Goal: Task Accomplishment & Management: Use online tool/utility

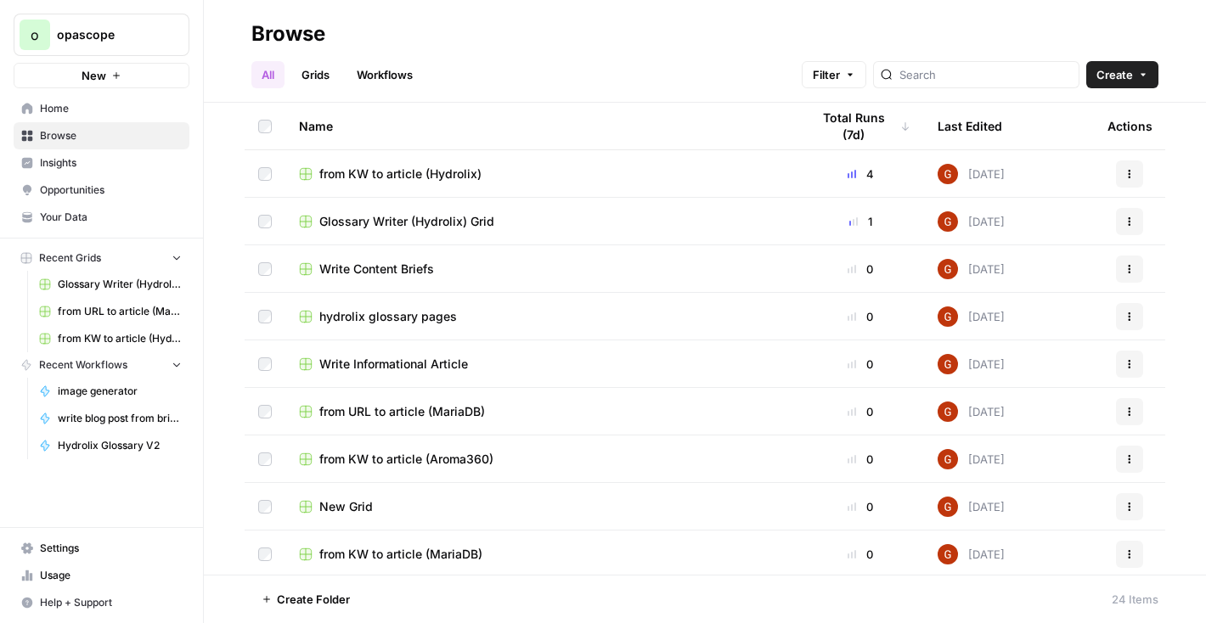
click at [330, 65] on link "Grids" at bounding box center [315, 74] width 48 height 27
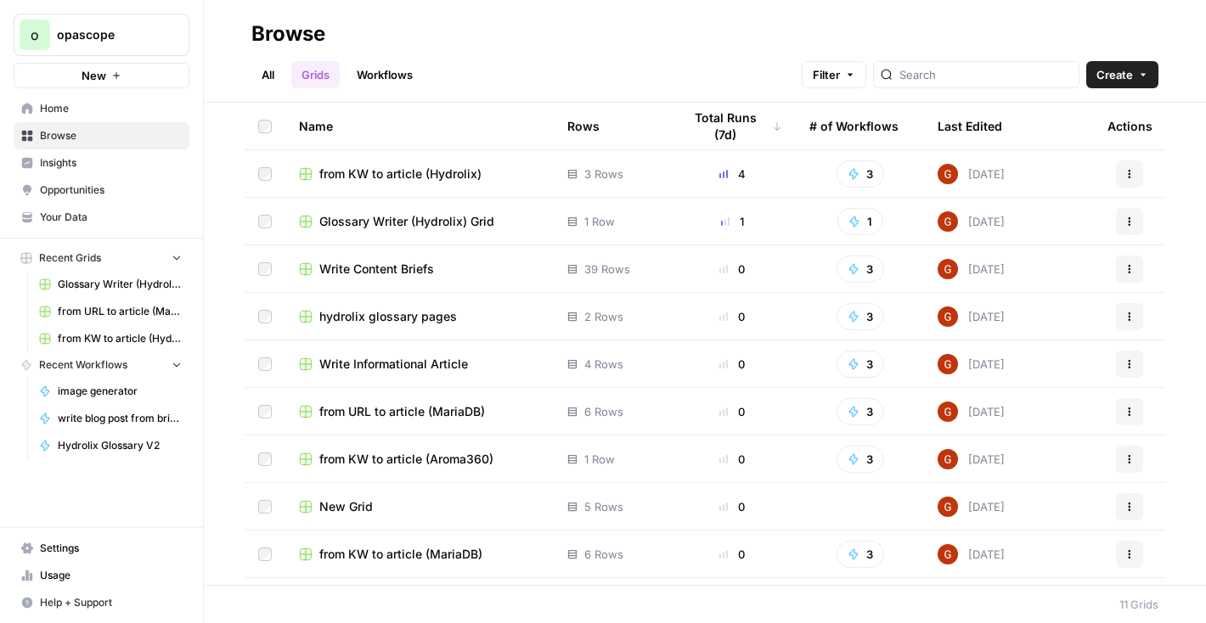
click at [375, 78] on link "Workflows" at bounding box center [385, 74] width 76 height 27
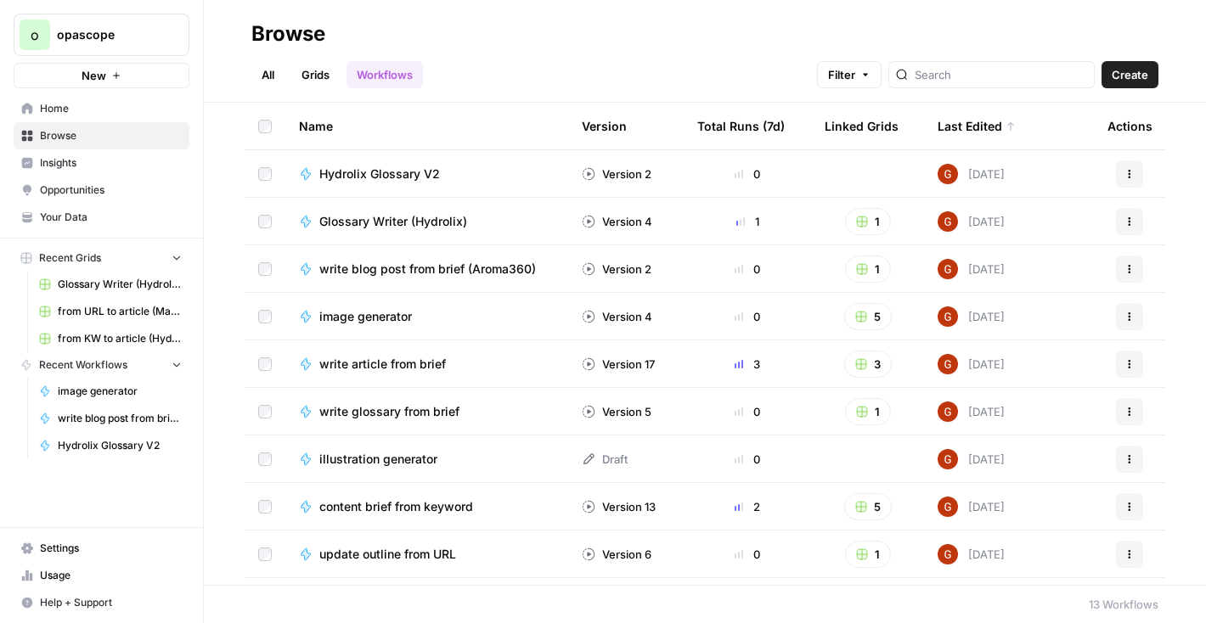
click at [397, 175] on span "Hydrolix Glossary V2" at bounding box center [379, 174] width 121 height 17
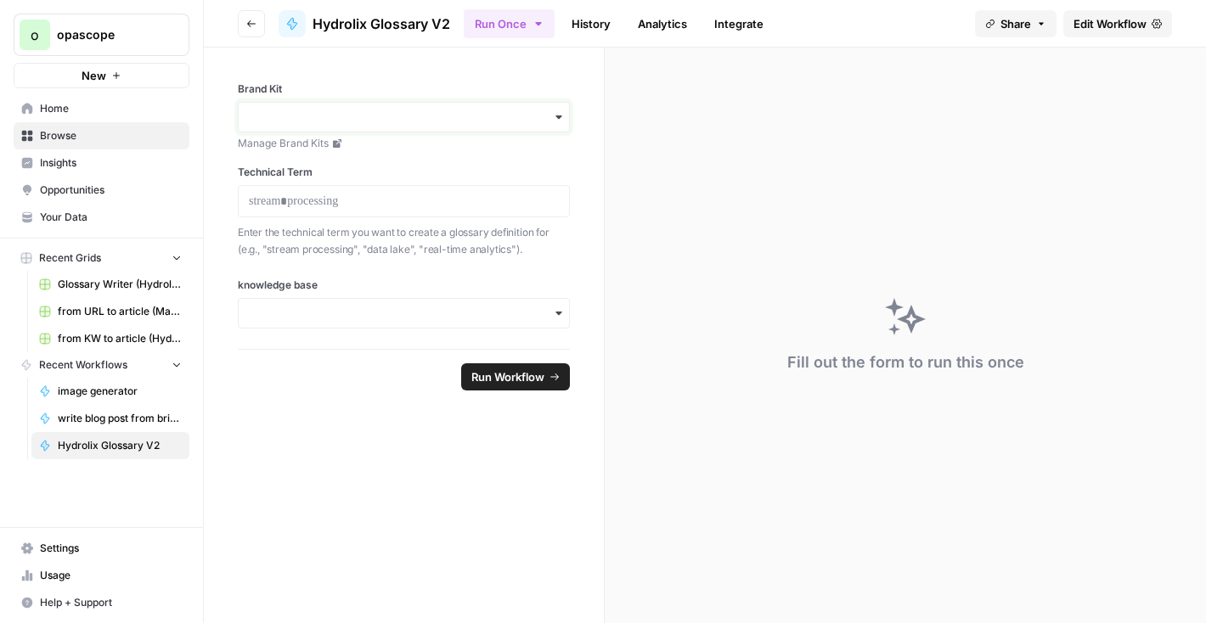
click at [465, 116] on input "Brand Kit" at bounding box center [404, 117] width 310 height 17
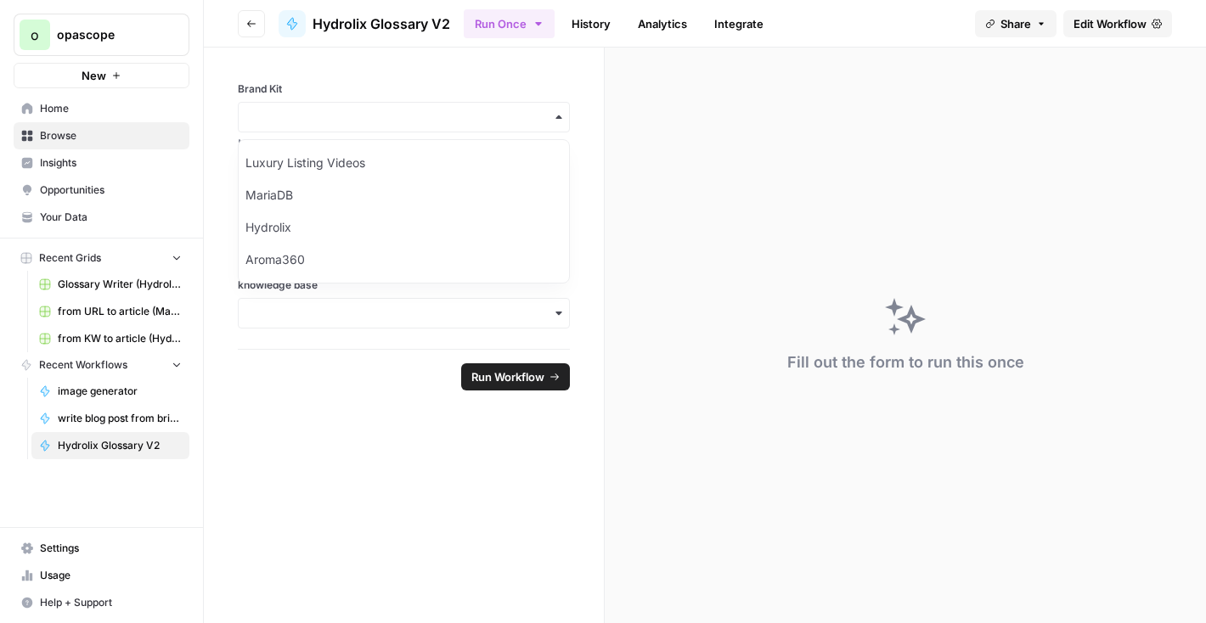
click at [465, 82] on label "Brand Kit" at bounding box center [404, 89] width 332 height 15
click at [465, 109] on input "Brand Kit" at bounding box center [404, 117] width 310 height 17
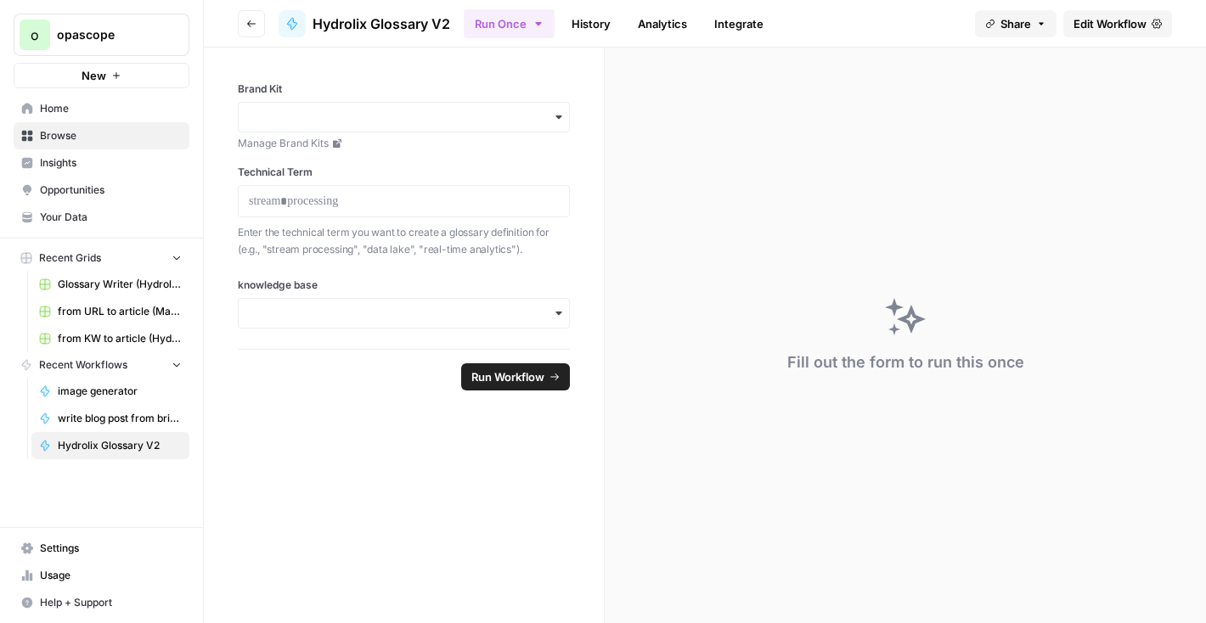
click at [1108, 28] on span "Edit Workflow" at bounding box center [1110, 23] width 73 height 17
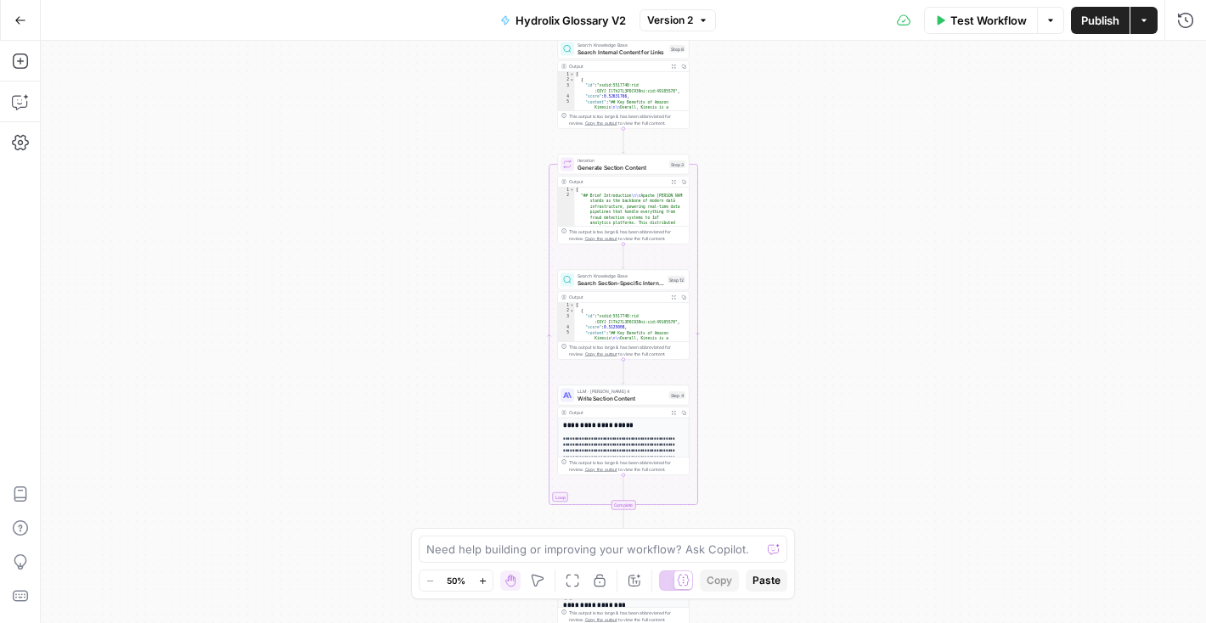
click at [980, 18] on span "Test Workflow" at bounding box center [988, 20] width 76 height 17
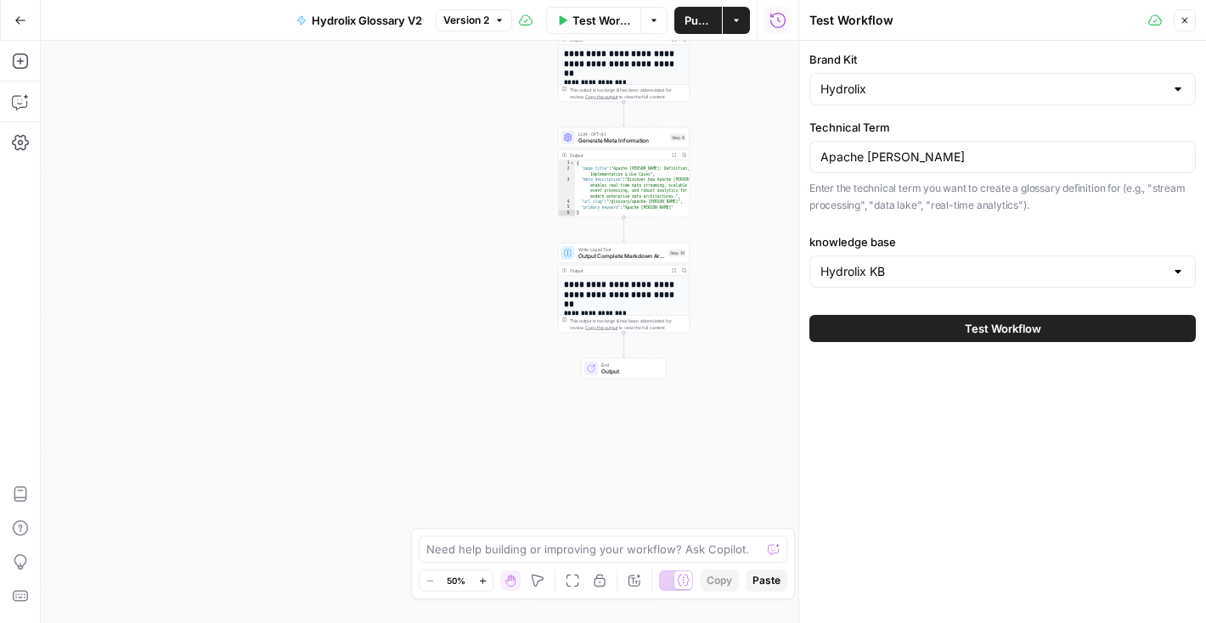
click at [675, 270] on icon "button" at bounding box center [674, 270] width 5 height 5
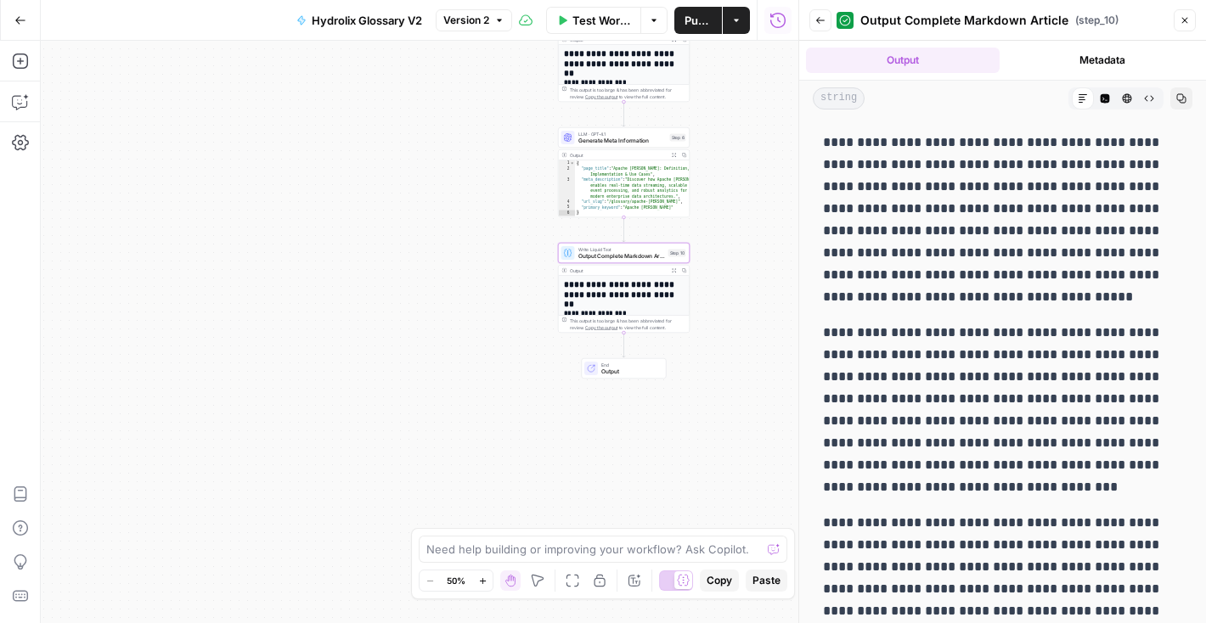
scroll to position [1839, 0]
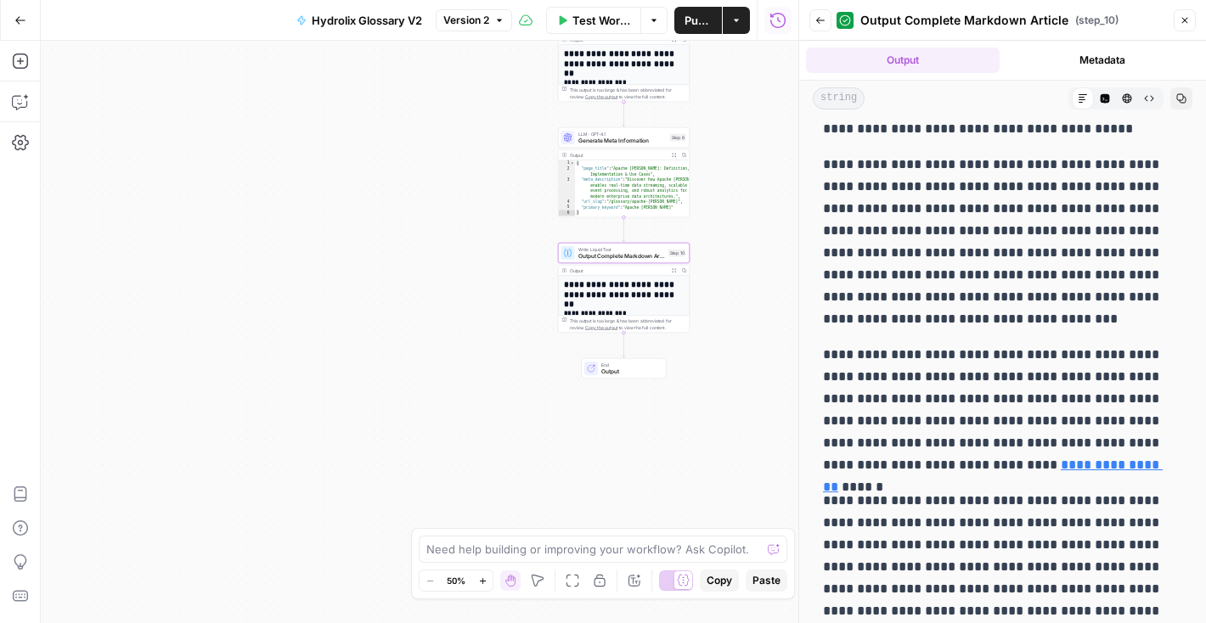
click at [1177, 99] on icon "button" at bounding box center [1181, 98] width 9 height 9
click at [20, 99] on icon "button" at bounding box center [20, 101] width 17 height 17
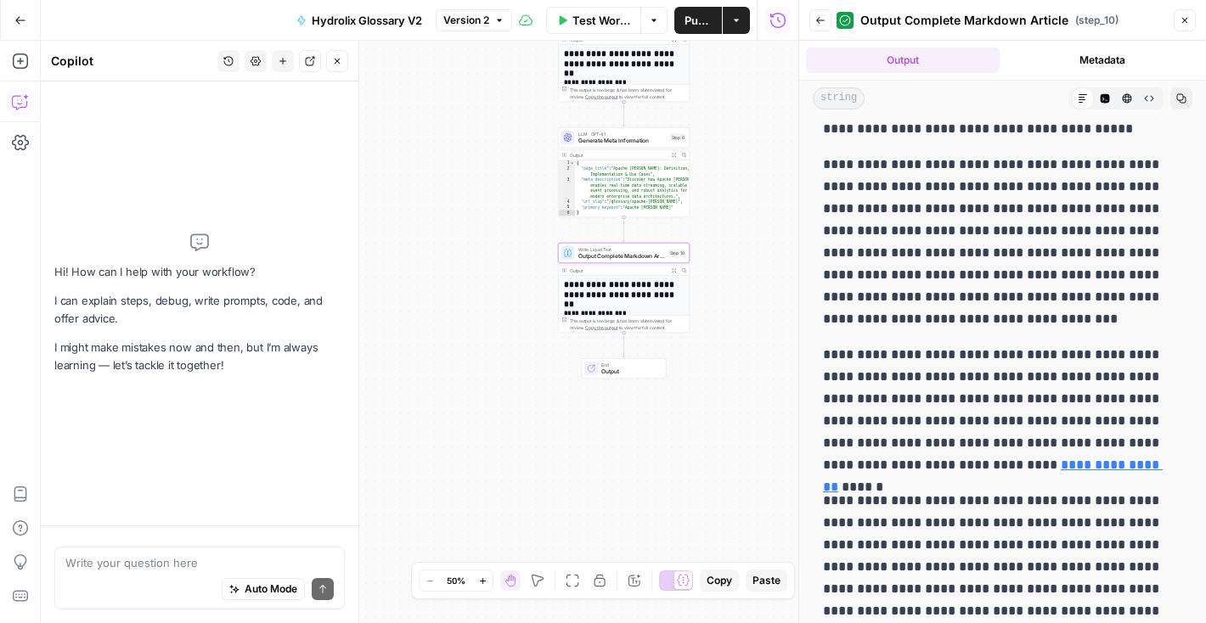
click at [125, 561] on textarea at bounding box center [199, 563] width 268 height 17
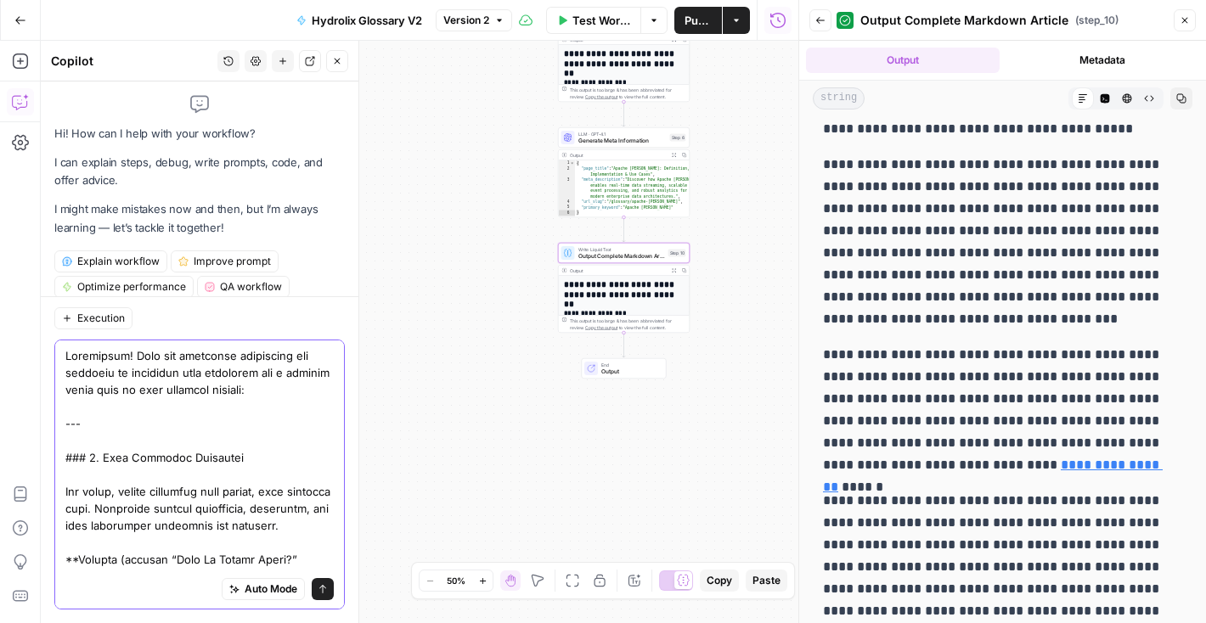
scroll to position [0, 0]
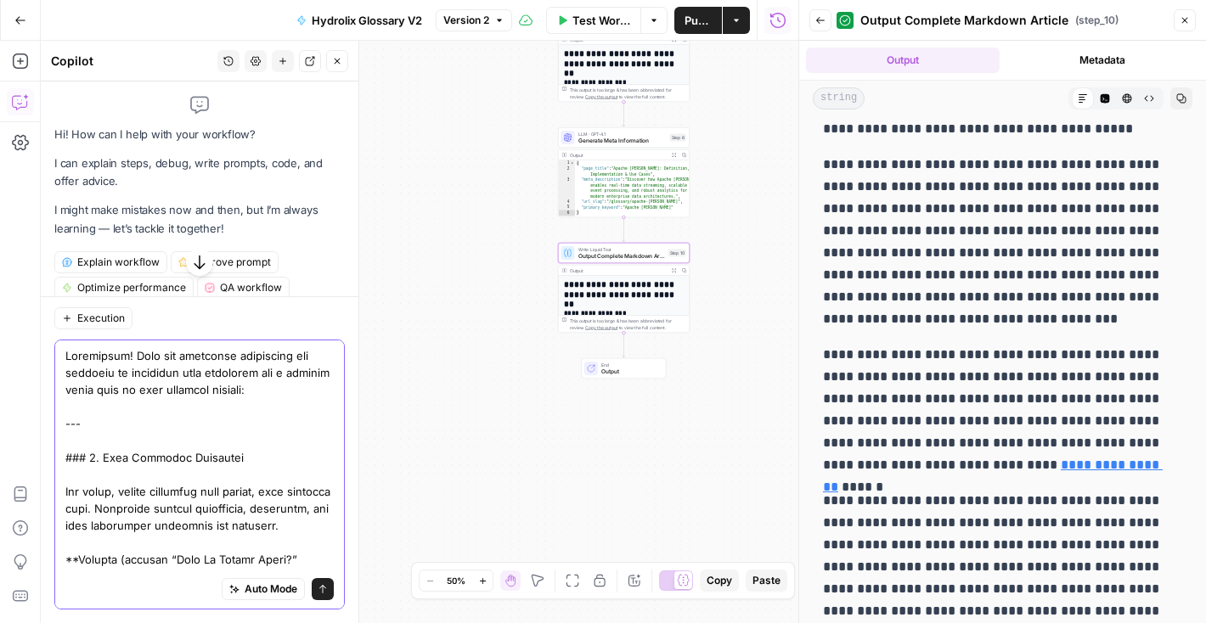
paste textarea "it seems like all the paragraphs are the same... how can we add a little bit of…"
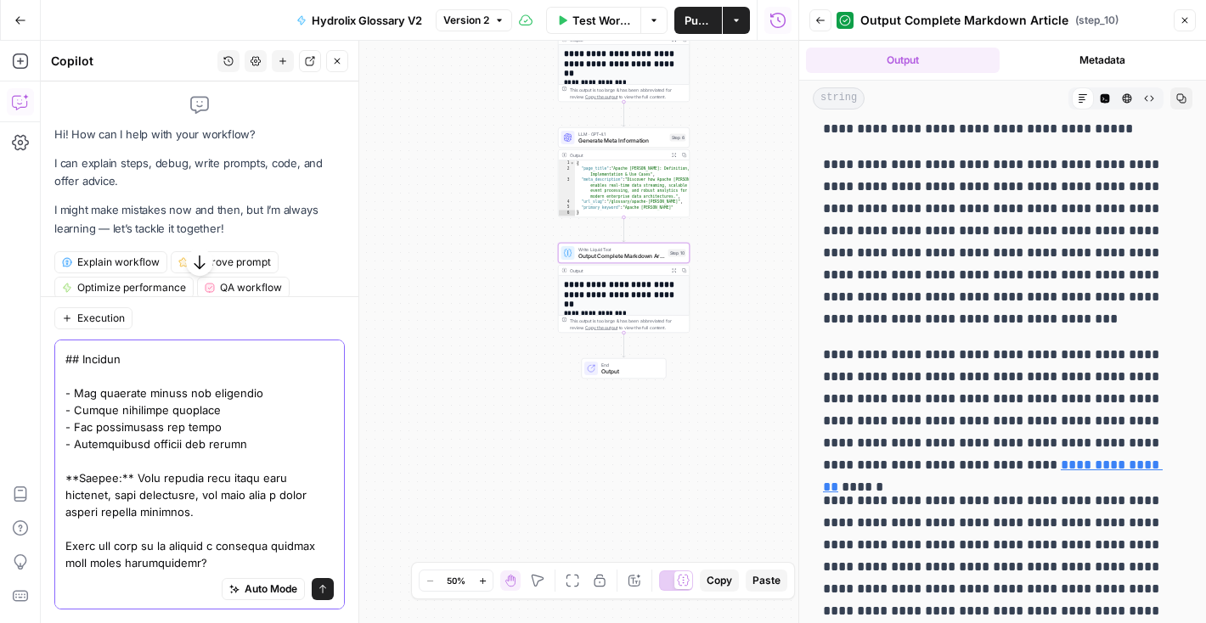
scroll to position [2137, 0]
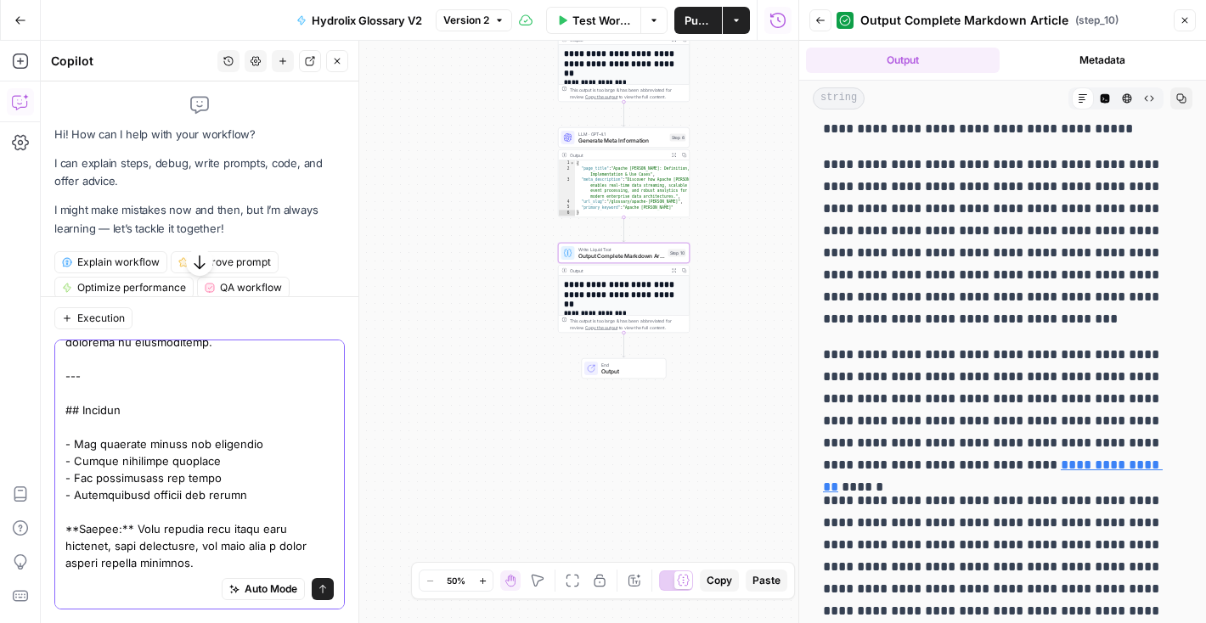
scroll to position [15, 0]
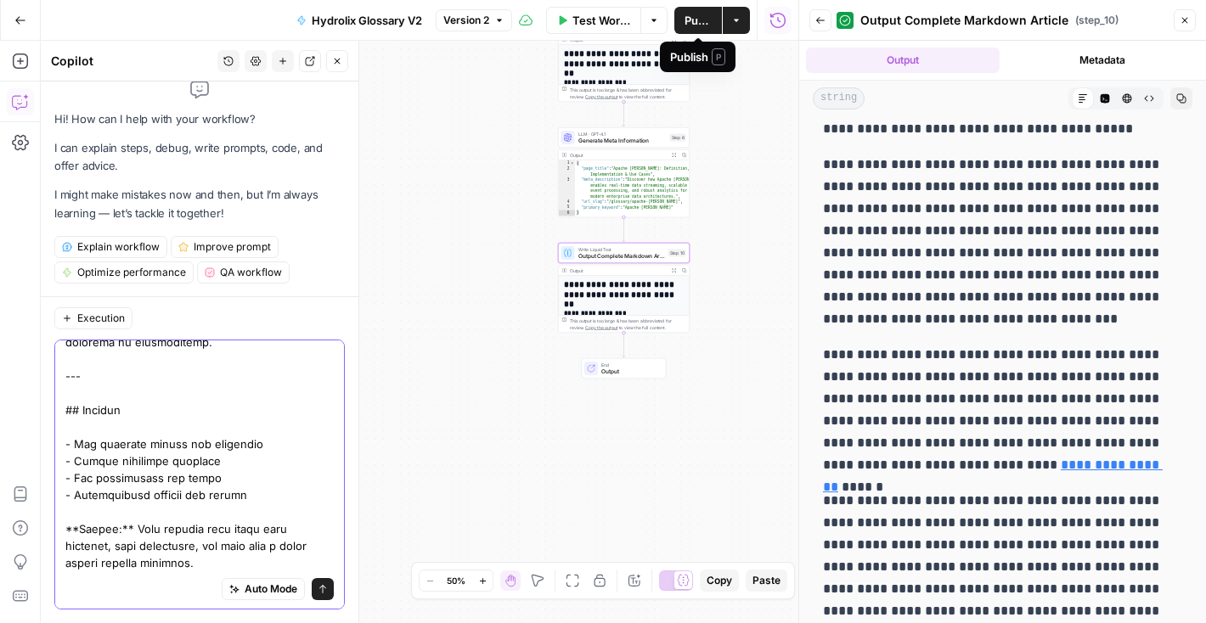
type textarea "it seems like all the paragraphs are the same... how can we add a little bit of…"
click at [678, 20] on button "Publish" at bounding box center [698, 20] width 48 height 27
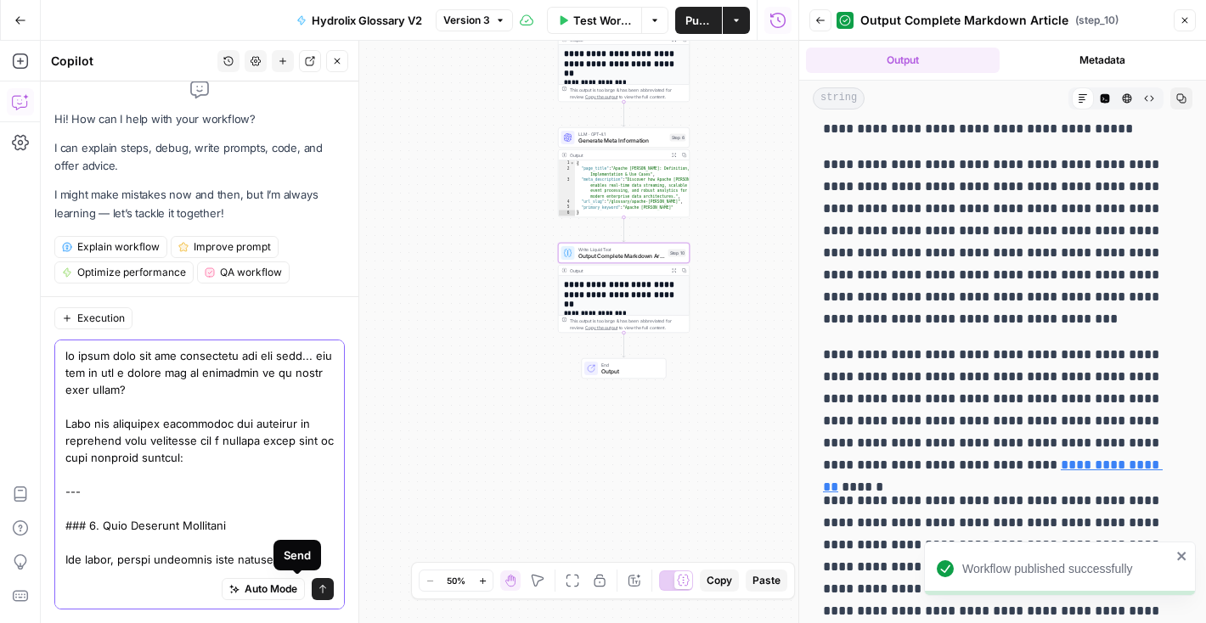
click at [312, 594] on button "Send" at bounding box center [323, 589] width 22 height 22
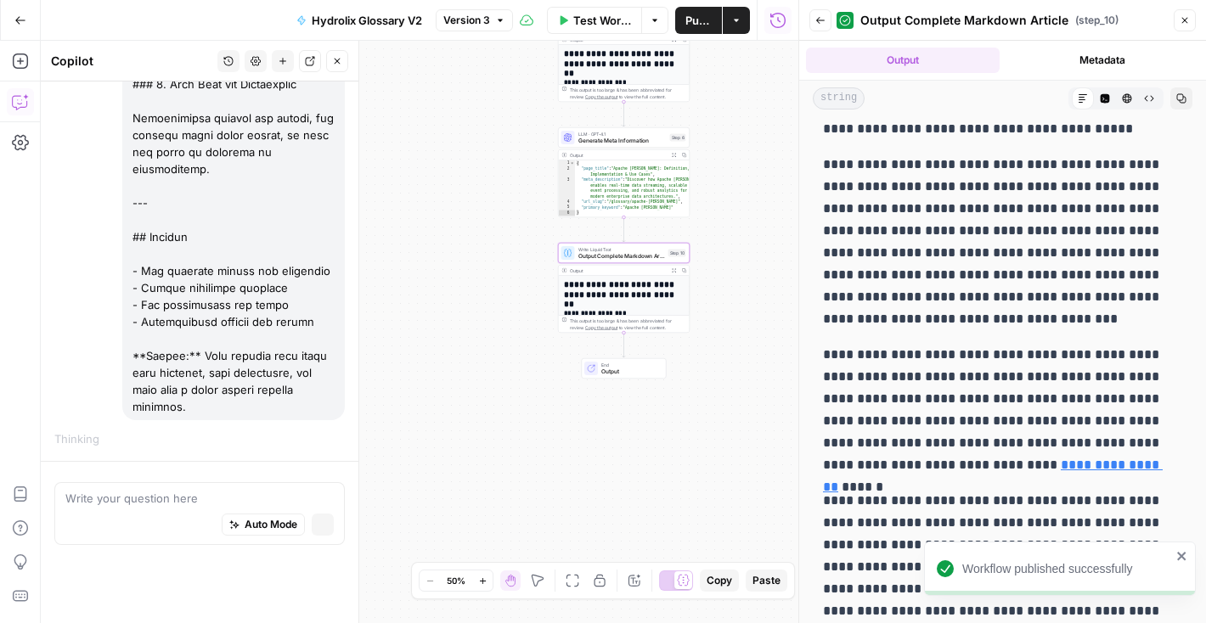
scroll to position [2443, 0]
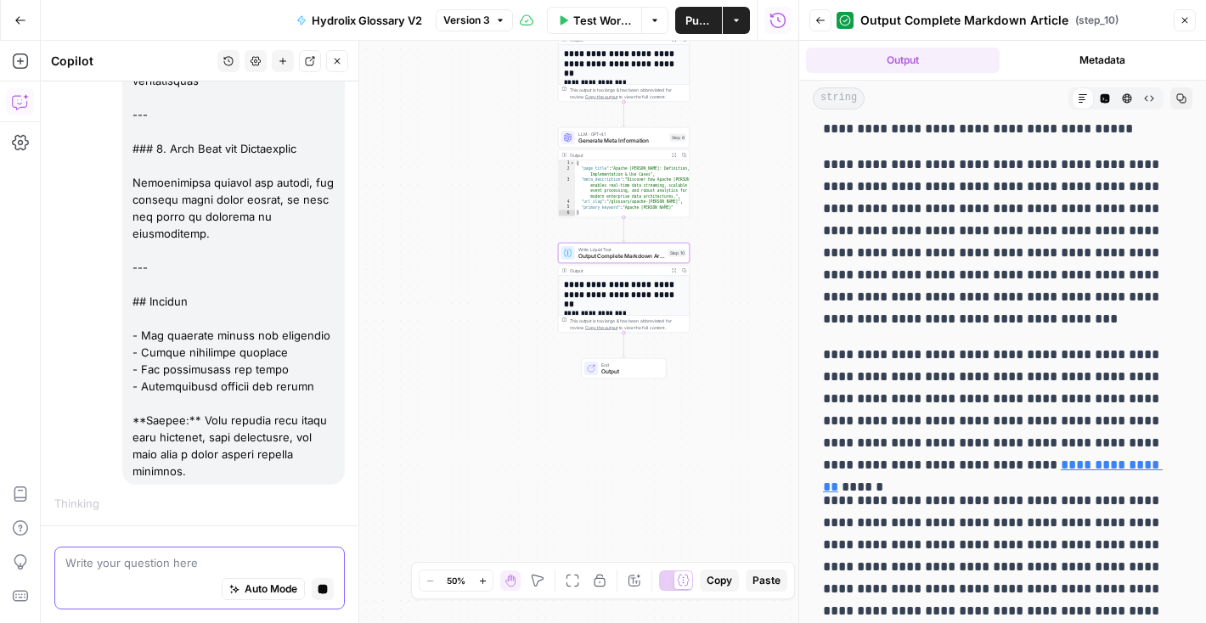
click at [245, 587] on span "Auto Mode" at bounding box center [271, 589] width 53 height 15
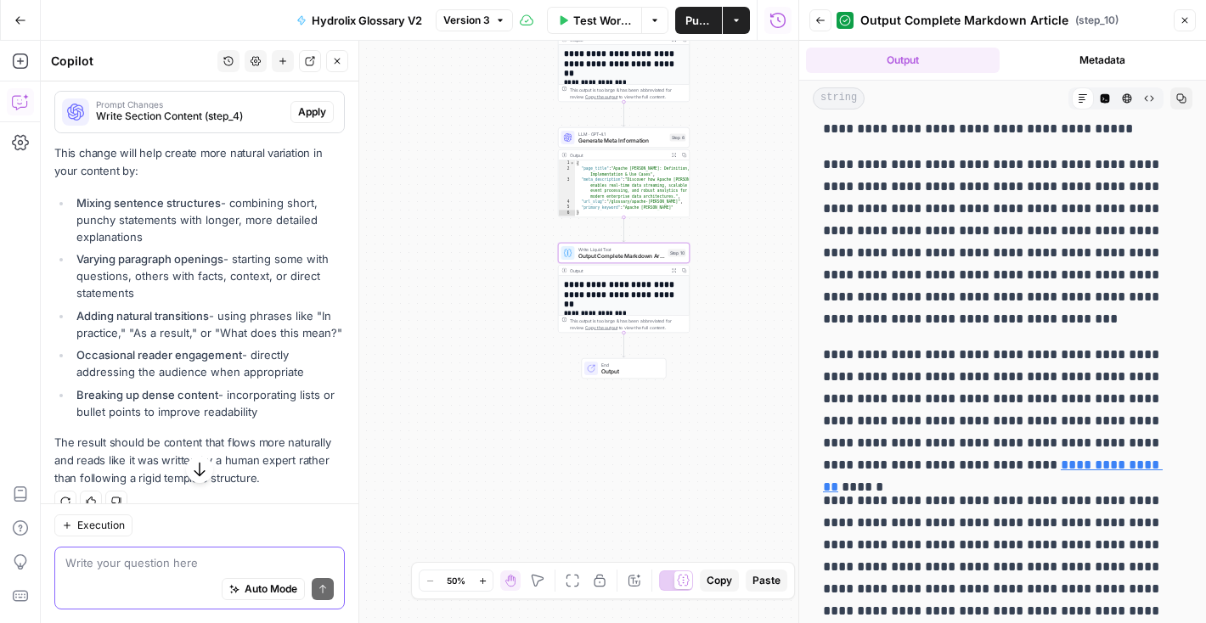
scroll to position [3027, 0]
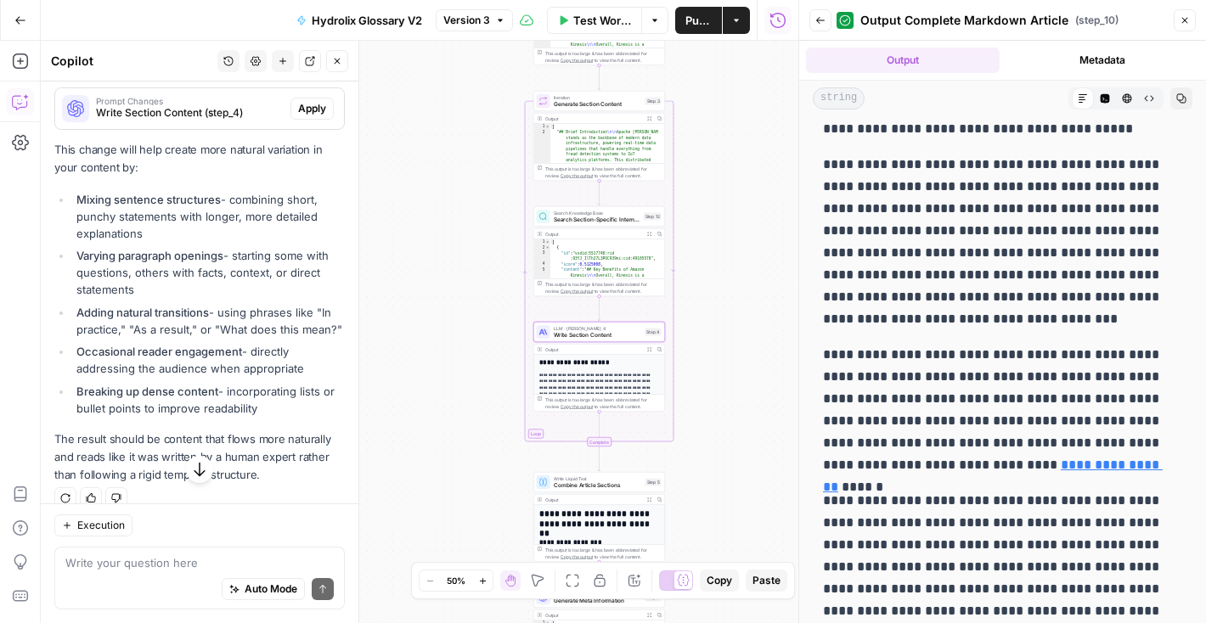
click at [298, 116] on span "Apply" at bounding box center [312, 108] width 28 height 15
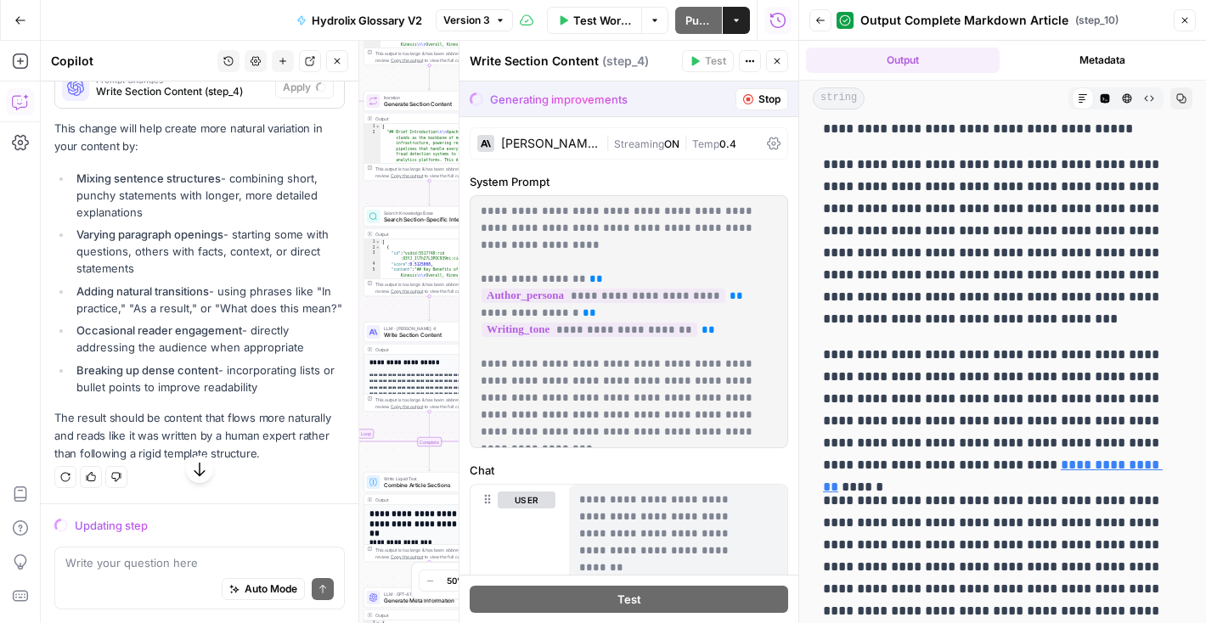
scroll to position [3099, 0]
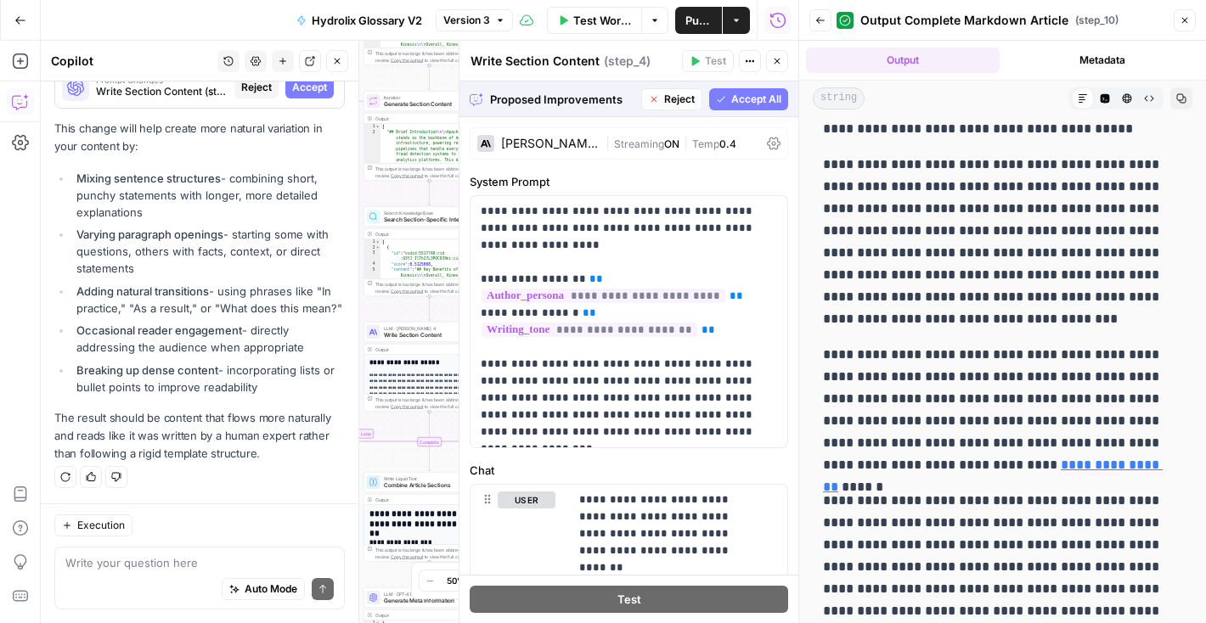
click at [731, 106] on span "Accept All" at bounding box center [756, 99] width 50 height 15
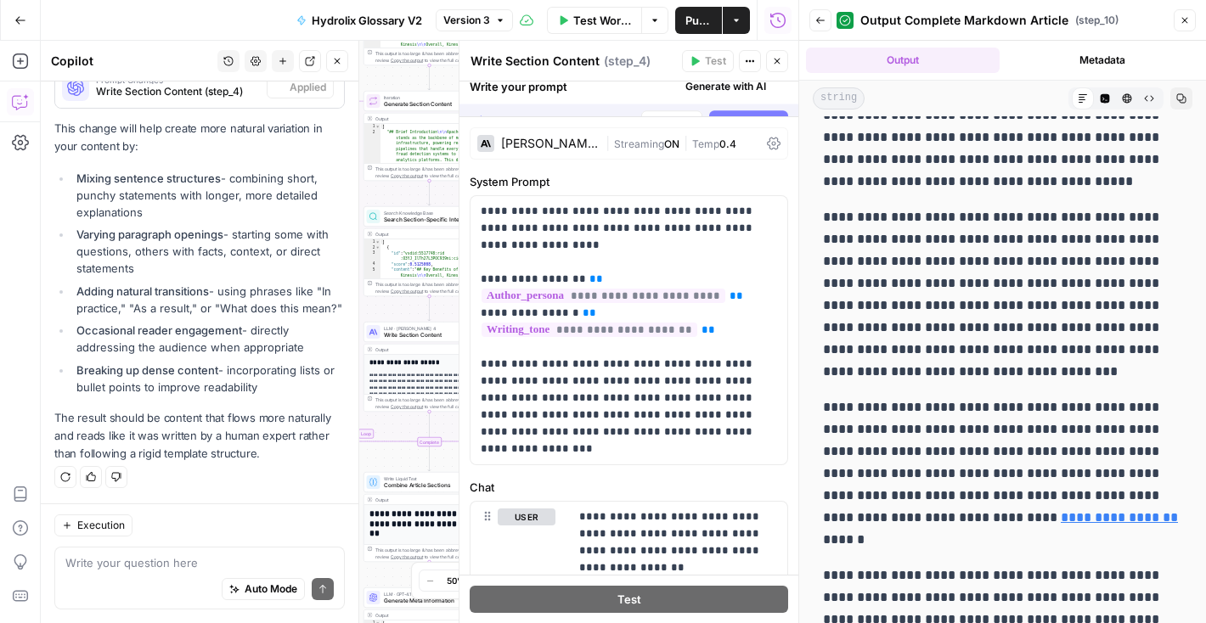
scroll to position [3126, 0]
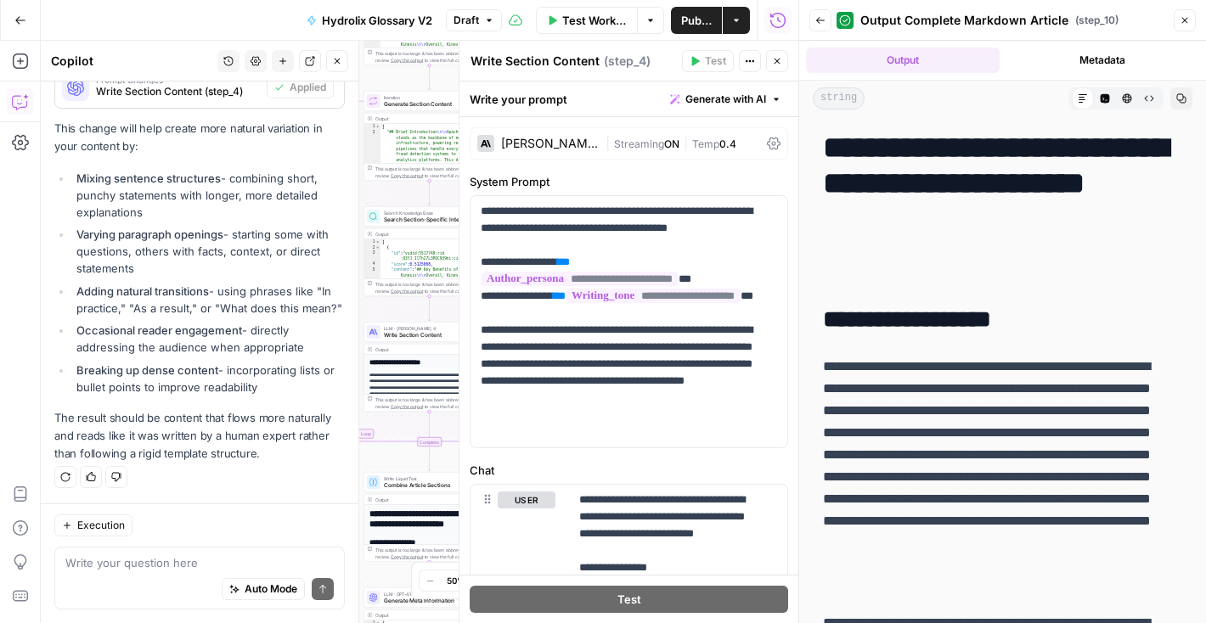
click at [590, 15] on span "Test Workflow" at bounding box center [594, 20] width 65 height 17
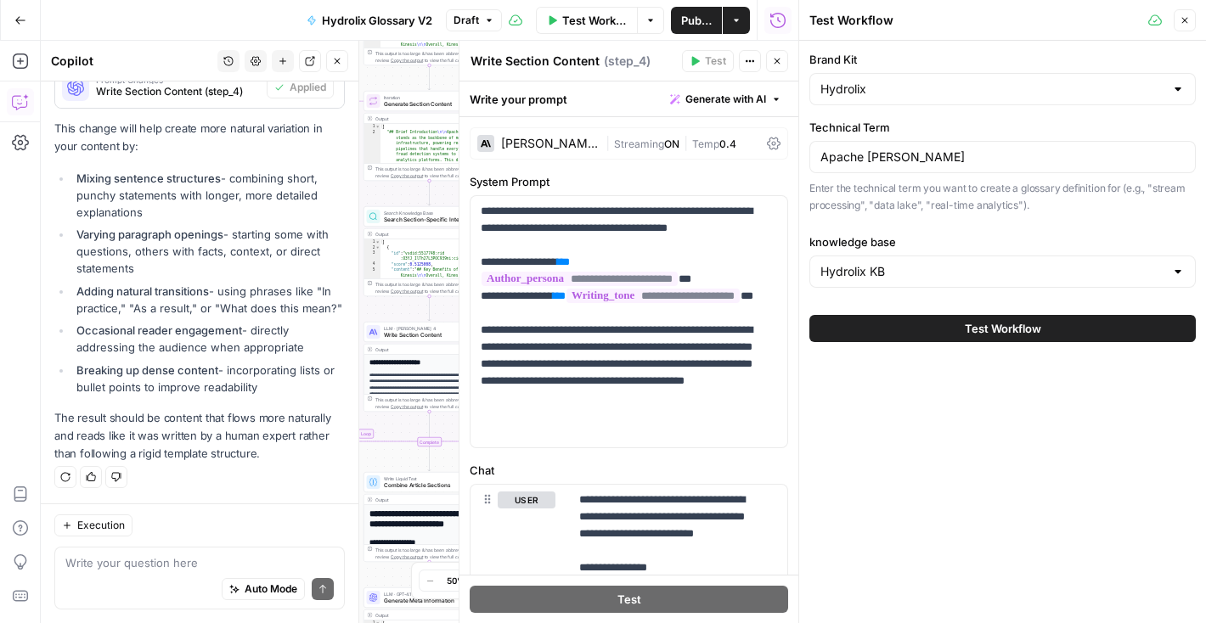
click at [949, 342] on div "Test Workflow" at bounding box center [1002, 329] width 386 height 48
click at [951, 336] on button "Test Workflow" at bounding box center [1002, 328] width 386 height 27
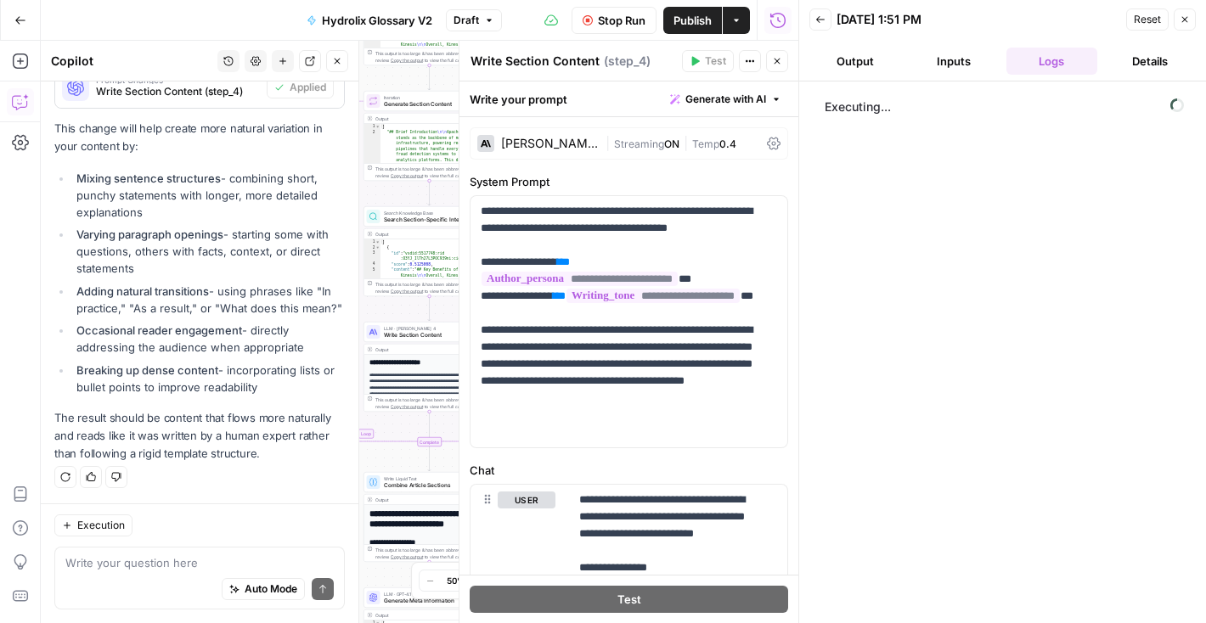
click at [775, 63] on icon "button" at bounding box center [778, 62] width 6 height 6
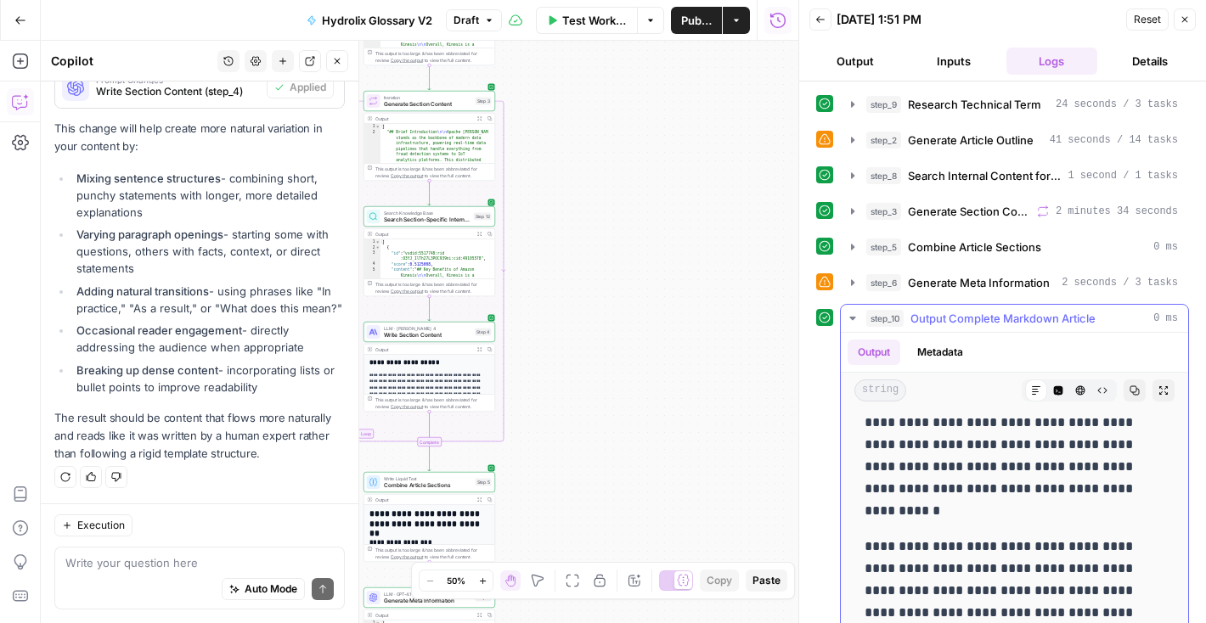
scroll to position [3831, 0]
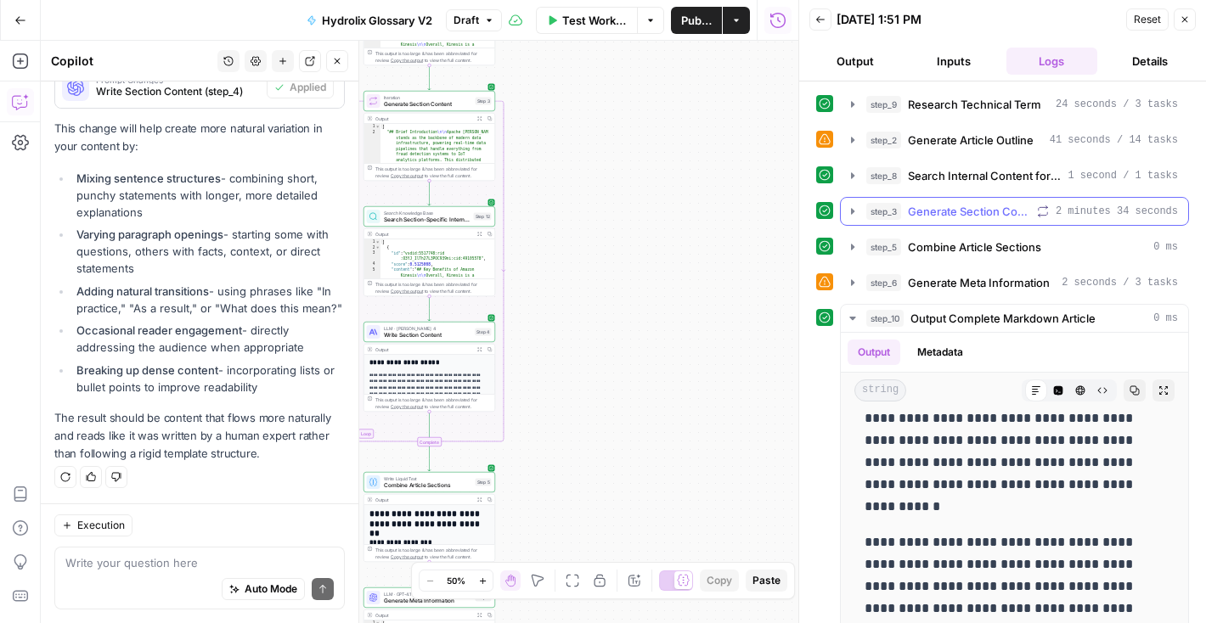
click at [853, 208] on icon "button" at bounding box center [853, 212] width 14 height 14
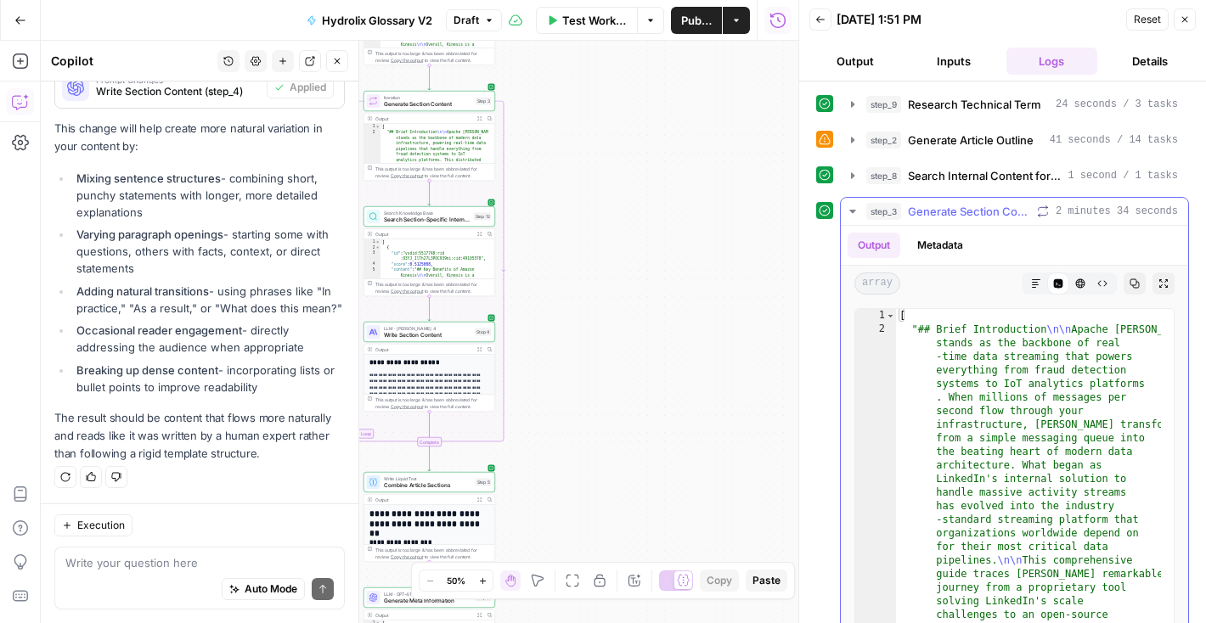
click at [933, 250] on button "Metadata" at bounding box center [940, 245] width 66 height 25
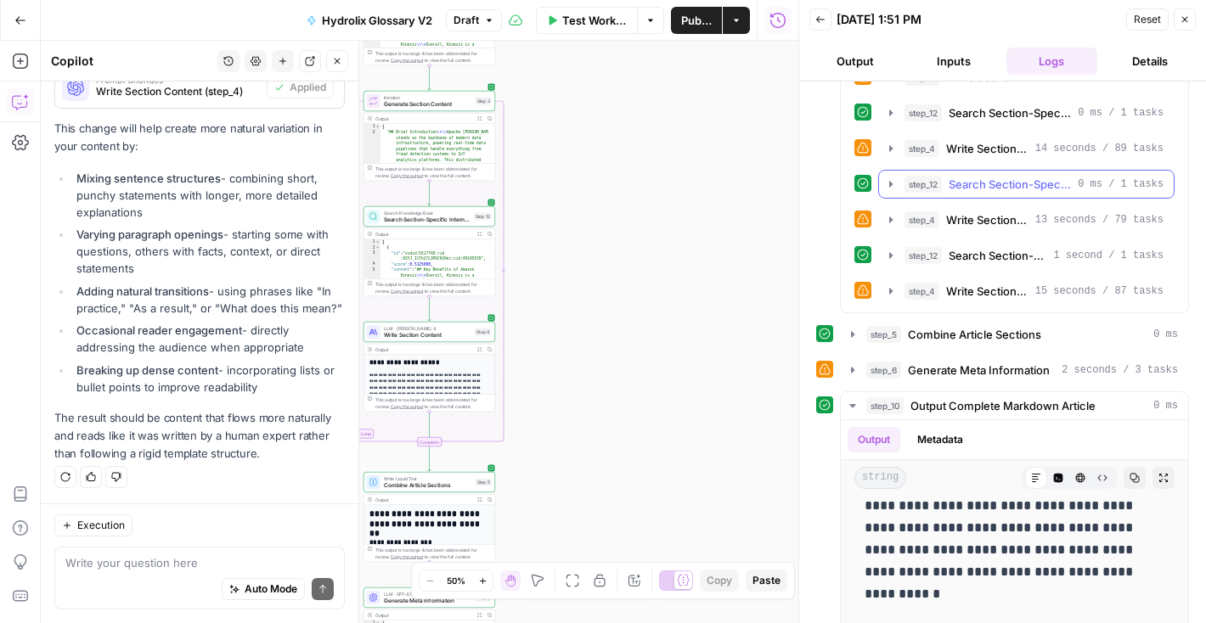
scroll to position [823, 0]
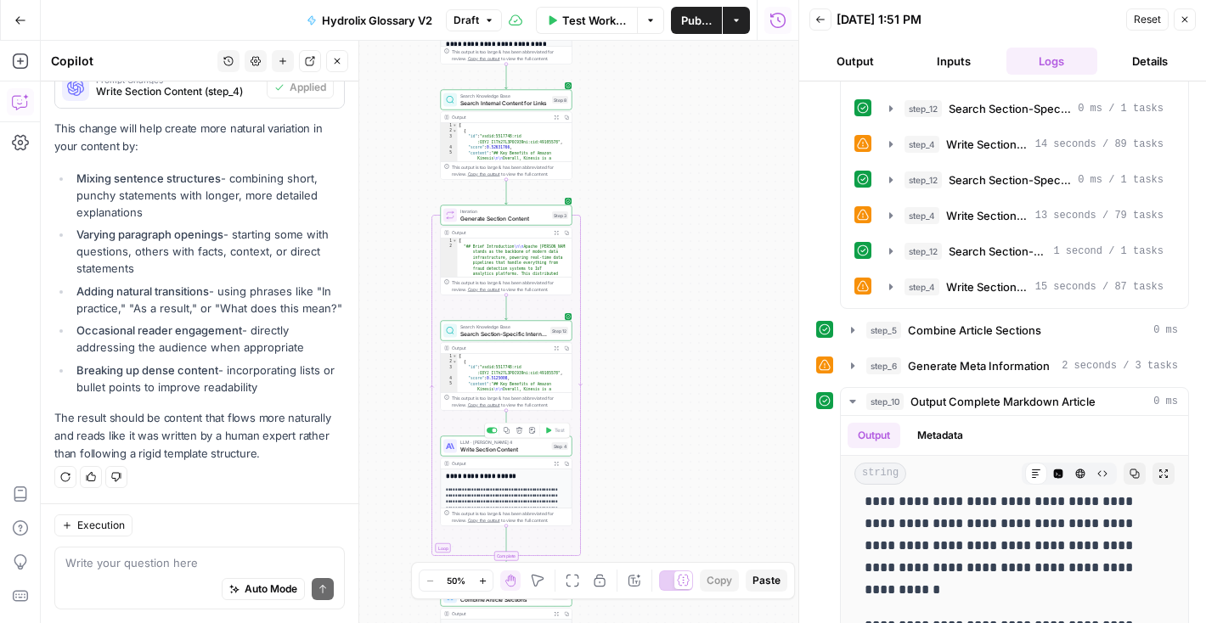
click at [496, 449] on span "Write Section Content" at bounding box center [504, 449] width 88 height 8
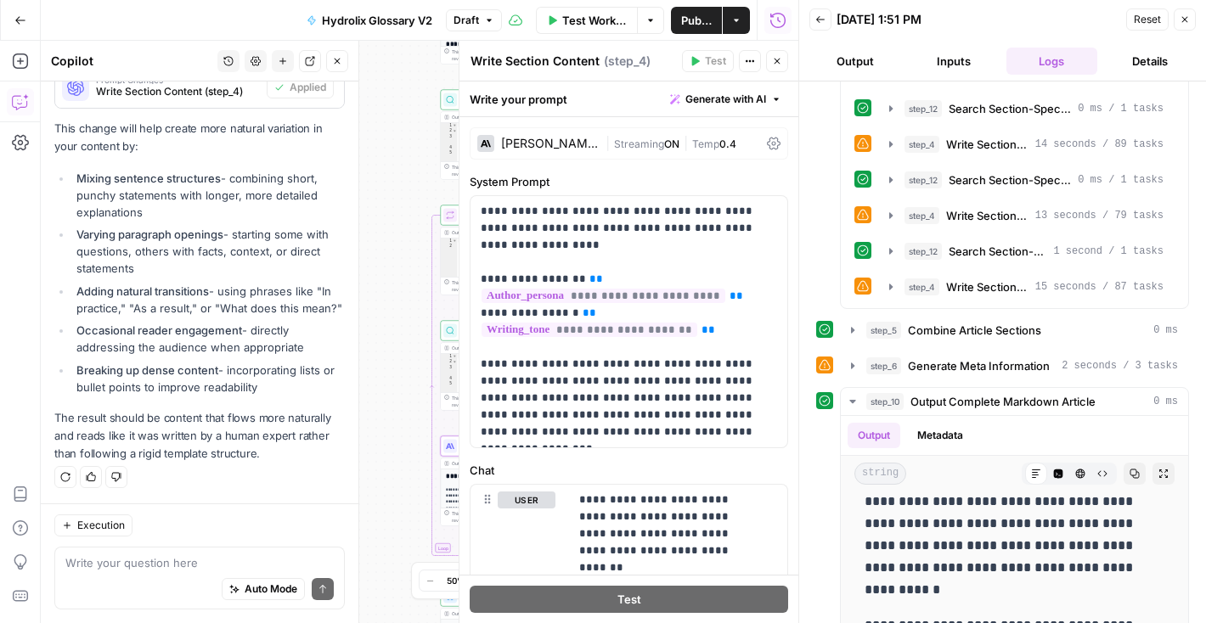
click at [555, 135] on div "[PERSON_NAME] 4" at bounding box center [537, 143] width 121 height 17
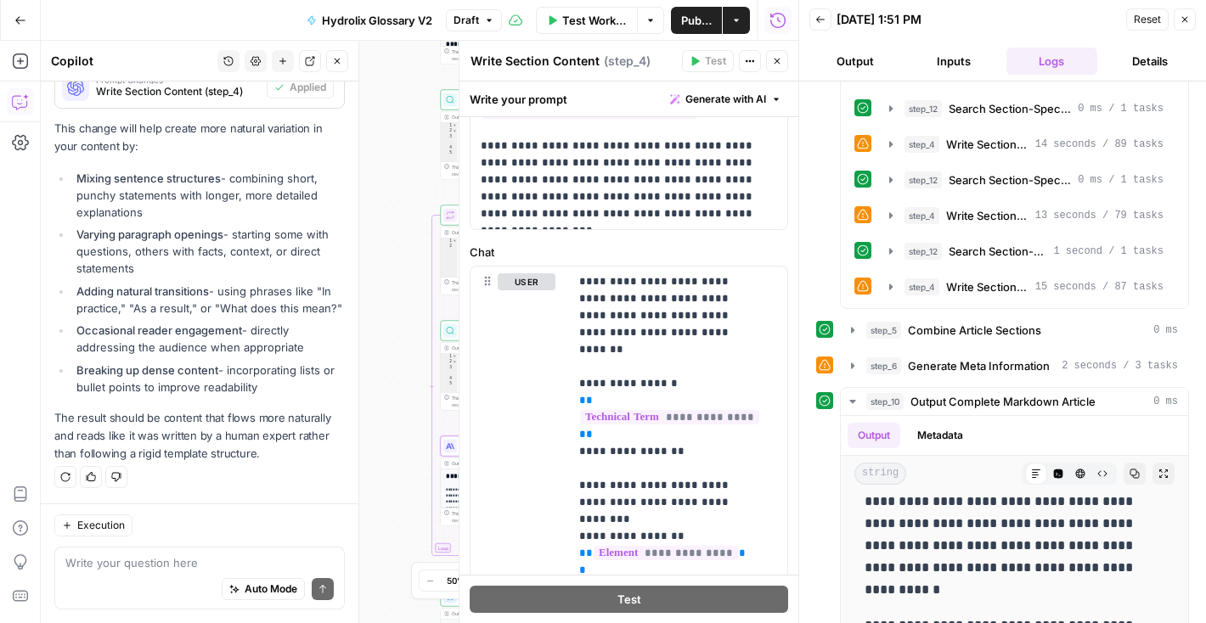
scroll to position [915, 0]
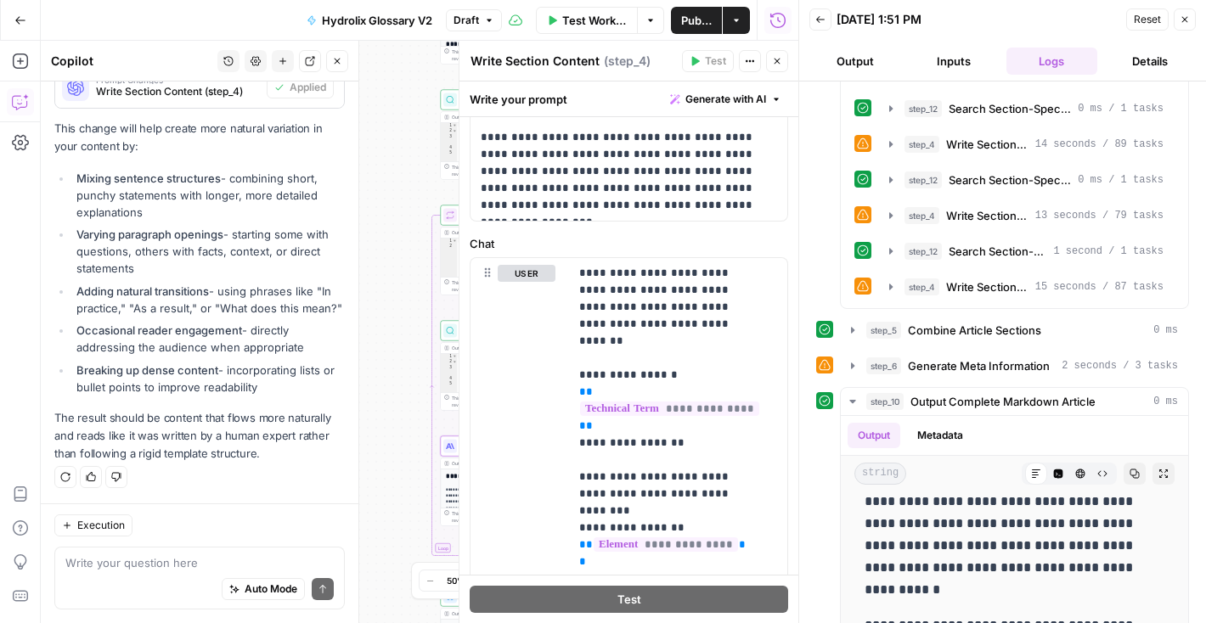
click at [583, 25] on span "Test Workflow" at bounding box center [594, 20] width 65 height 17
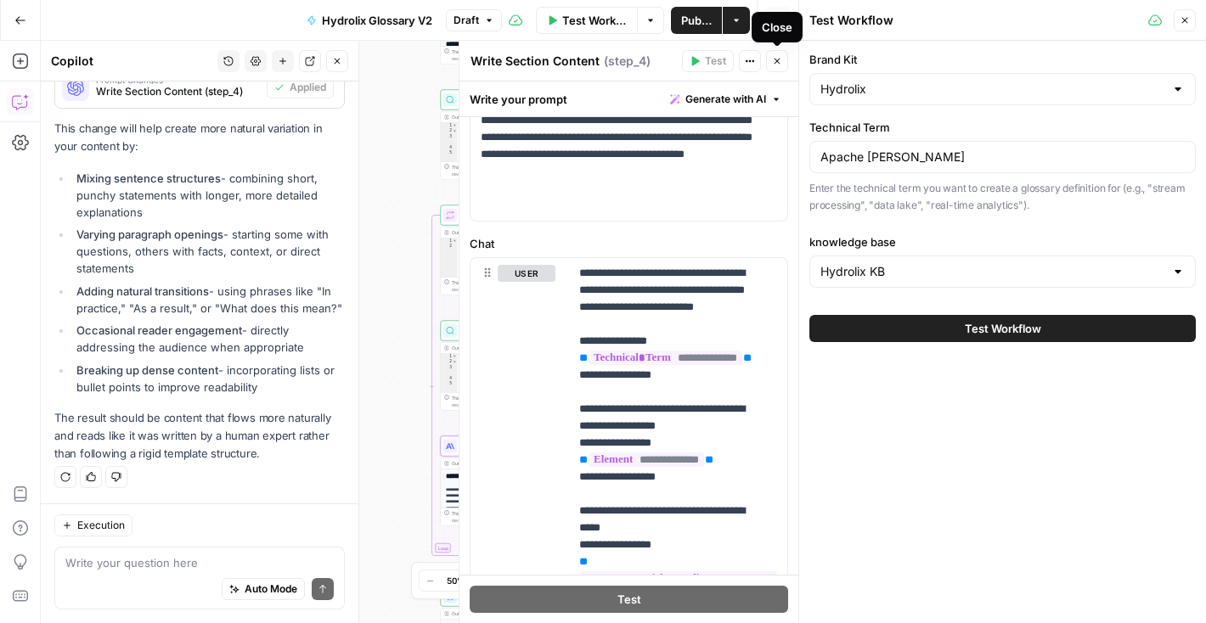
click at [776, 65] on icon "button" at bounding box center [777, 61] width 10 height 10
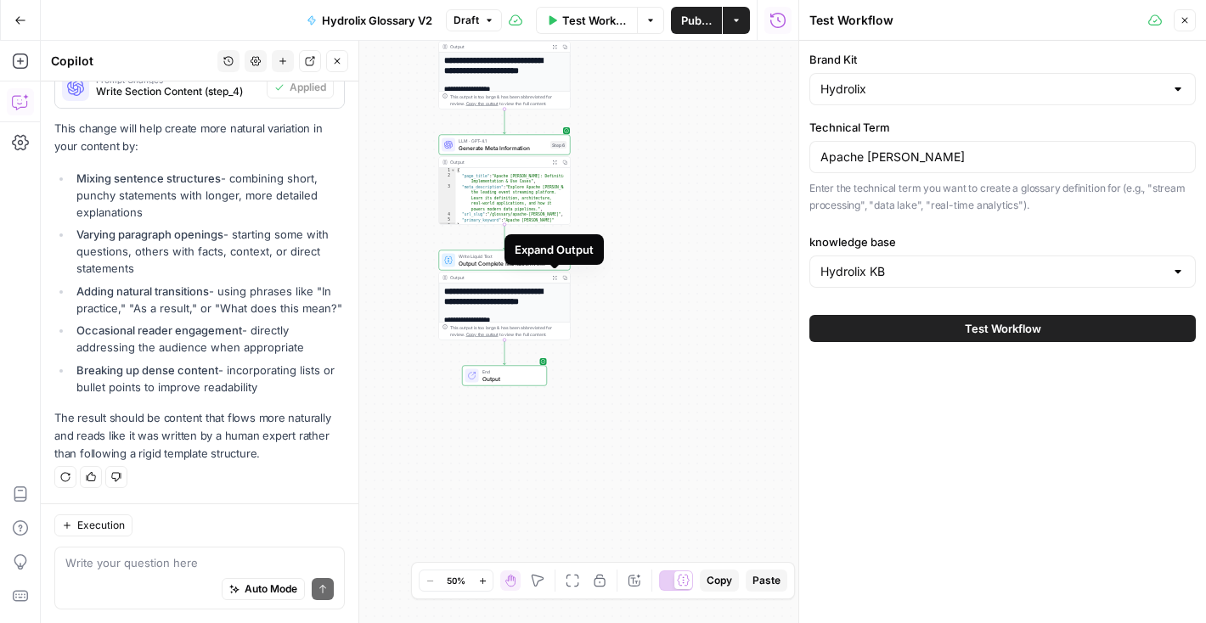
click at [555, 279] on icon "button" at bounding box center [555, 278] width 4 height 4
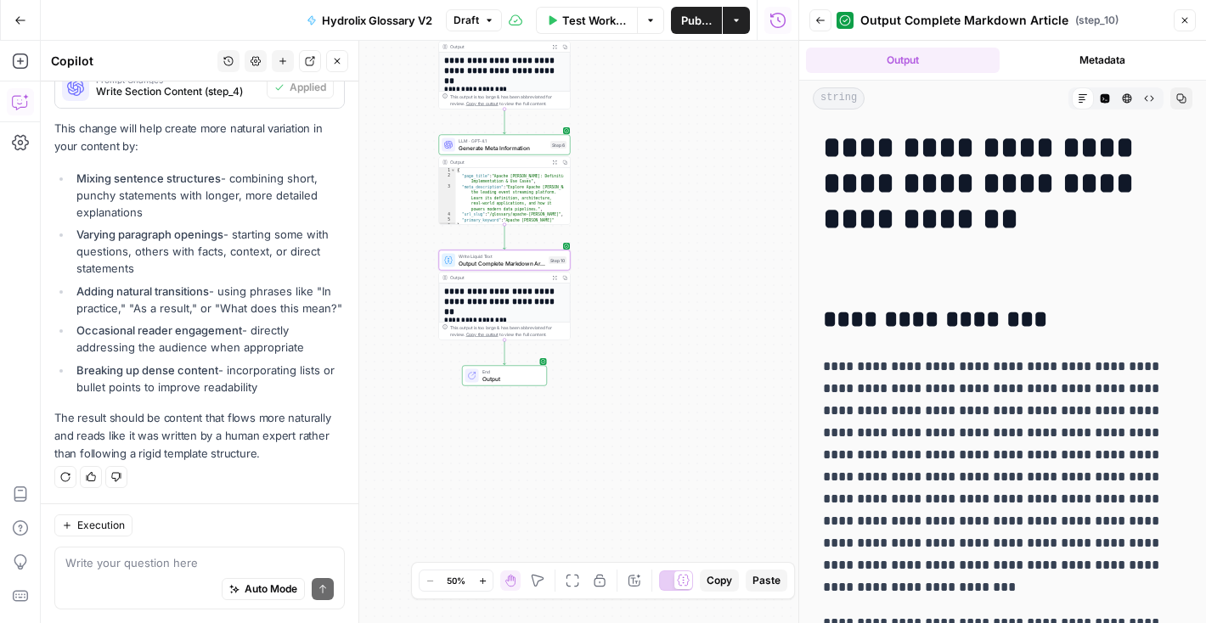
click at [1176, 103] on icon "button" at bounding box center [1181, 98] width 10 height 10
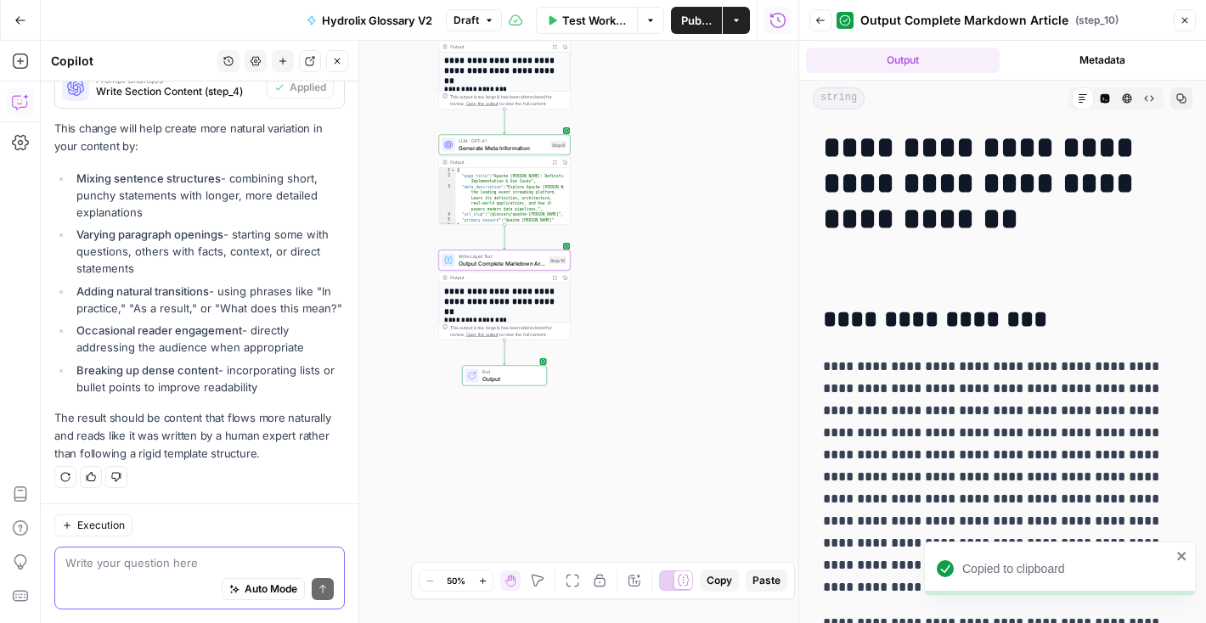
click at [144, 557] on textarea at bounding box center [199, 563] width 268 height 17
paste textarea "For even more human readability and developer value: Break up long paragraphs w…"
type textarea "For even more human readability and developer value: Break up long paragraphs w…"
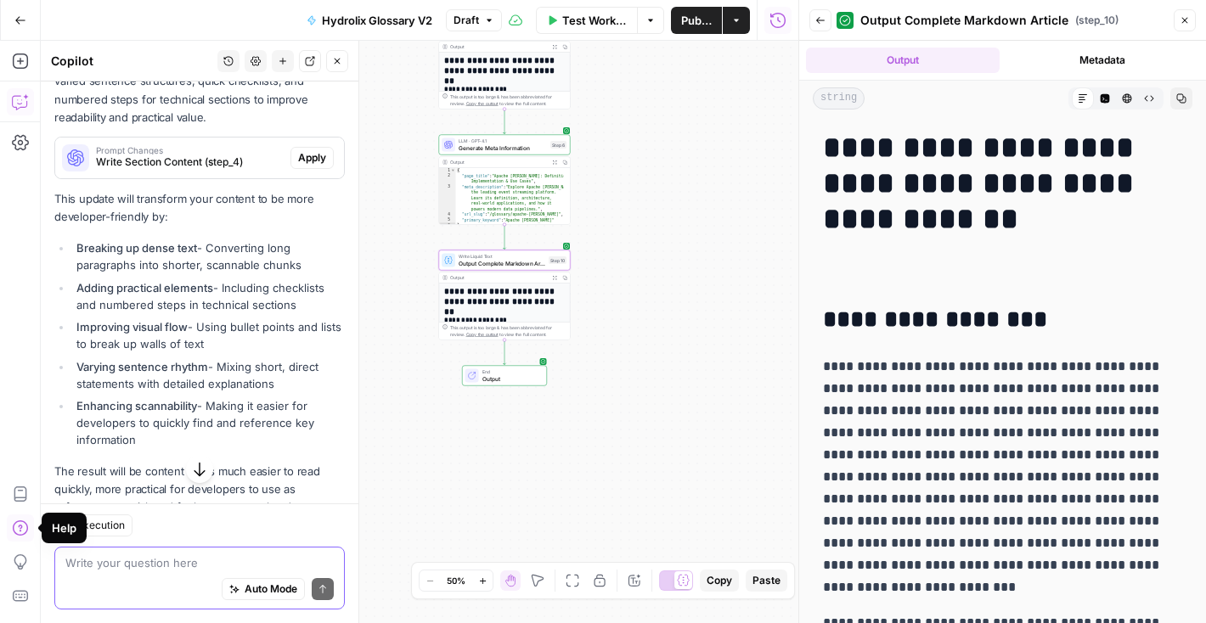
scroll to position [3690, 0]
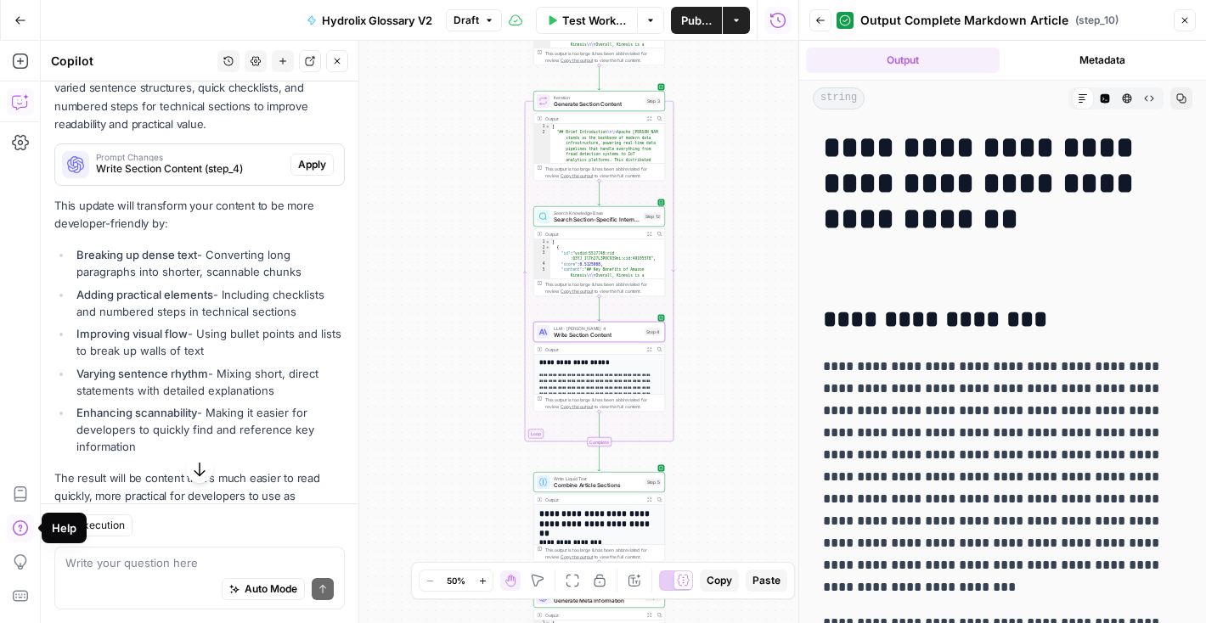
click at [298, 172] on span "Apply" at bounding box center [312, 164] width 28 height 15
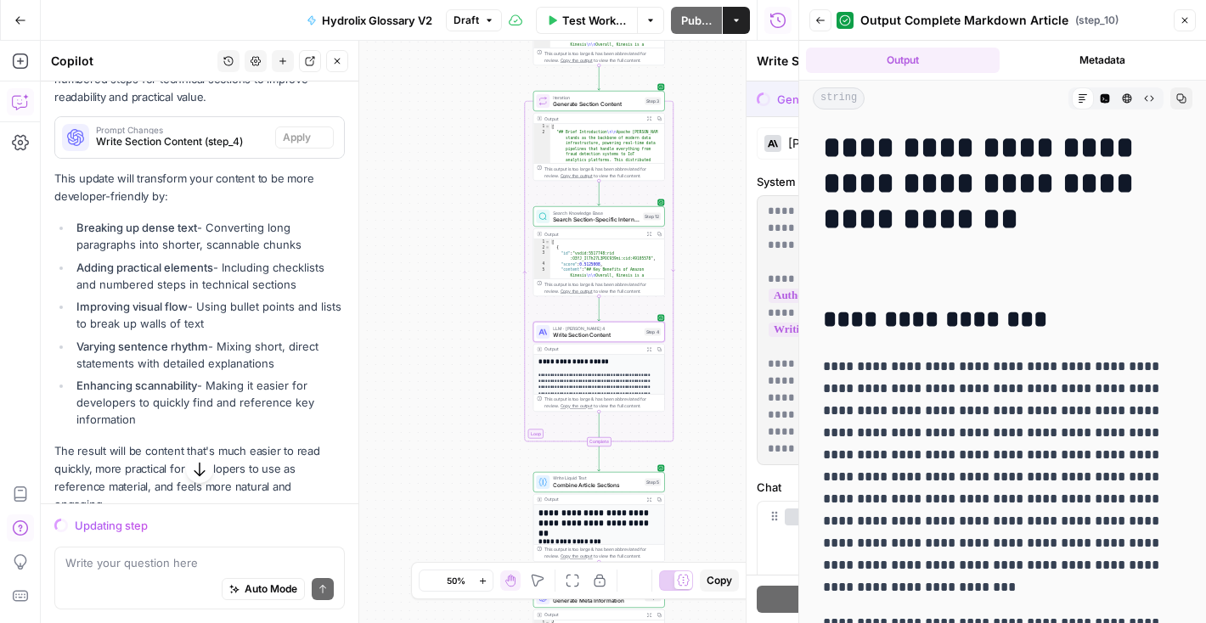
scroll to position [3663, 0]
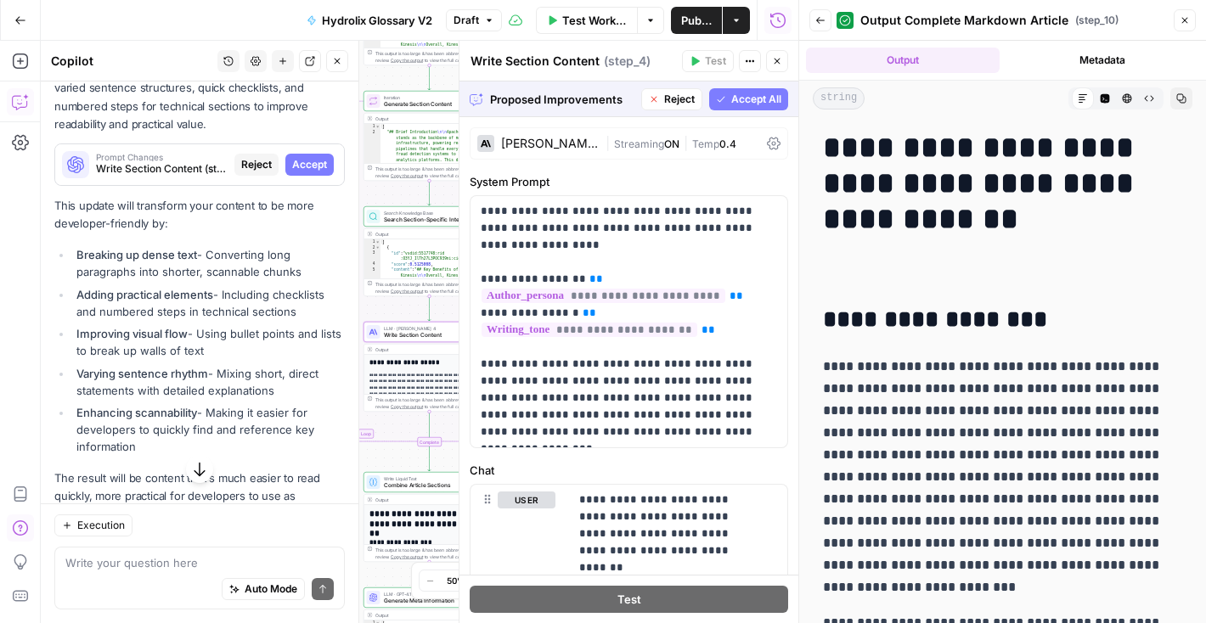
click at [312, 172] on span "Accept" at bounding box center [309, 164] width 35 height 15
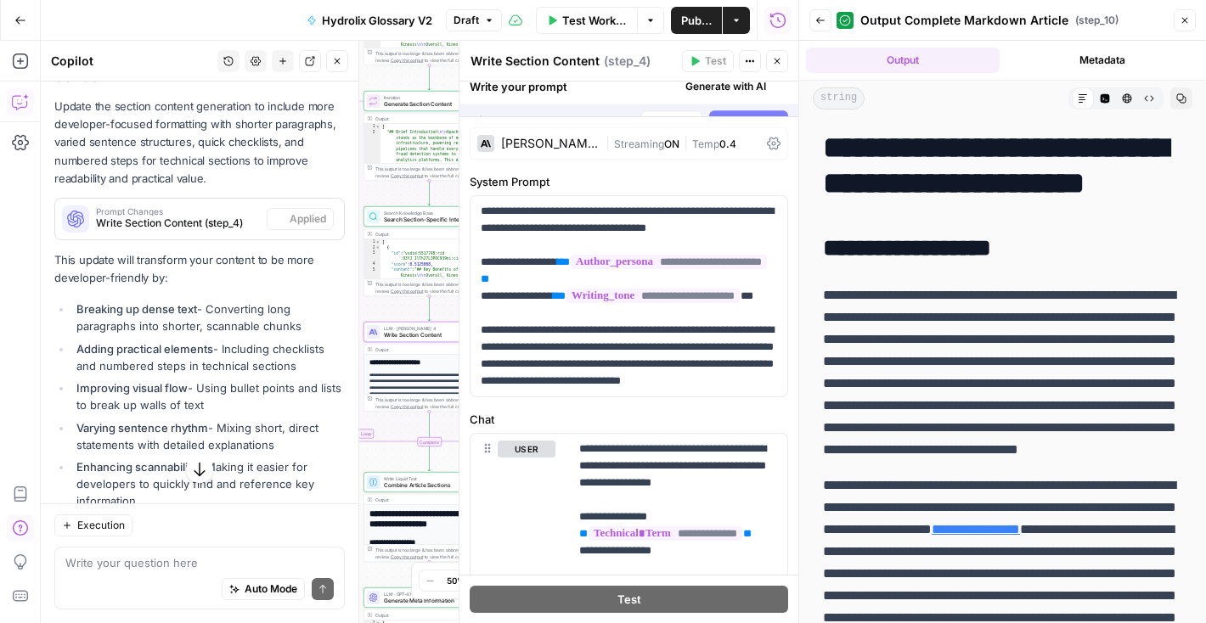
scroll to position [3718, 0]
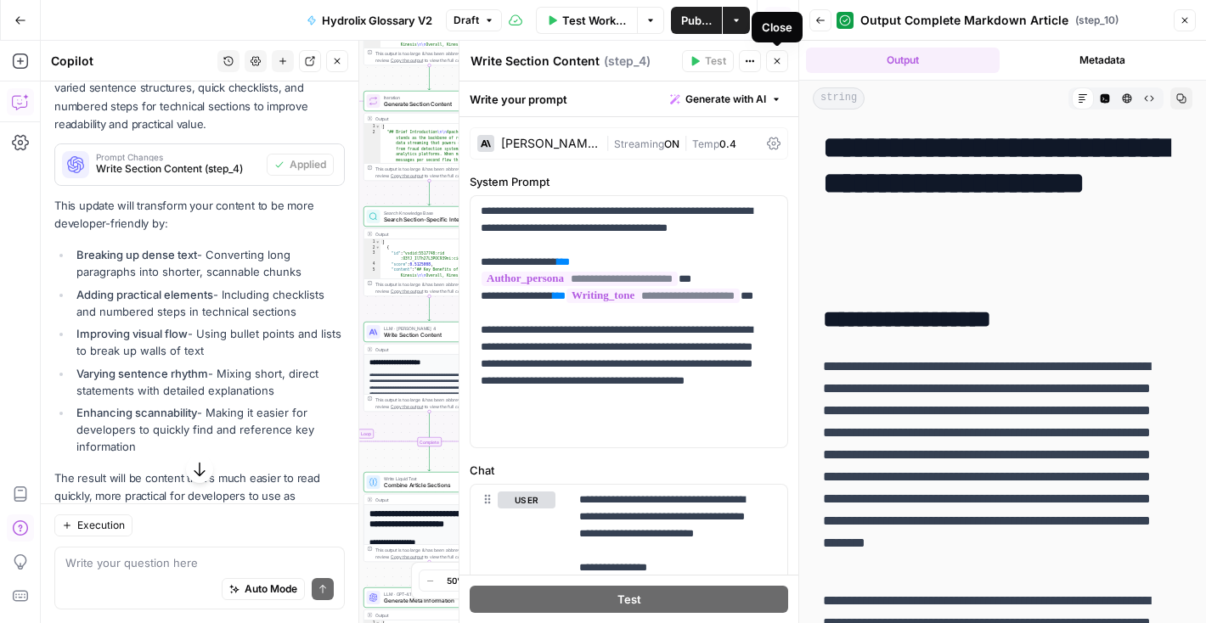
click at [777, 63] on icon "button" at bounding box center [777, 61] width 10 height 10
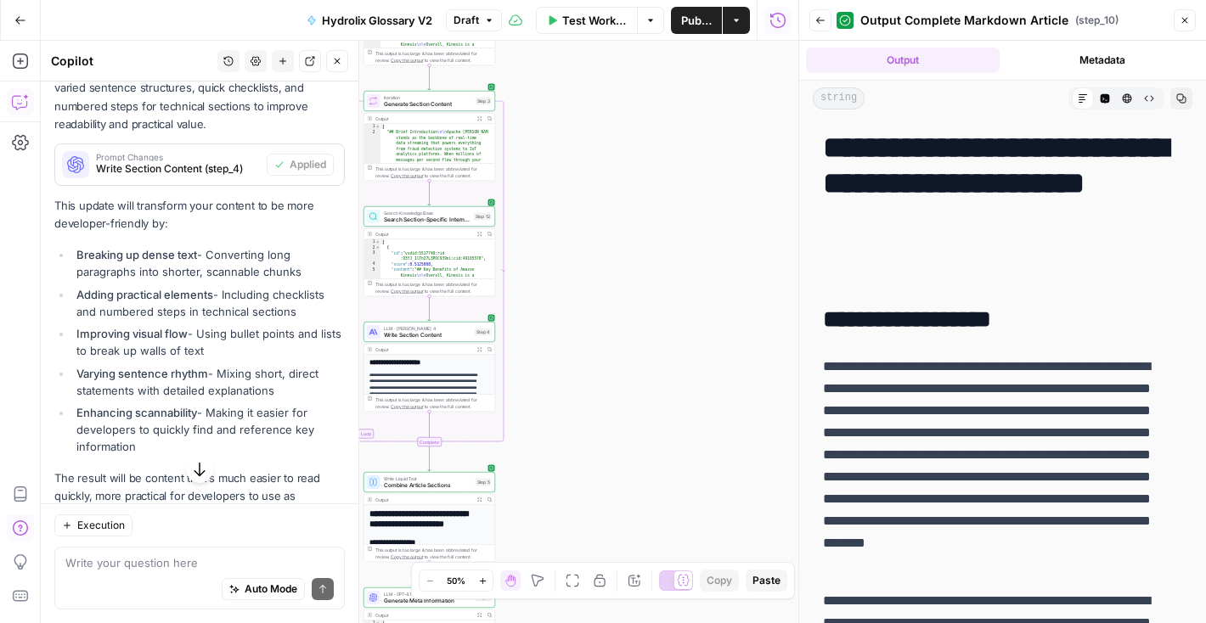
click at [818, 19] on icon "button" at bounding box center [820, 20] width 10 height 10
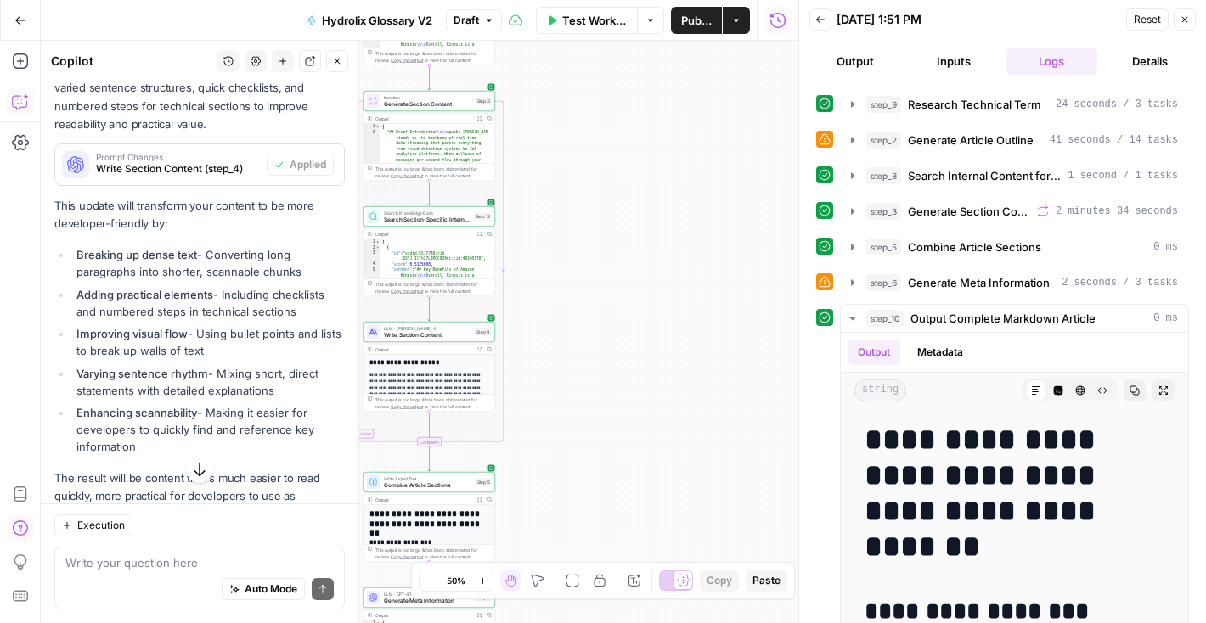
click at [818, 19] on icon "button" at bounding box center [820, 19] width 8 height 7
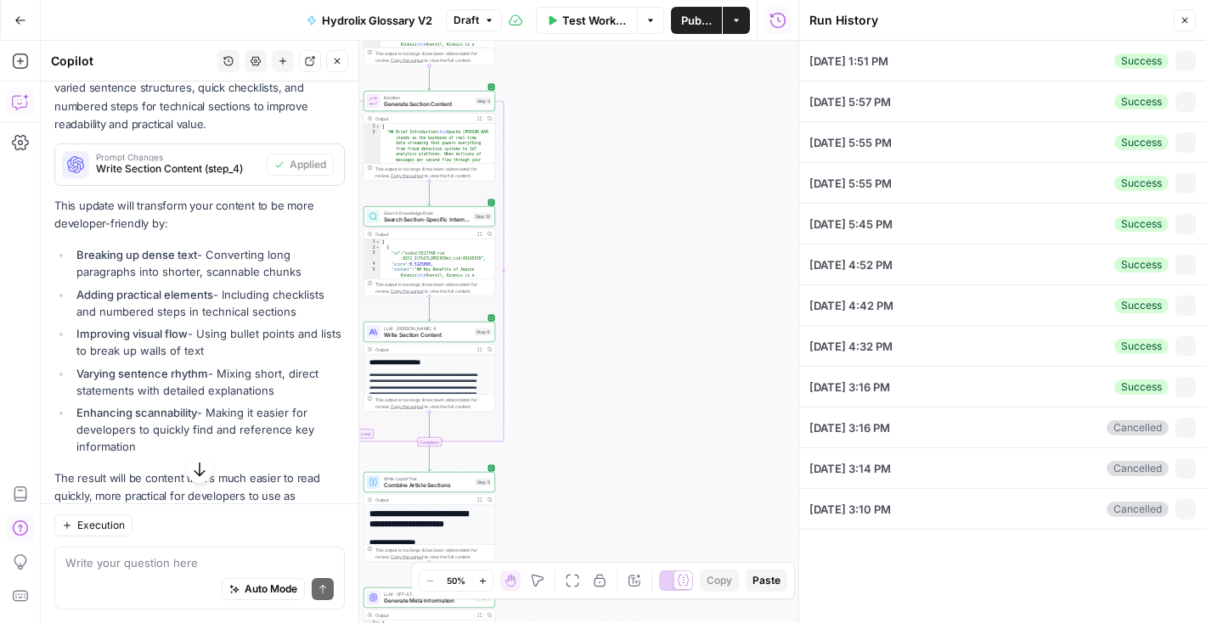
type input "Hydrolix"
type input "Apache [PERSON_NAME]"
type input "Hydrolix KB"
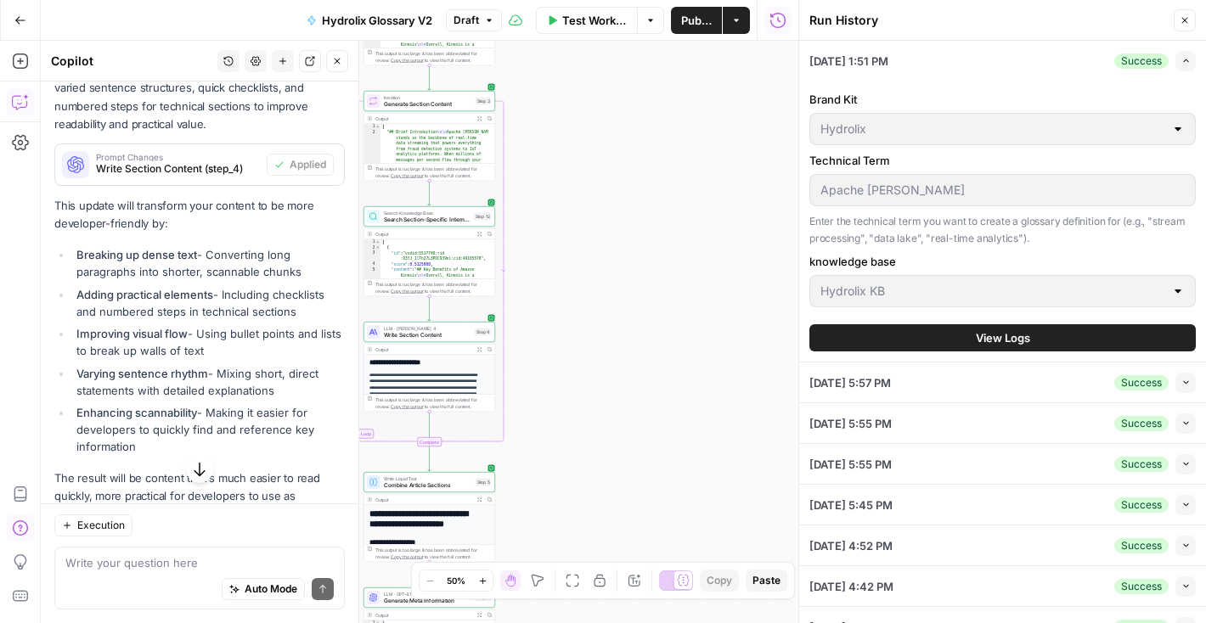
click at [596, 30] on button "Test Workflow" at bounding box center [587, 20] width 102 height 27
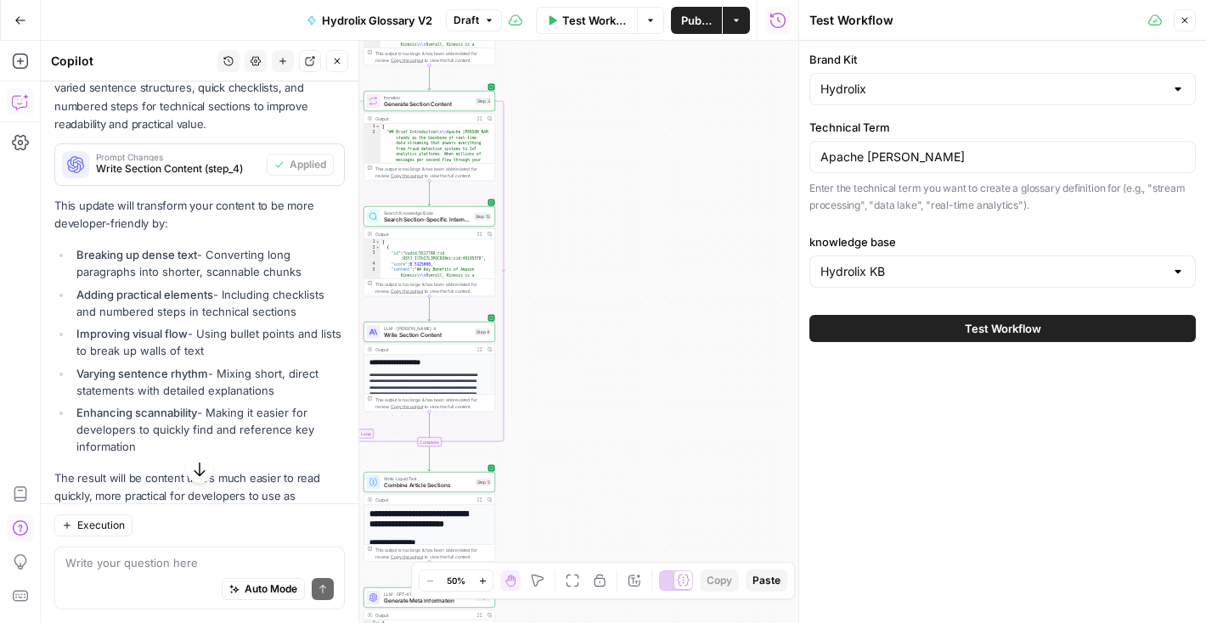
click at [961, 327] on button "Test Workflow" at bounding box center [1002, 328] width 386 height 27
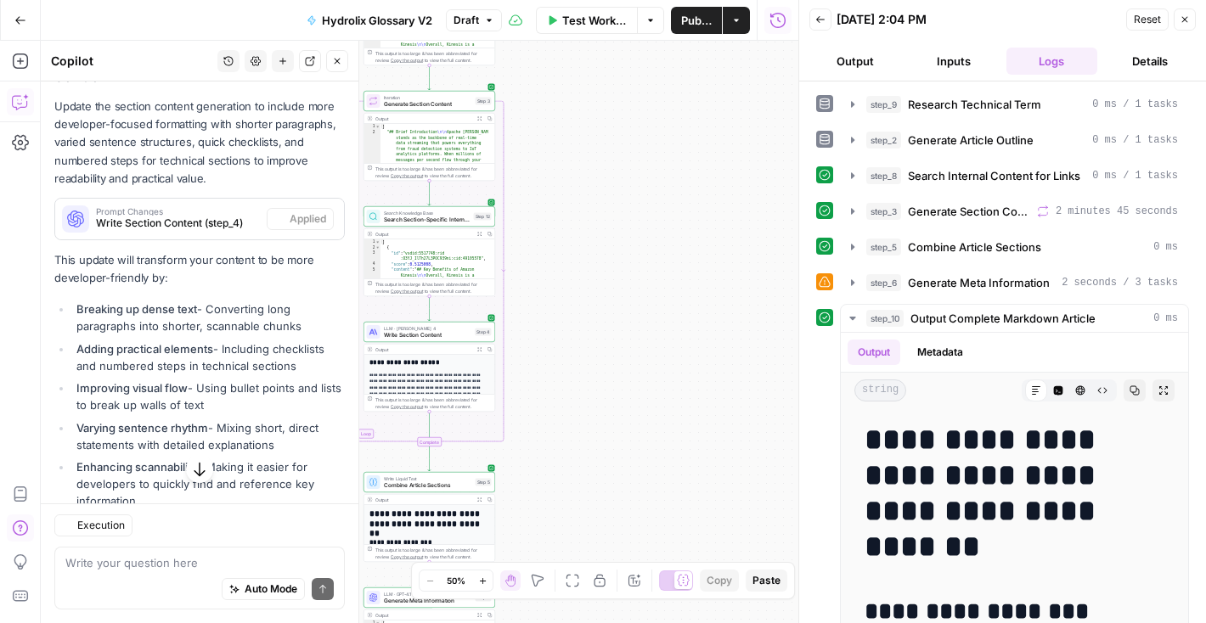
scroll to position [3718, 0]
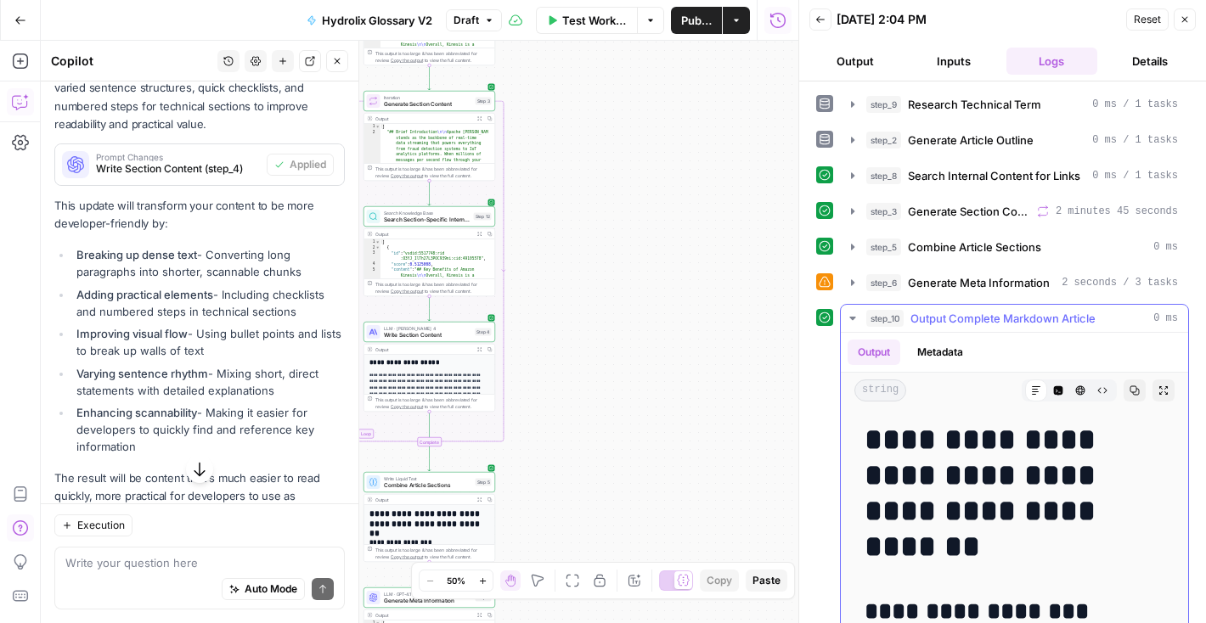
click at [1124, 391] on button "Copy" at bounding box center [1135, 391] width 22 height 22
click at [153, 574] on div "Auto Mode Send" at bounding box center [199, 590] width 268 height 37
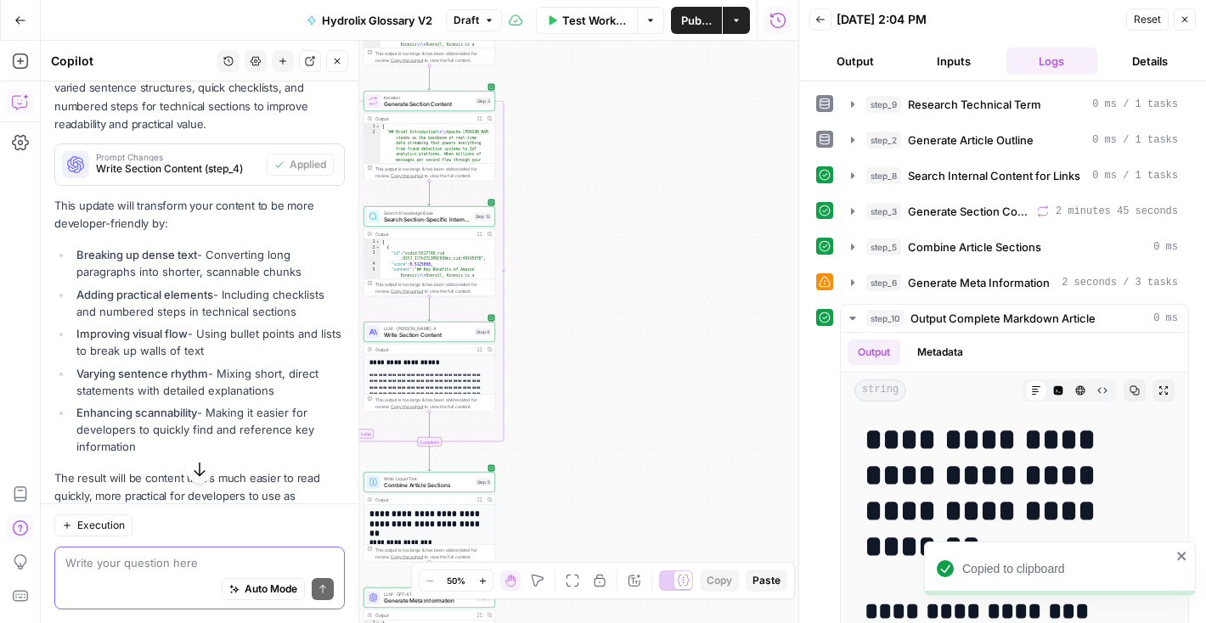
paste textarea "Lists and formatting: Consider using more bulleted or numbered lists in section…"
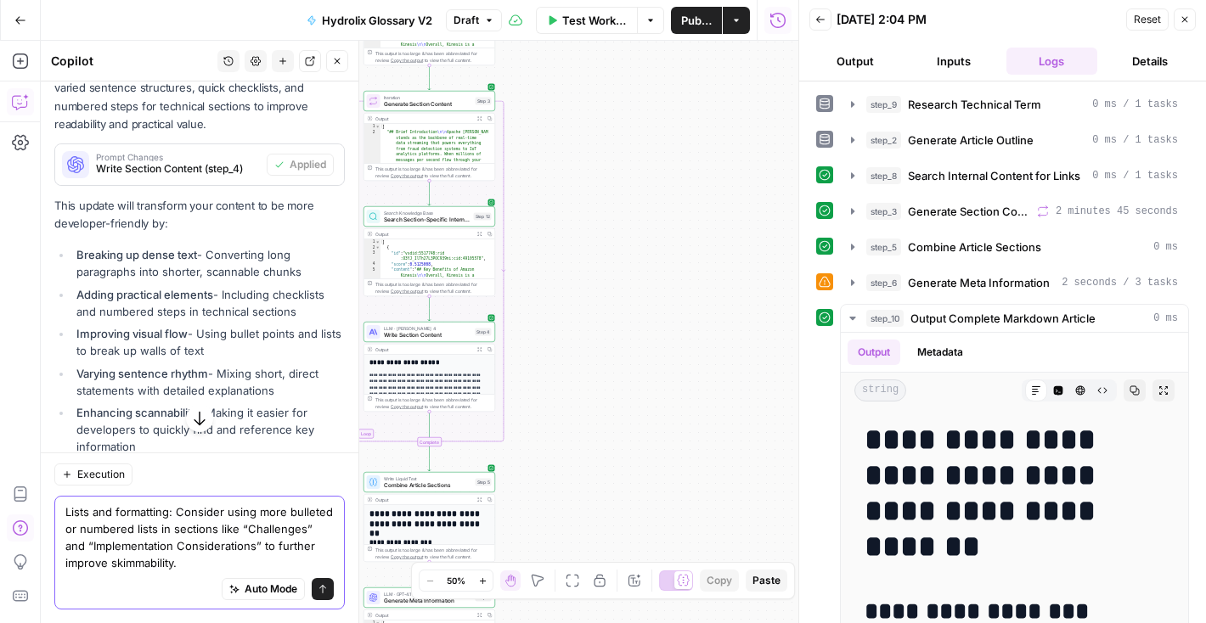
click at [241, 545] on textarea "Lists and formatting: Consider using more bulleted or numbered lists in section…" at bounding box center [199, 538] width 268 height 68
click at [241, 544] on textarea "Lists and formatting: Consider using more bulleted or numbered lists in section…" at bounding box center [199, 538] width 268 height 68
paste textarea "Section transitions: Use more transitional phrases, especially between sections…"
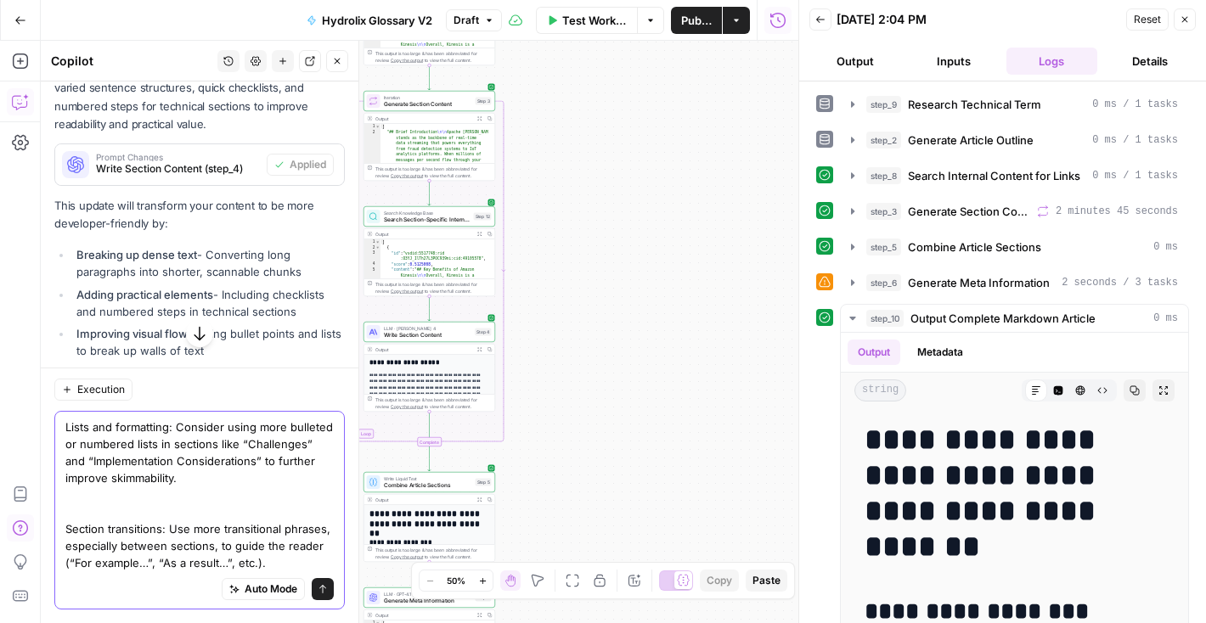
paste textarea "Suggestions for Even Greater Impact"
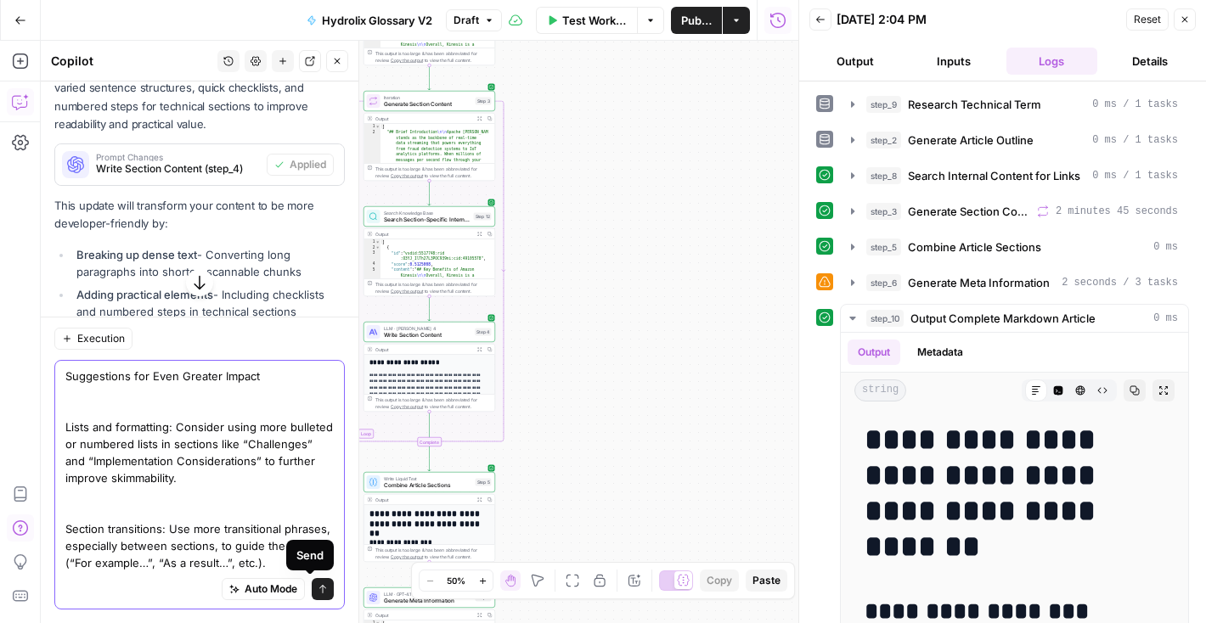
type textarea "Suggestions for Even Greater Impact Lists and formatting: Consider using more b…"
click at [315, 588] on button "Send" at bounding box center [323, 589] width 22 height 22
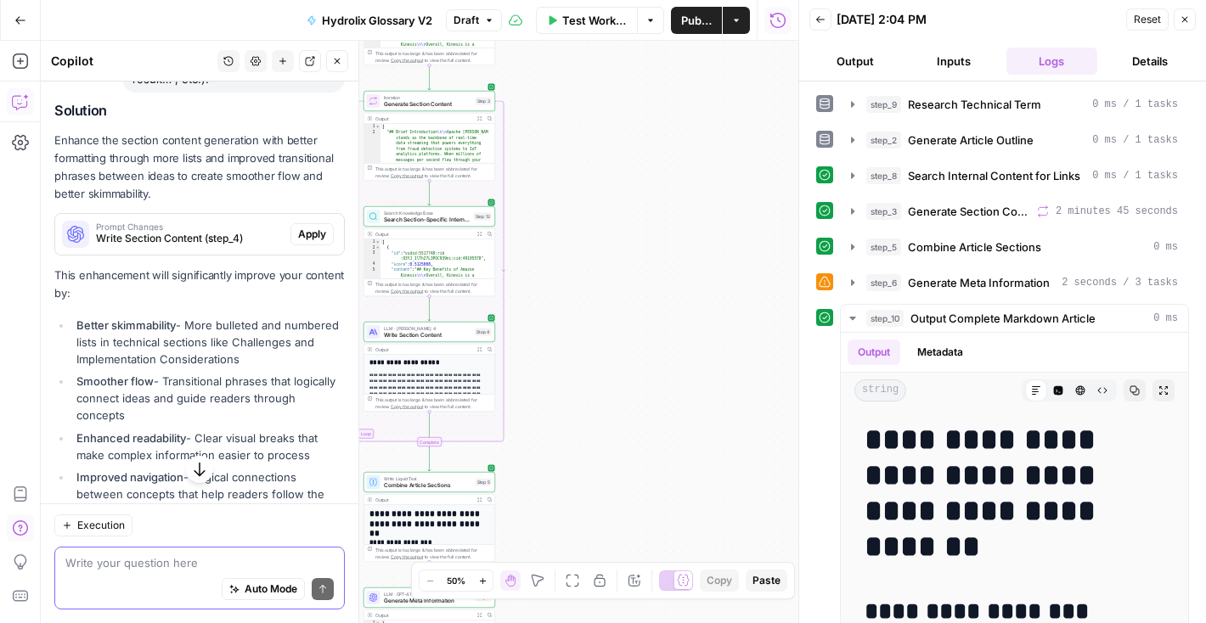
scroll to position [4444, 0]
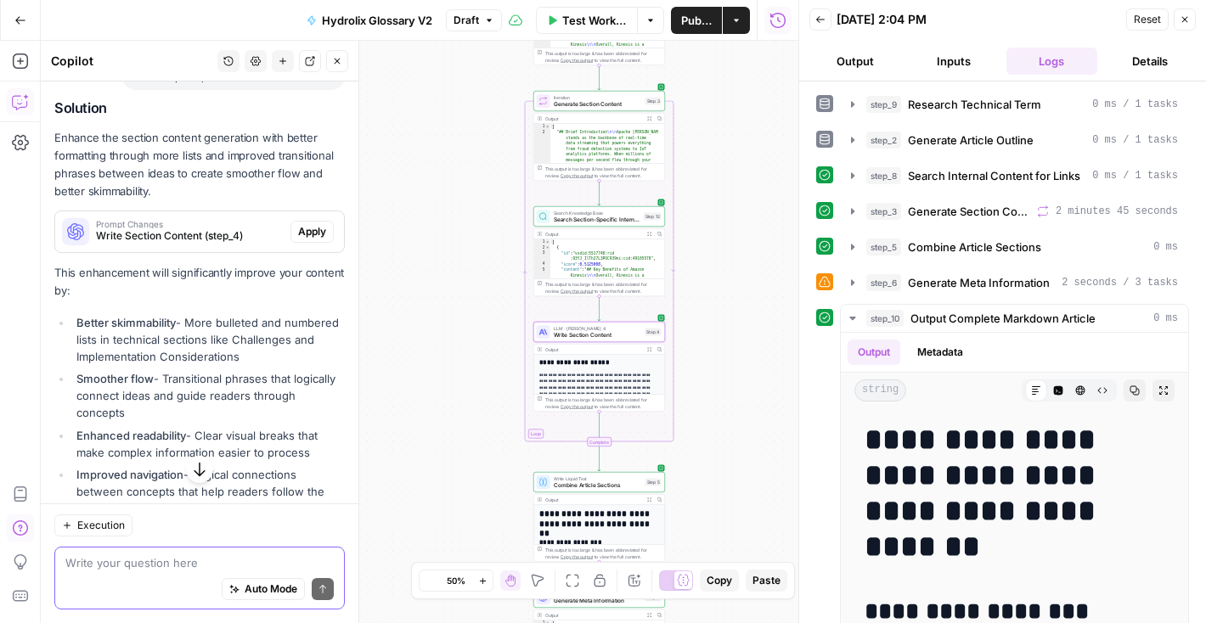
click at [298, 240] on span "Apply" at bounding box center [312, 231] width 28 height 15
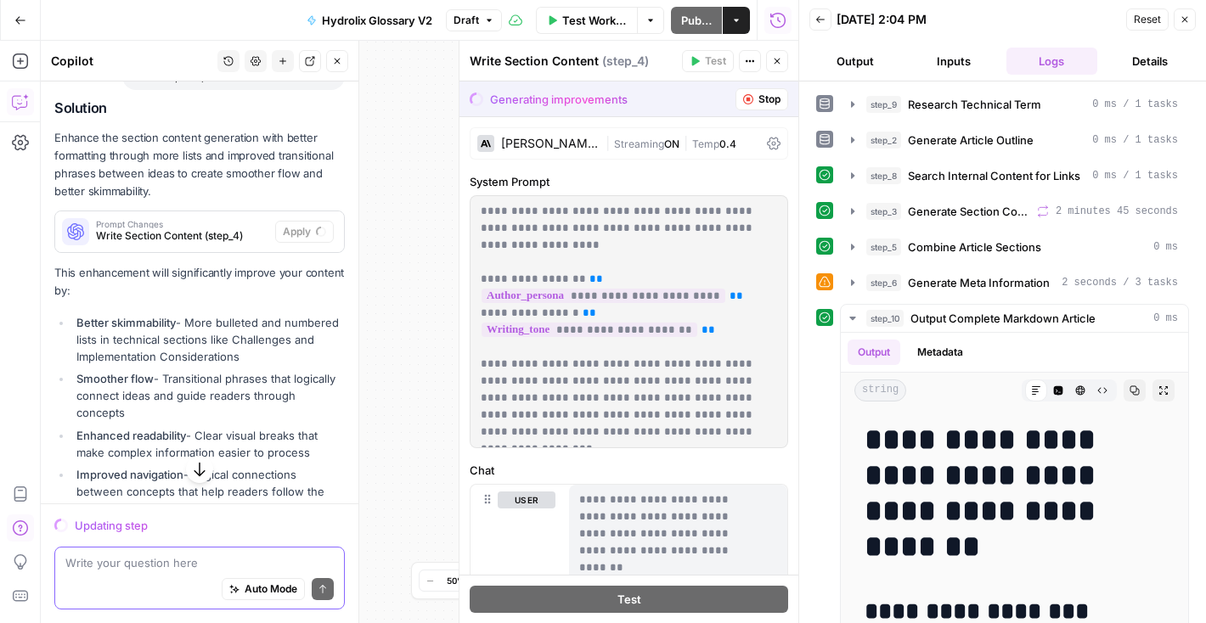
scroll to position [4615, 0]
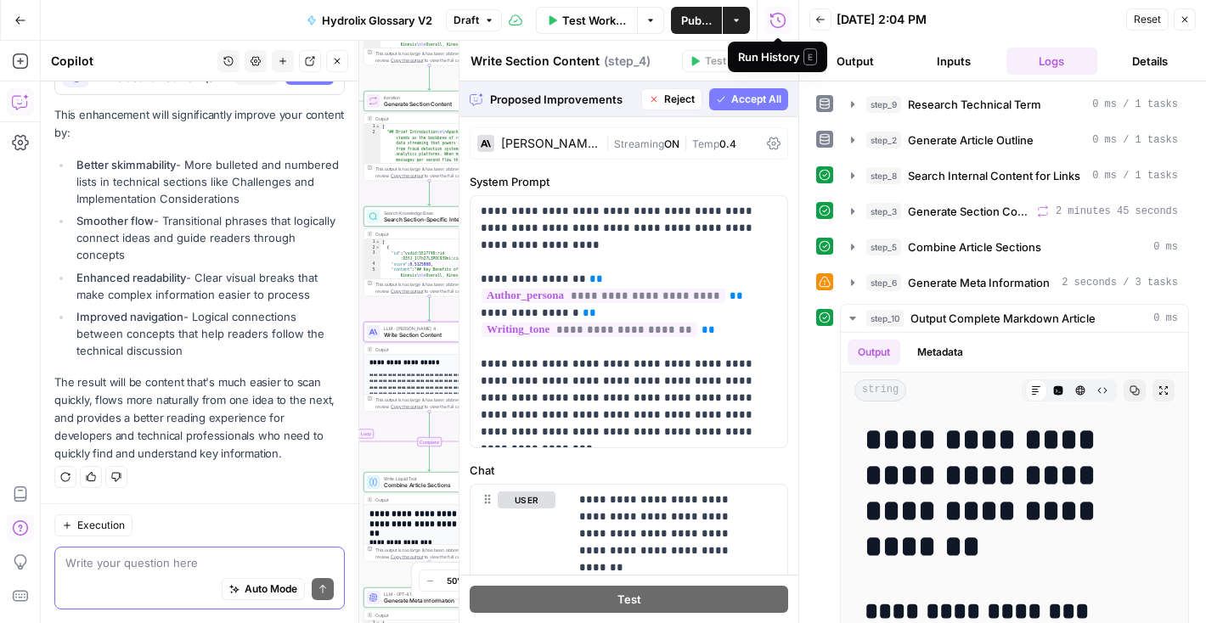
click at [734, 104] on span "Accept All" at bounding box center [756, 99] width 50 height 15
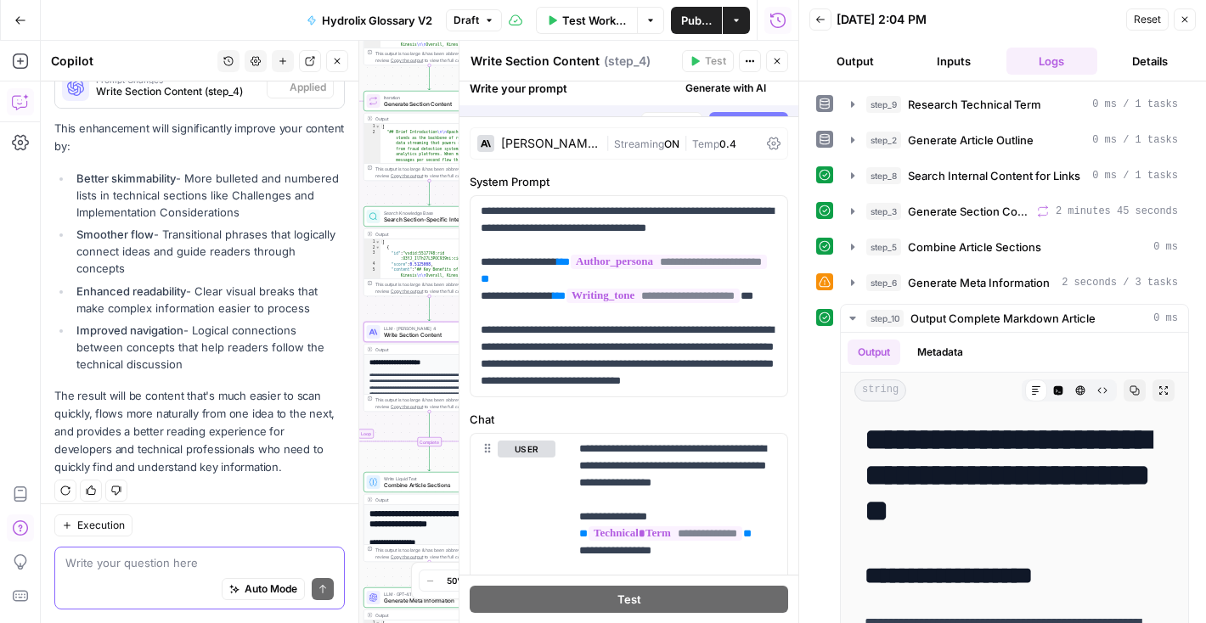
scroll to position [4697, 0]
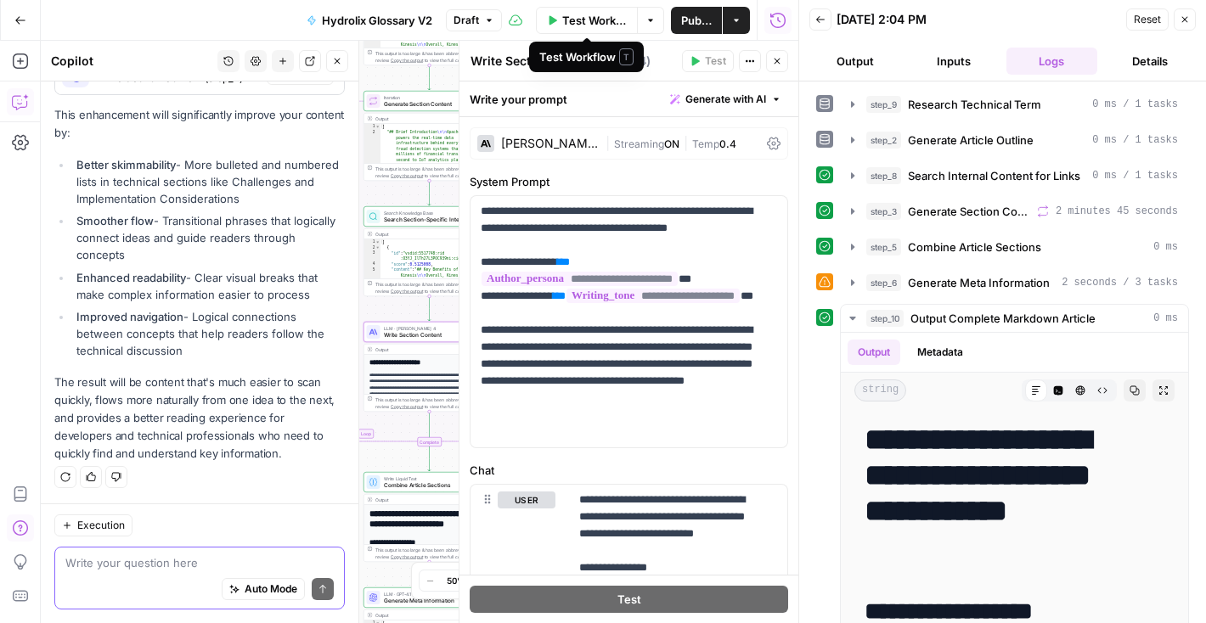
click at [567, 25] on span "Test Workflow" at bounding box center [594, 20] width 65 height 17
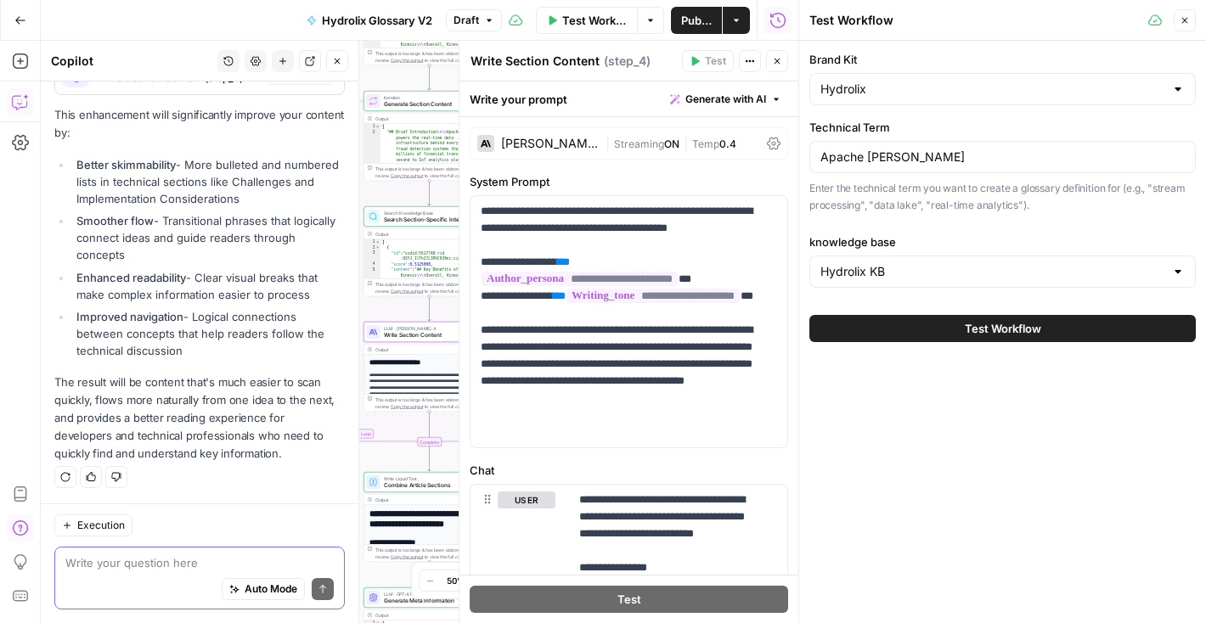
click at [912, 332] on button "Test Workflow" at bounding box center [1002, 328] width 386 height 27
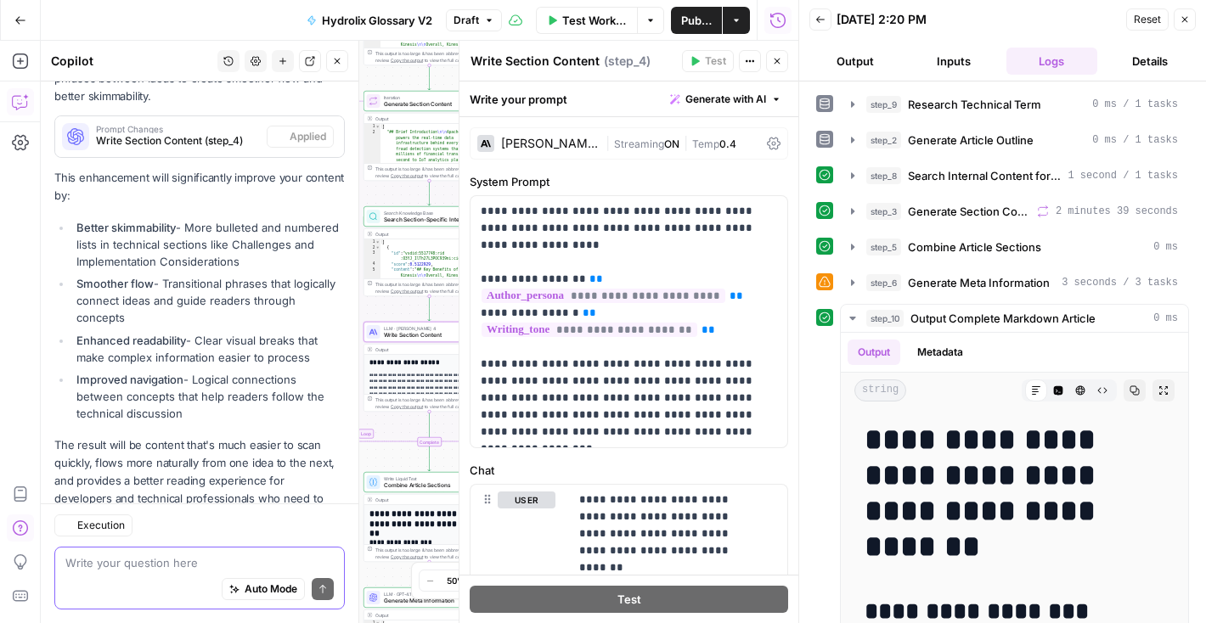
scroll to position [4697, 0]
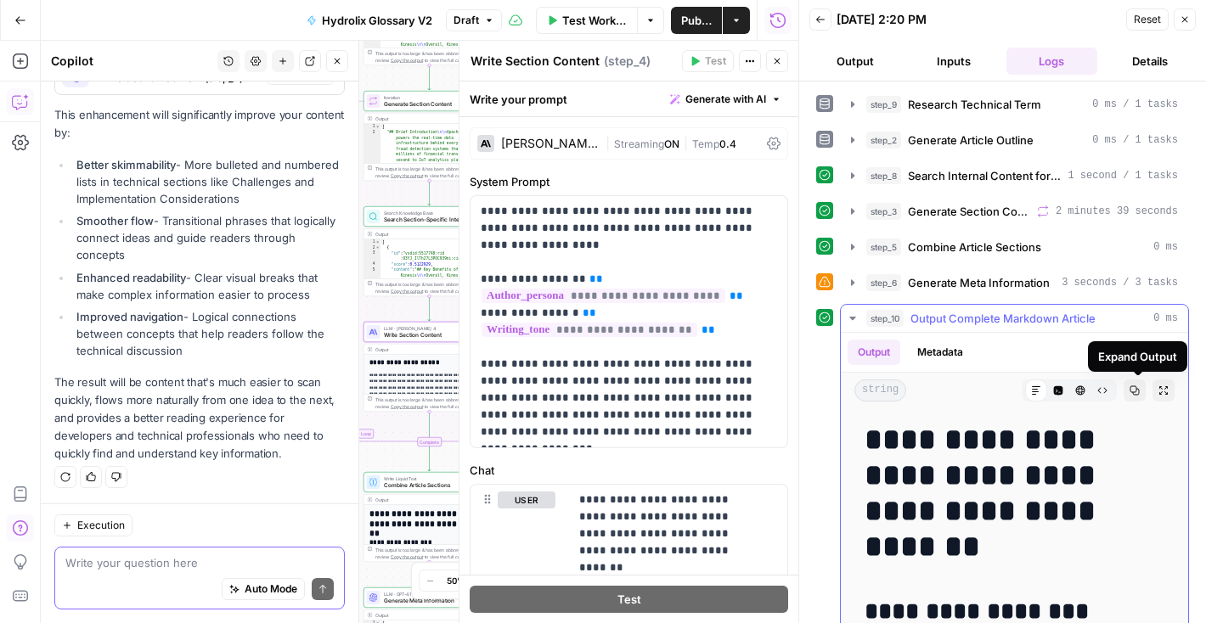
click at [1130, 392] on icon "button" at bounding box center [1134, 390] width 9 height 9
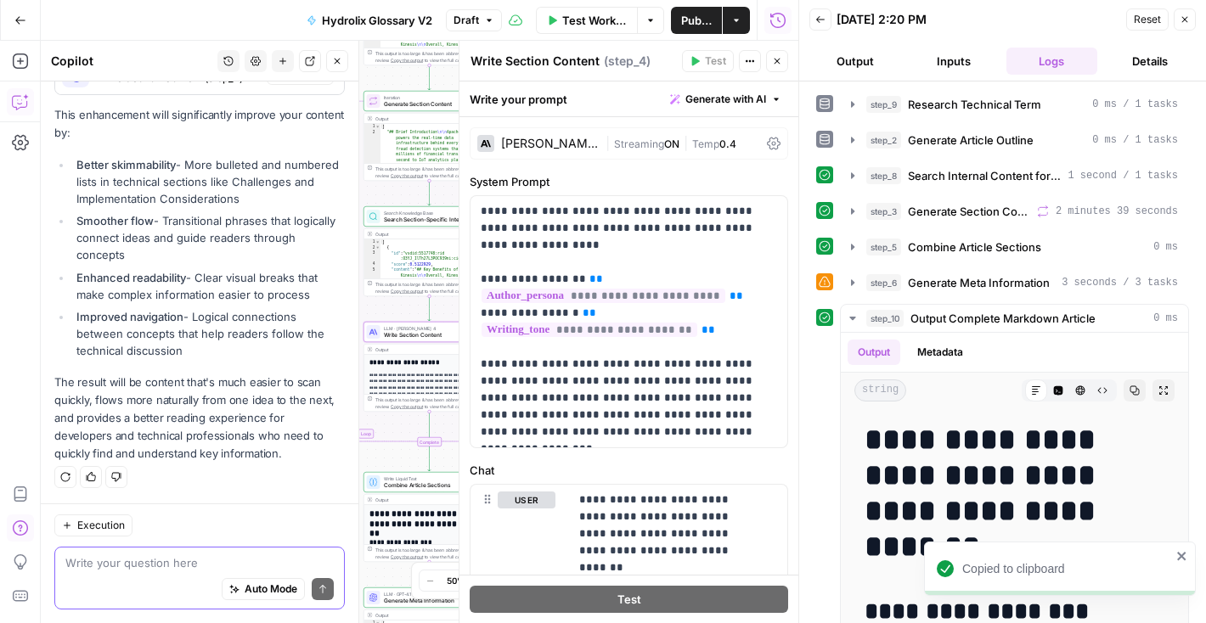
click at [544, 146] on div "[PERSON_NAME] 4" at bounding box center [550, 144] width 98 height 12
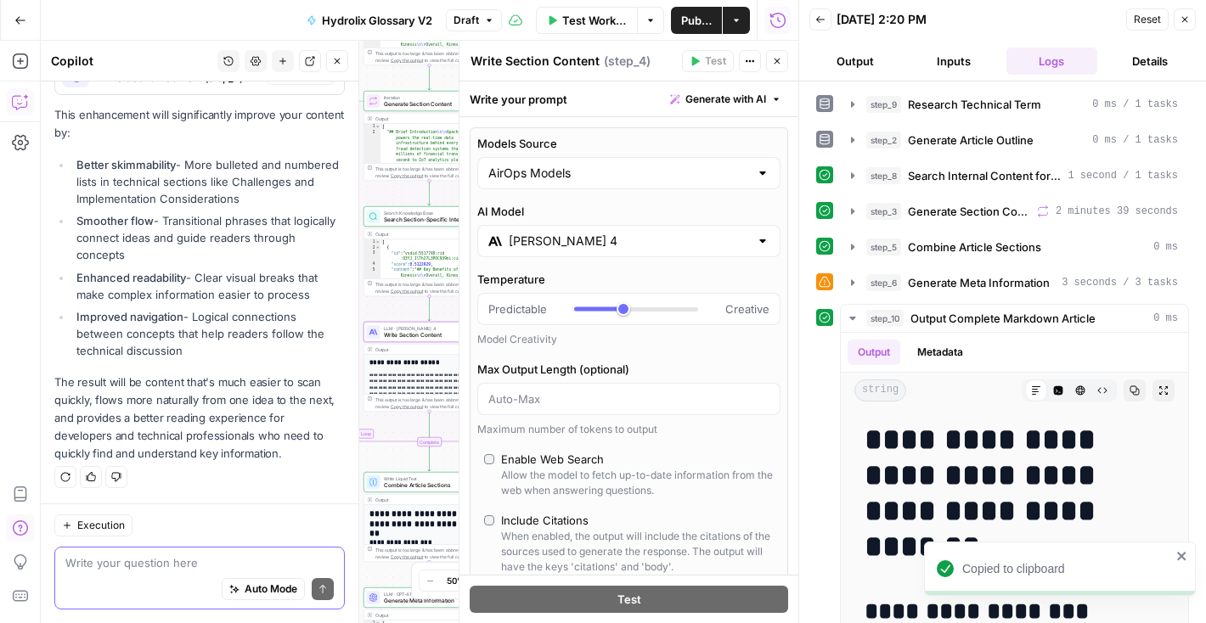
click at [684, 15] on span "Publish" at bounding box center [696, 20] width 31 height 17
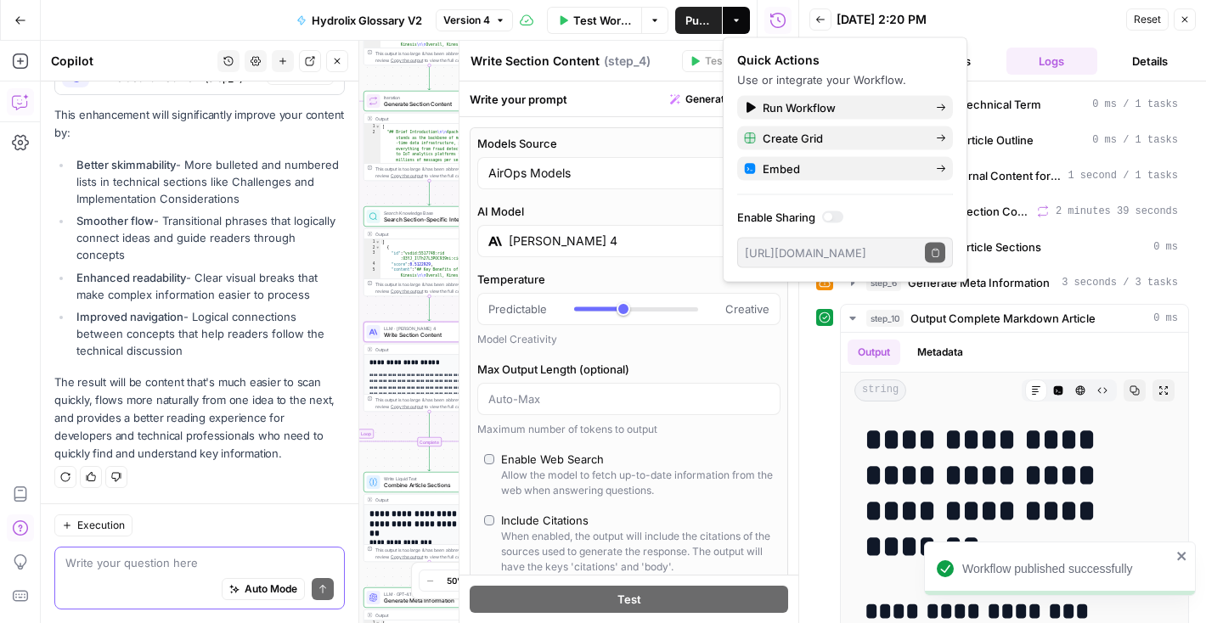
click at [580, 239] on input "[PERSON_NAME] 4" at bounding box center [629, 241] width 240 height 17
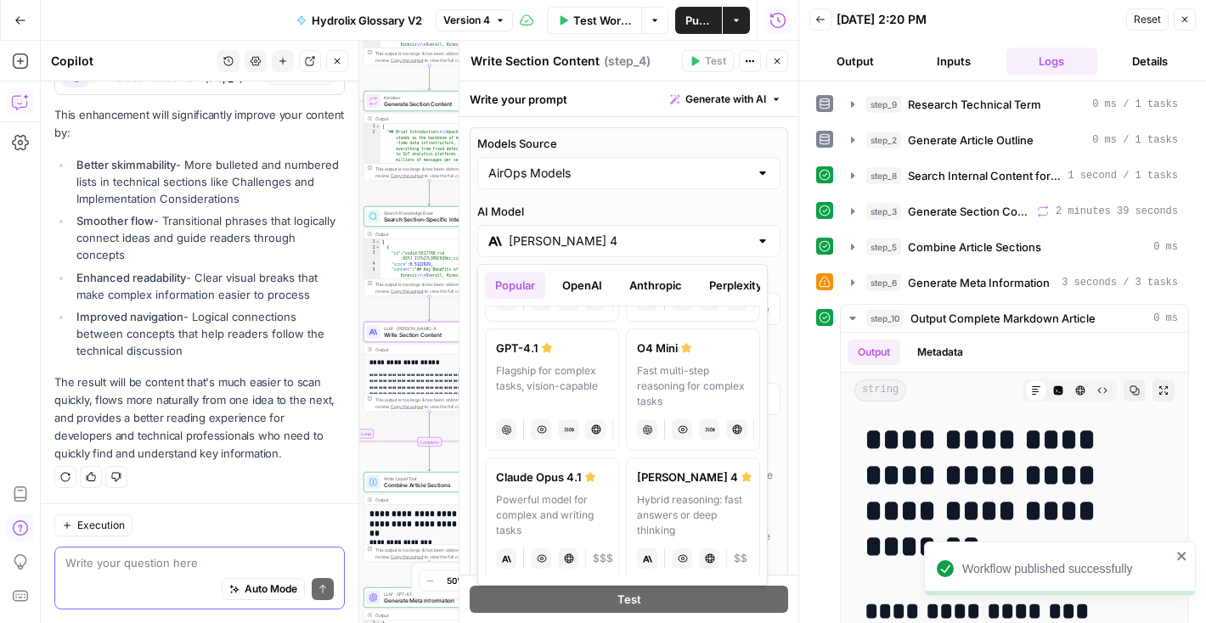
scroll to position [134, 0]
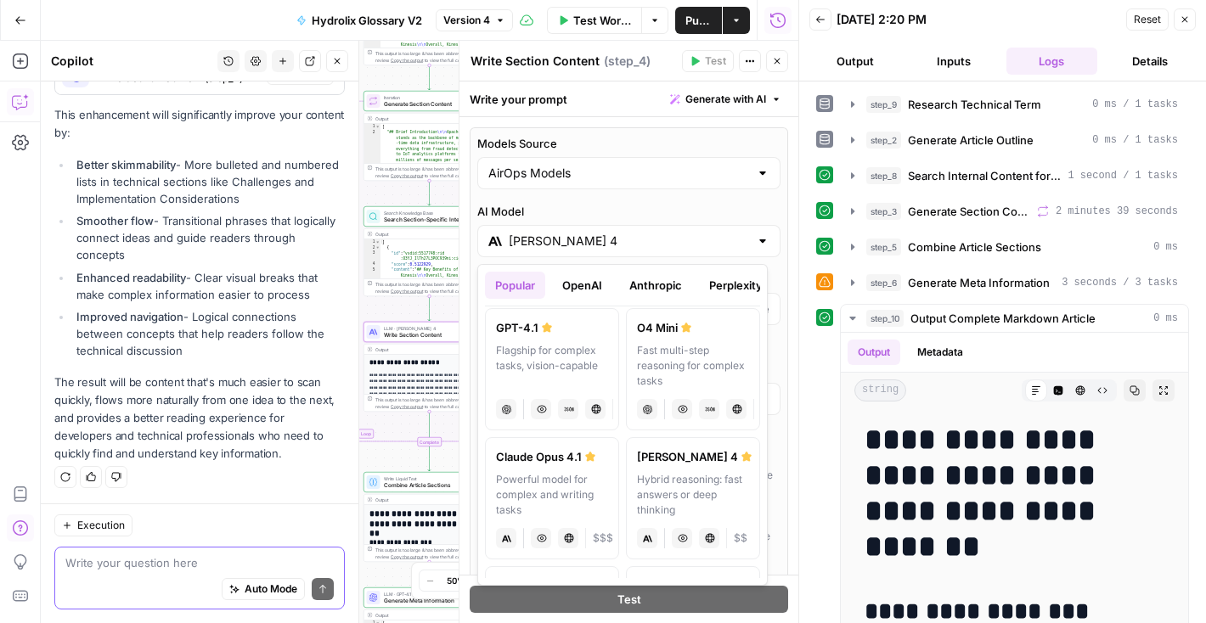
click at [571, 287] on button "OpenAI" at bounding box center [582, 285] width 60 height 27
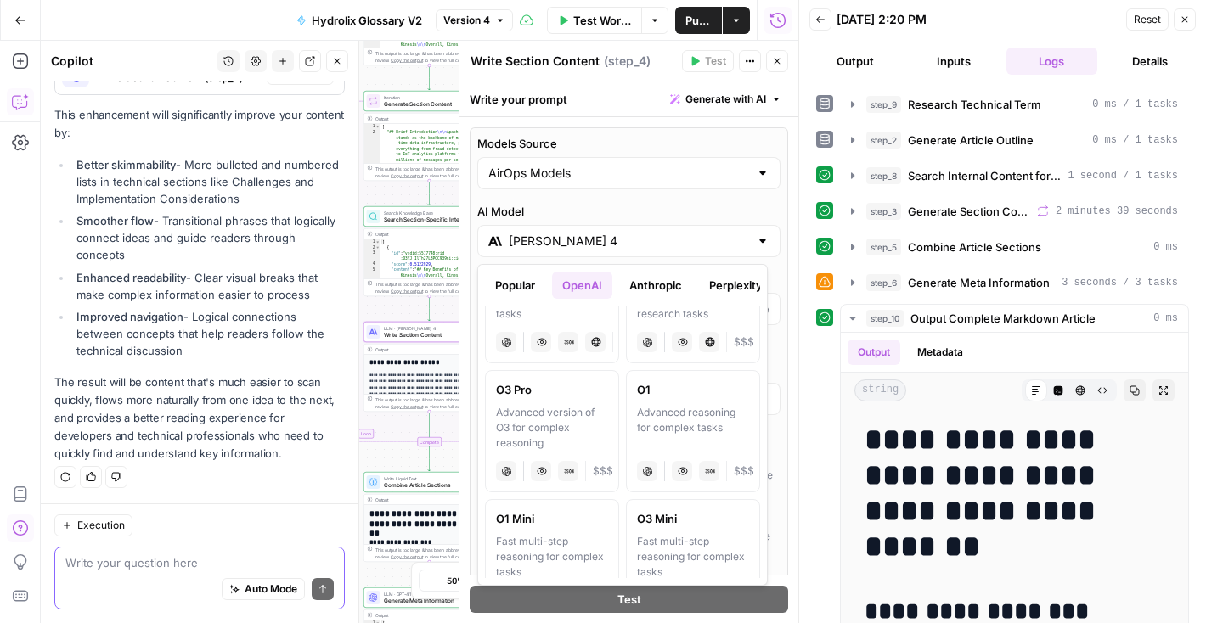
scroll to position [0, 0]
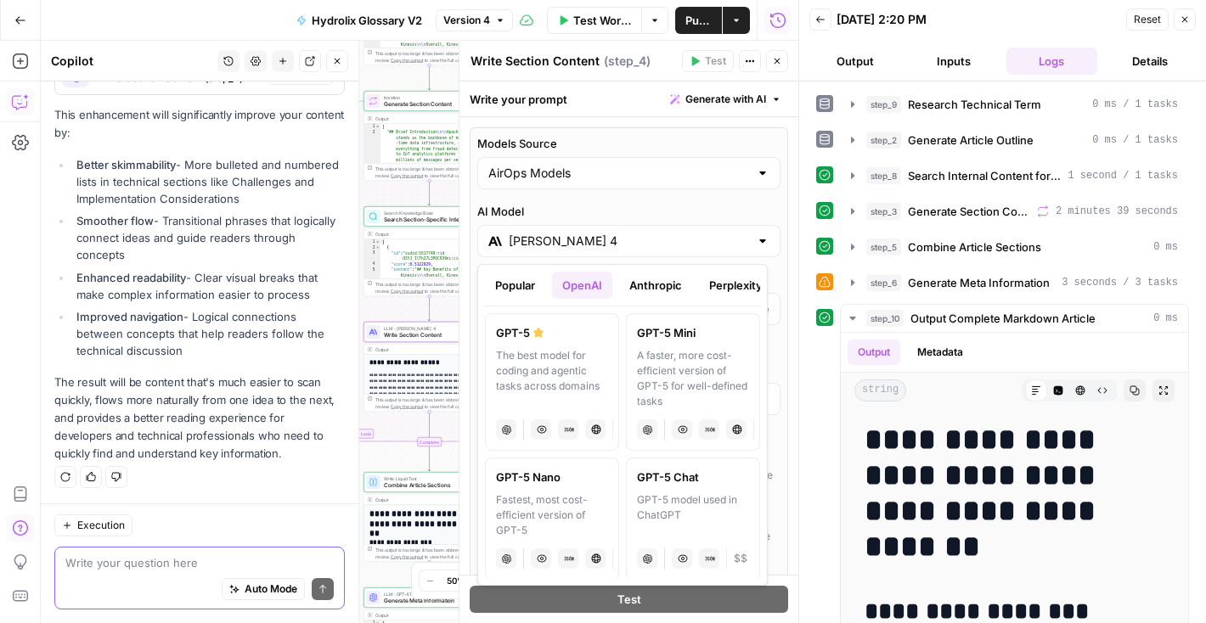
click at [702, 355] on div "A faster, more cost-efficient version of GPT-5 for well-defined tasks" at bounding box center [693, 378] width 112 height 61
type input "GPT-5 Mini"
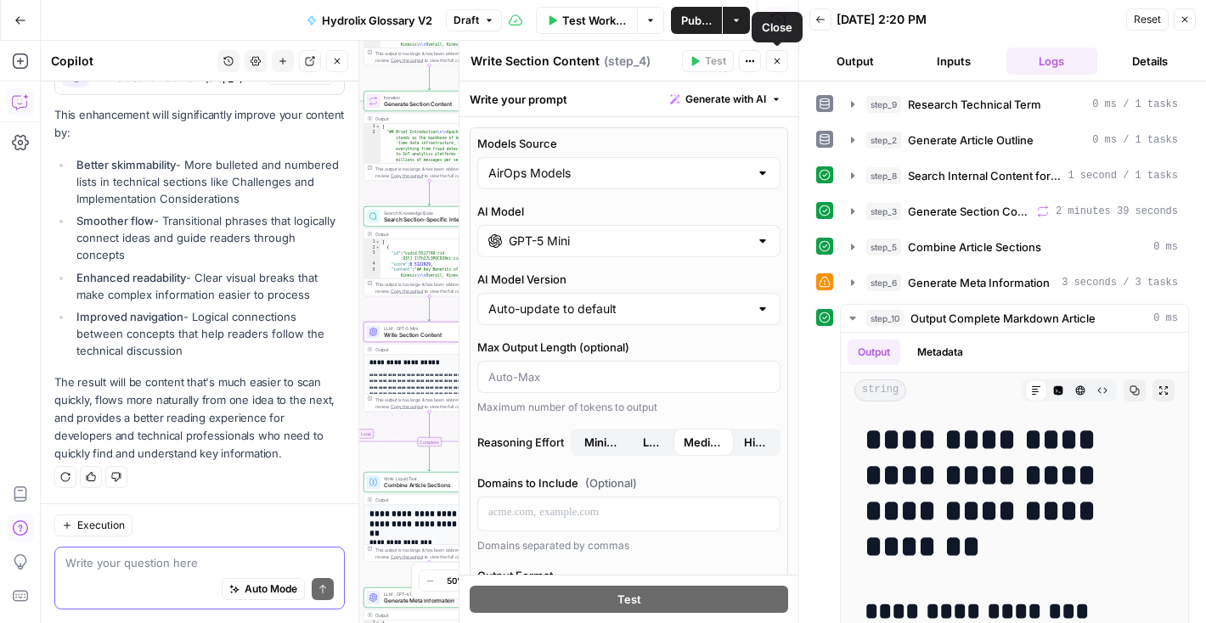
click at [774, 66] on button "Close" at bounding box center [777, 61] width 22 height 22
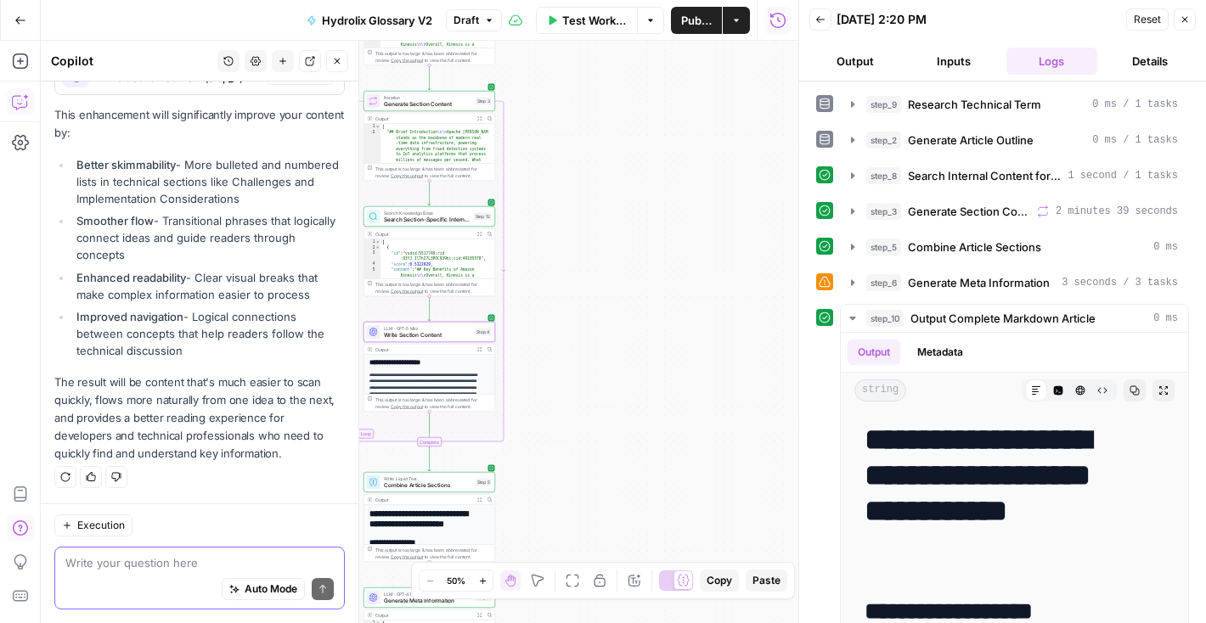
click at [592, 28] on button "Test Workflow" at bounding box center [587, 20] width 102 height 27
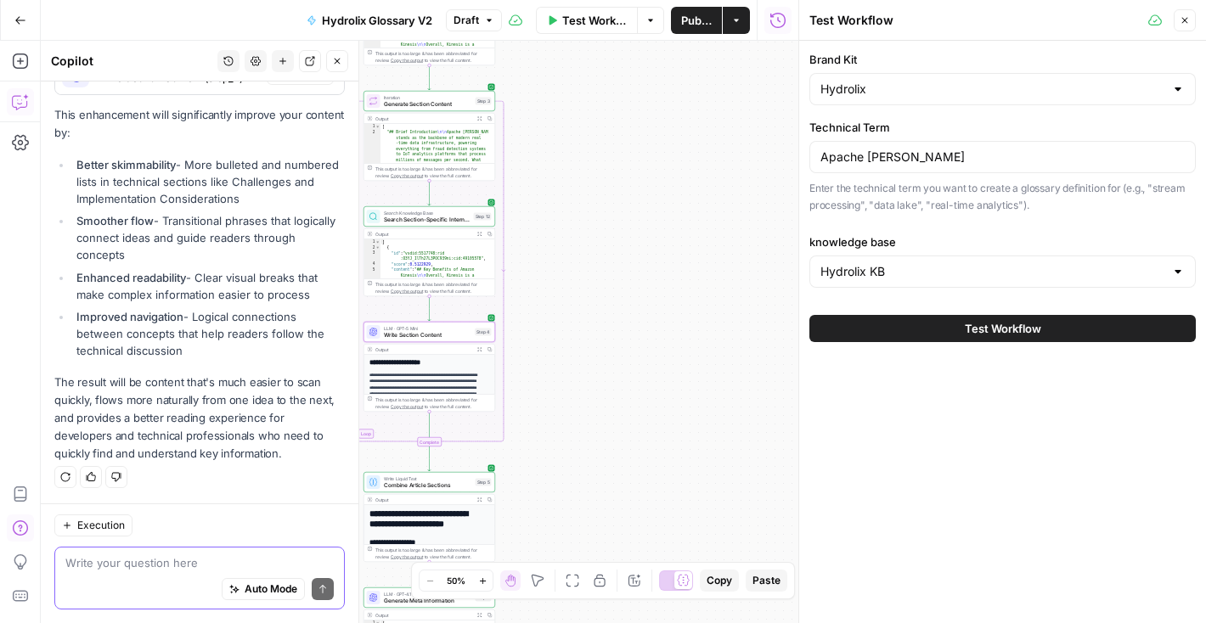
click at [899, 335] on button "Test Workflow" at bounding box center [1002, 328] width 386 height 27
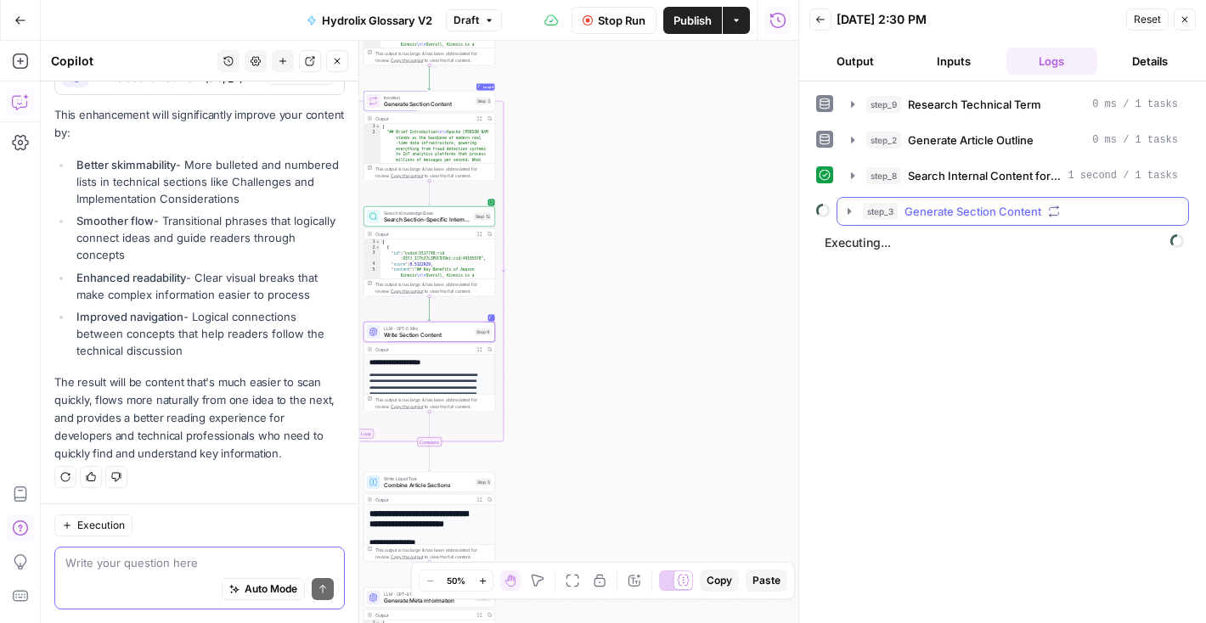
click at [851, 211] on icon "button" at bounding box center [850, 212] width 14 height 14
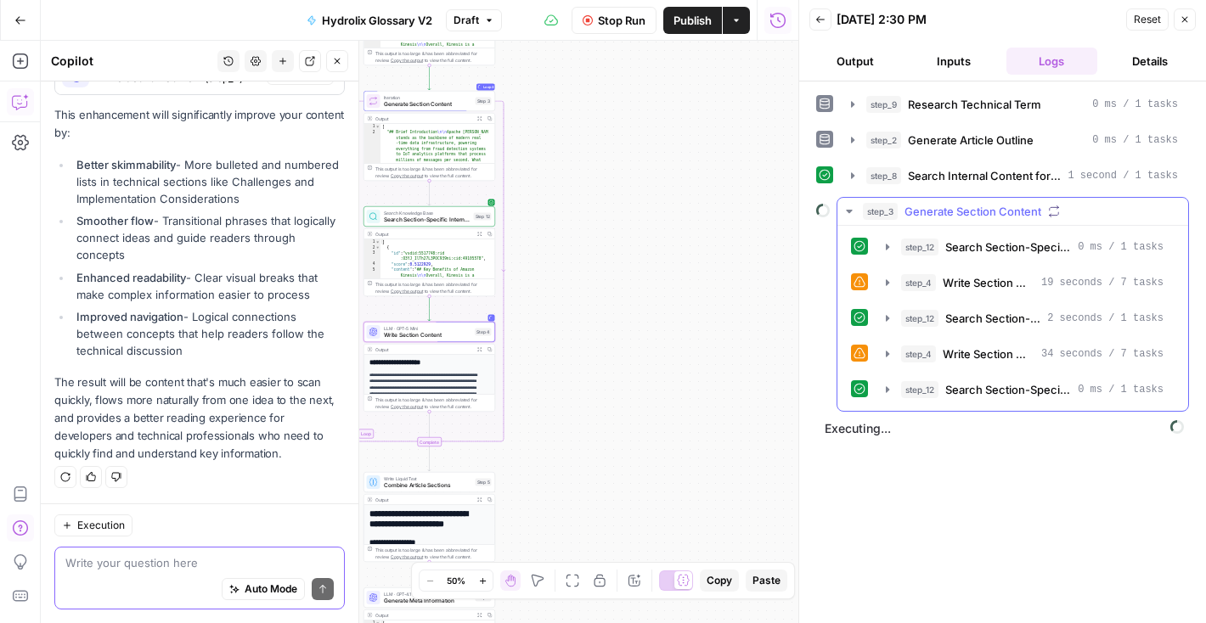
click at [851, 211] on icon "button" at bounding box center [849, 211] width 6 height 3
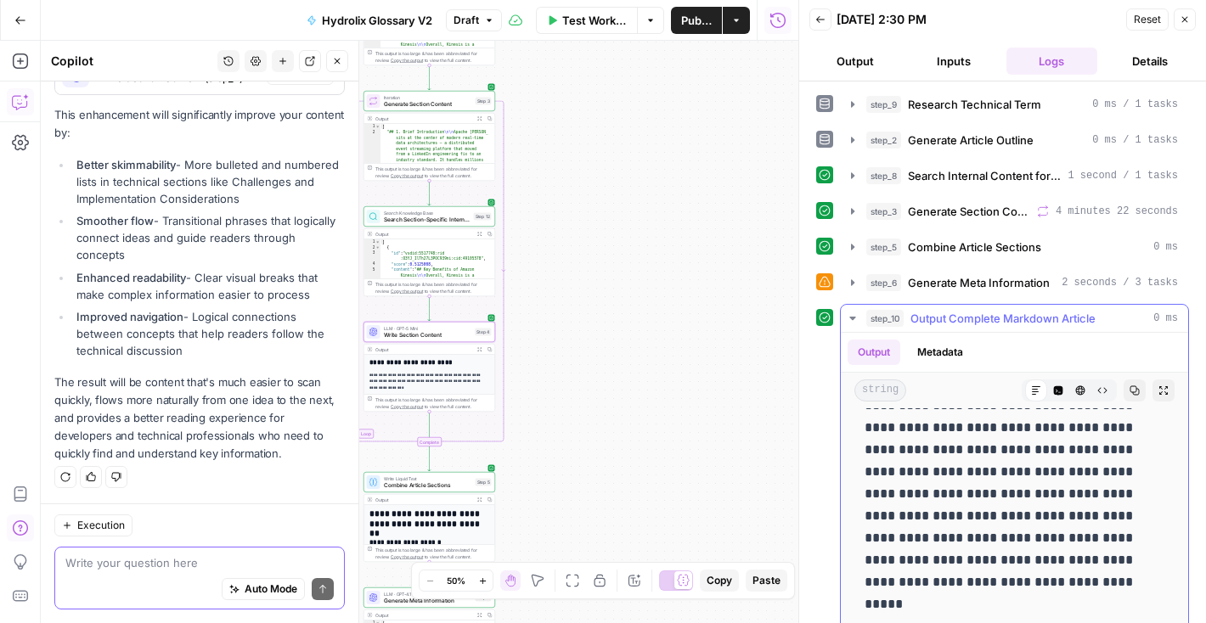
scroll to position [2551, 0]
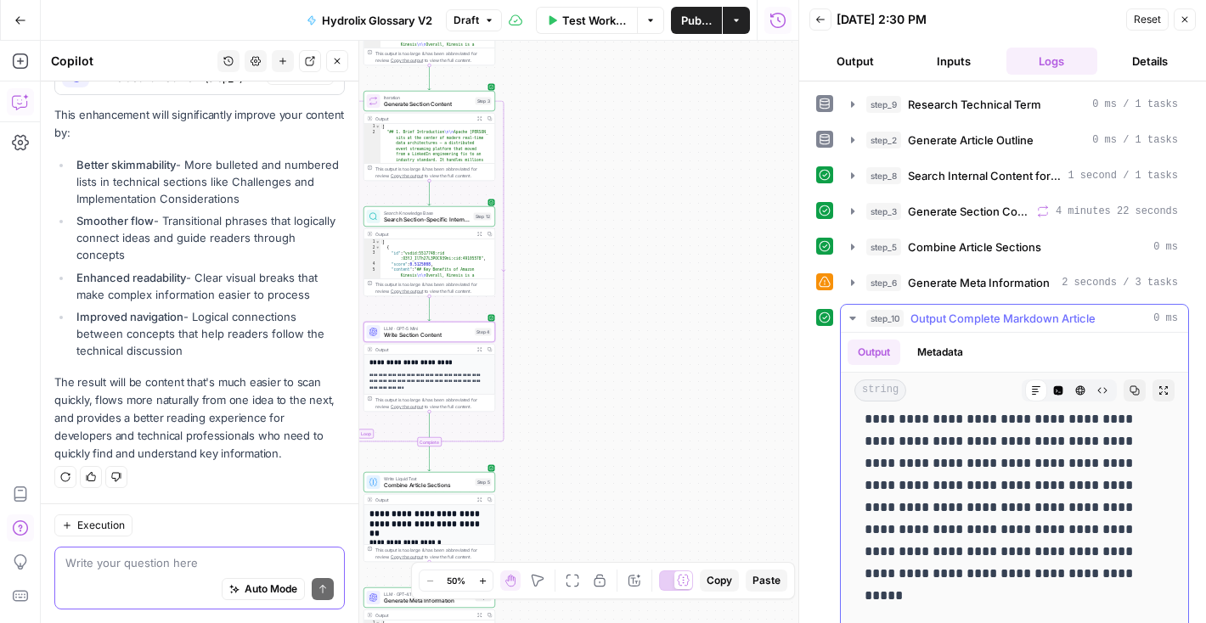
click at [1130, 394] on icon "button" at bounding box center [1135, 391] width 10 height 10
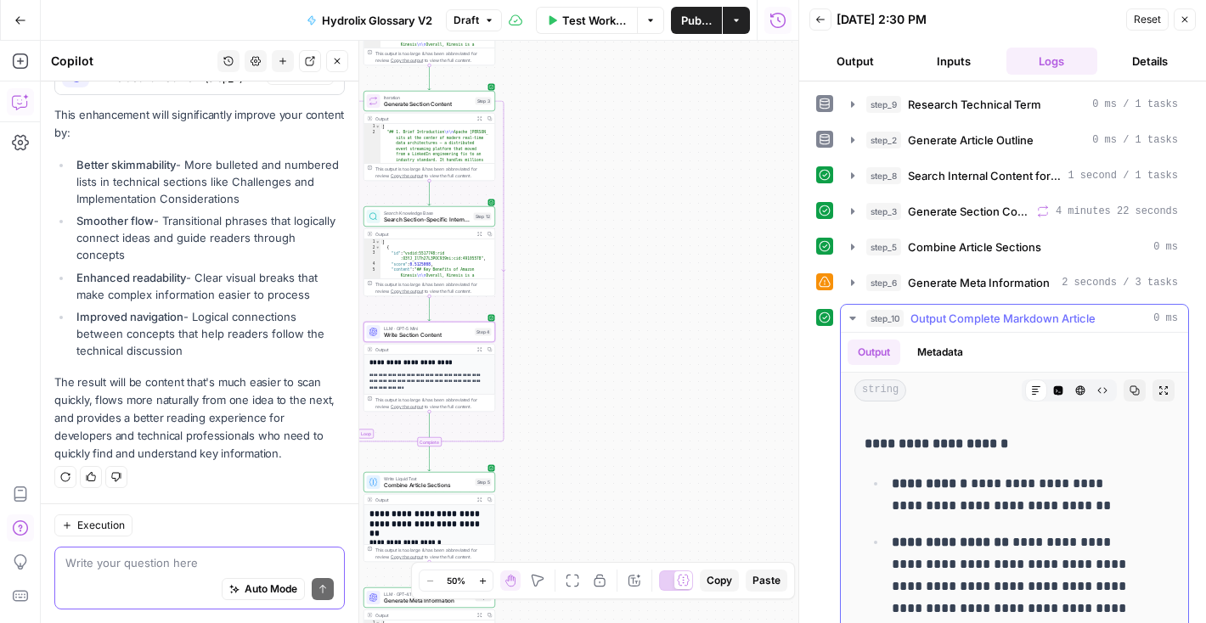
scroll to position [144, 0]
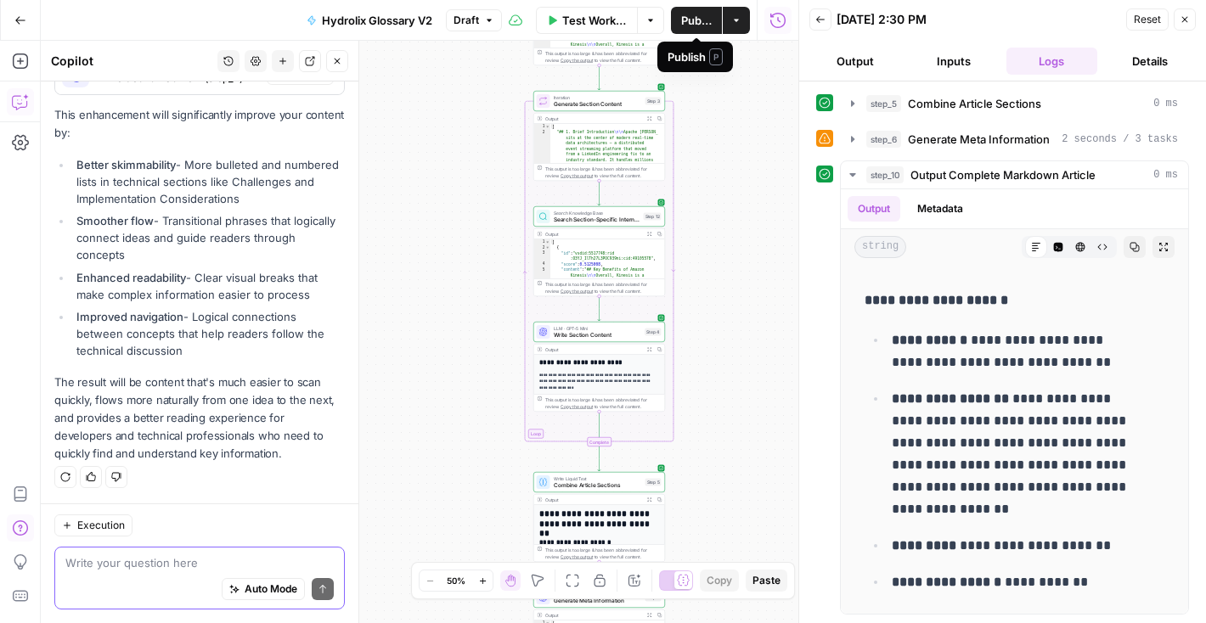
click at [688, 27] on span "Publish" at bounding box center [696, 20] width 31 height 17
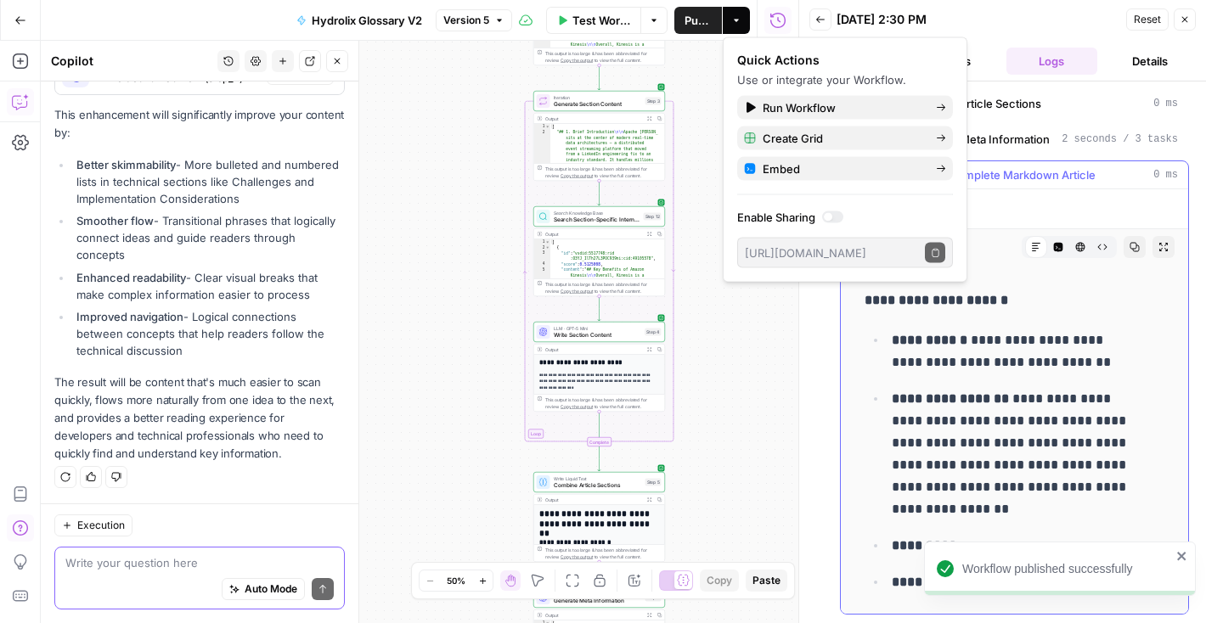
click at [1130, 251] on icon "button" at bounding box center [1135, 247] width 10 height 10
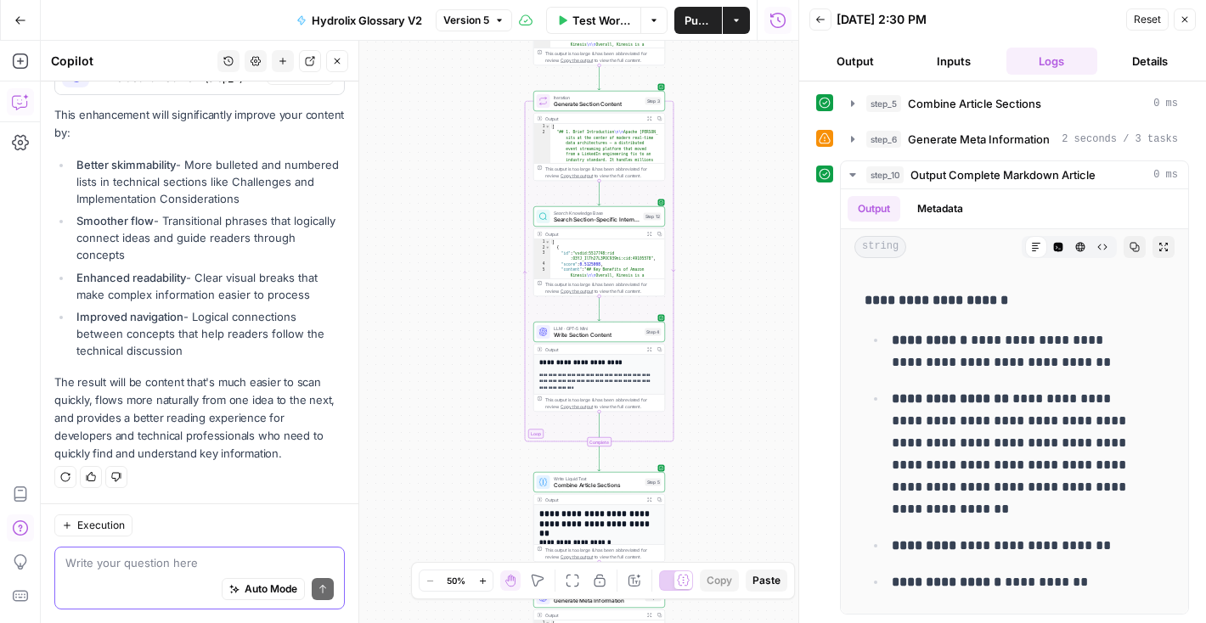
click at [170, 553] on div "Write your question here Auto Mode Send" at bounding box center [199, 578] width 290 height 63
paste textarea "System Prompt: Your task is to rewrite the content by replacing sentences start…"
type textarea "add a final step: System Prompt: Your task is to rewrite the content by replaci…"
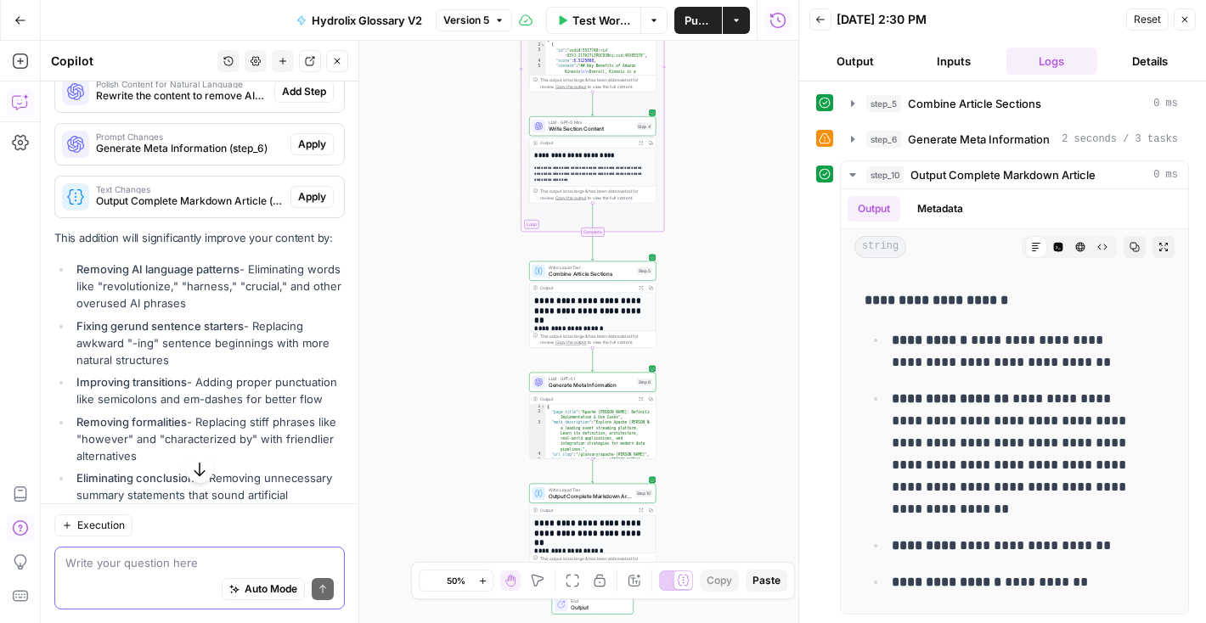
scroll to position [6832, 0]
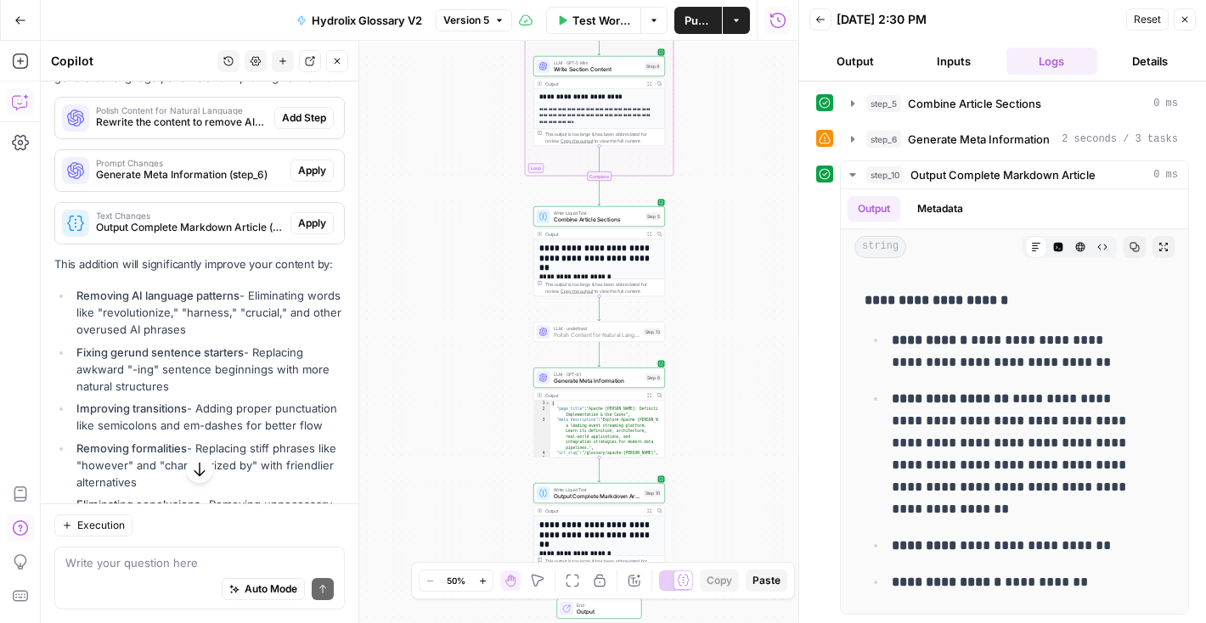
click at [287, 126] on span "Add Step" at bounding box center [304, 117] width 44 height 15
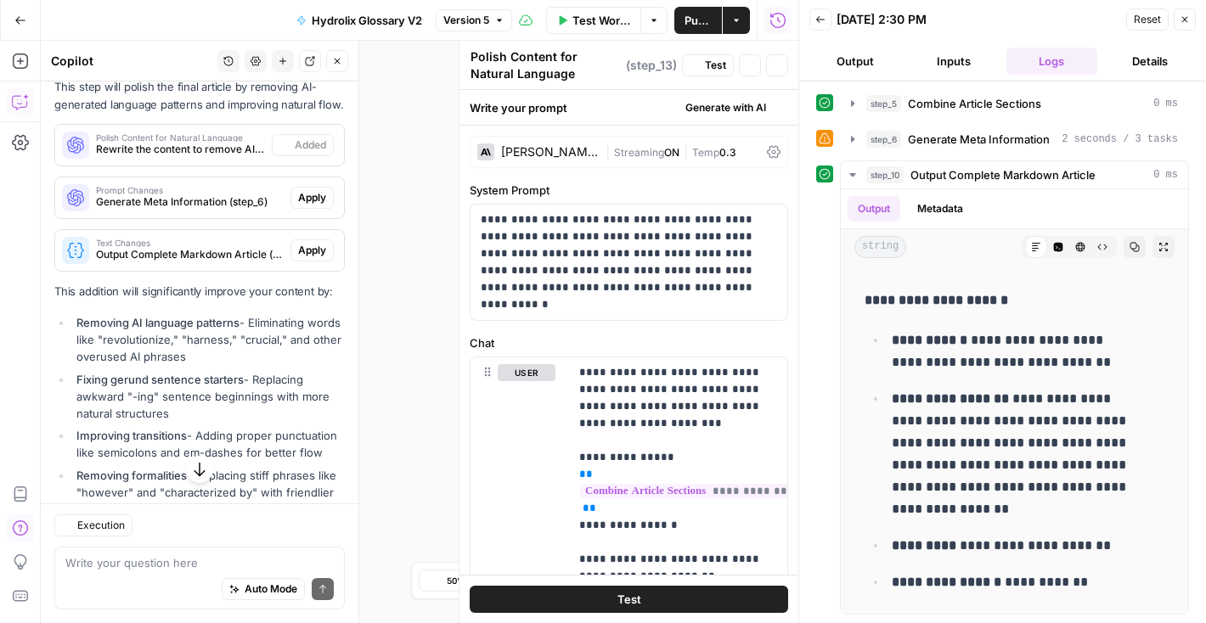
scroll to position [6859, 0]
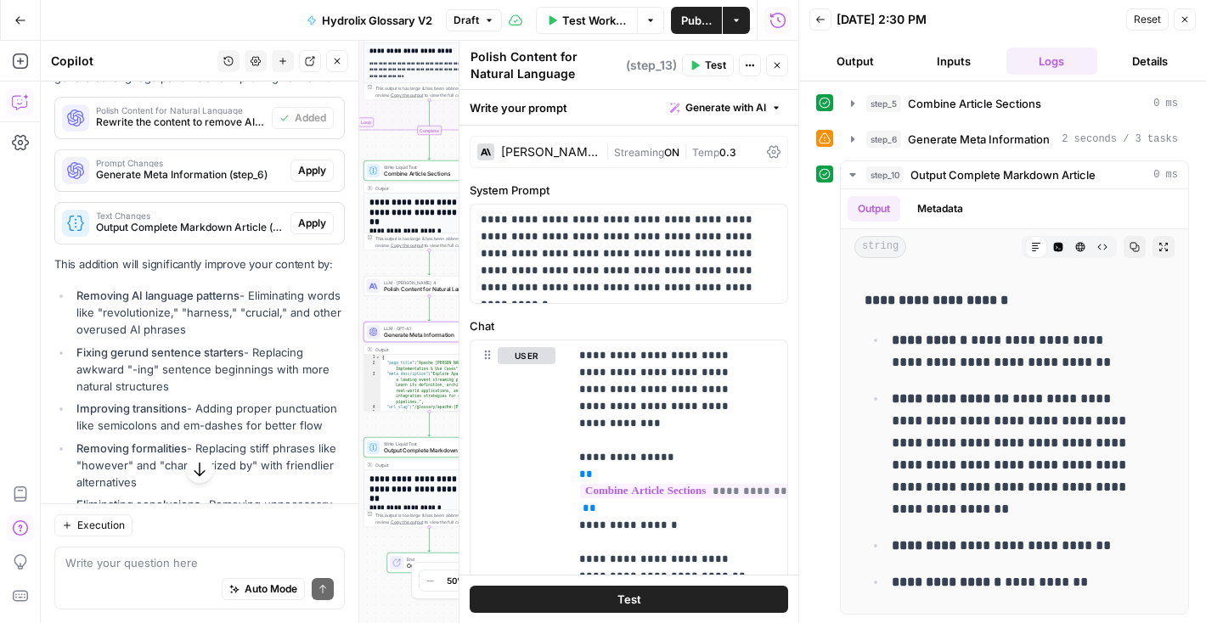
click at [298, 178] on span "Apply" at bounding box center [312, 170] width 28 height 15
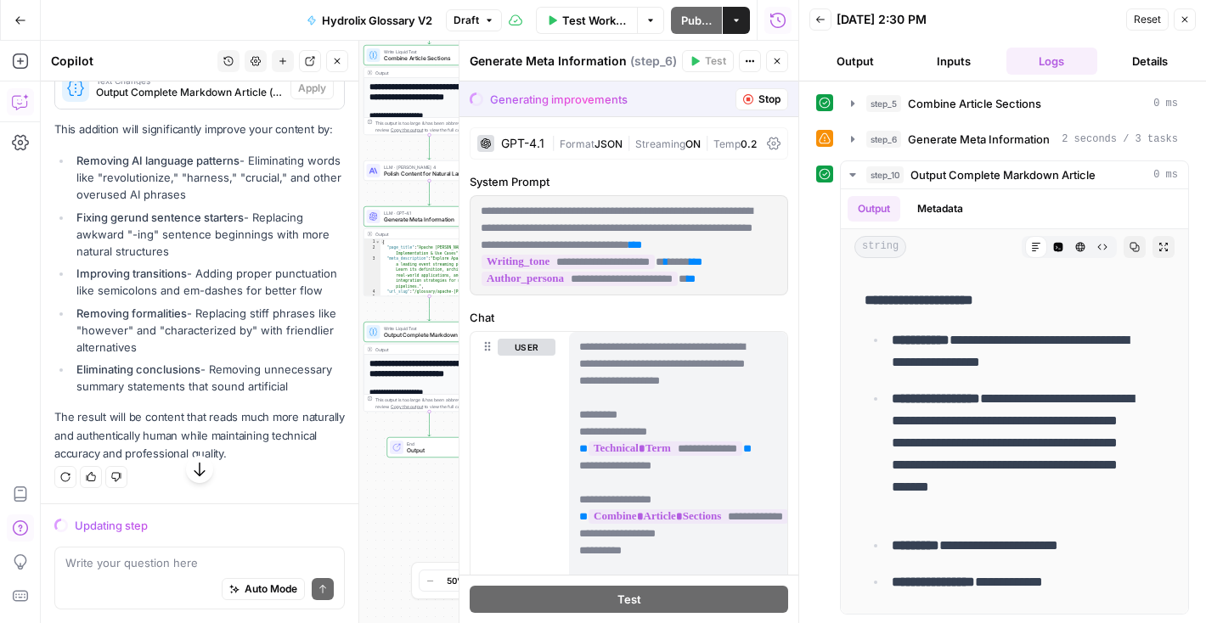
scroll to position [7073, 0]
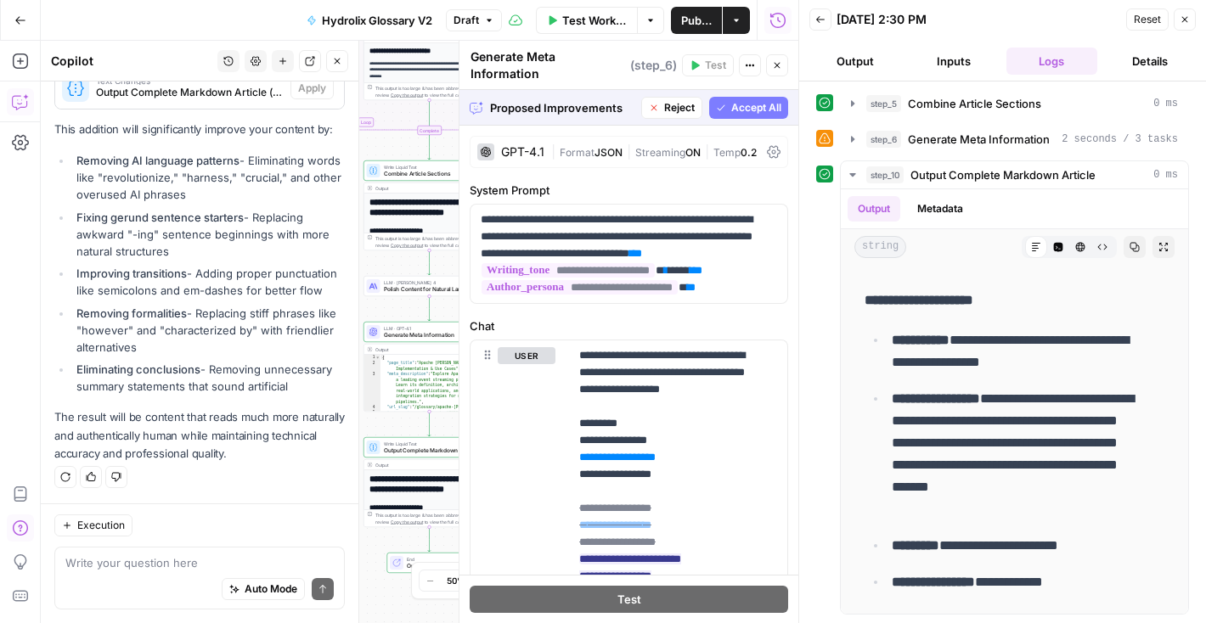
click at [737, 100] on span "Accept All" at bounding box center [756, 107] width 50 height 15
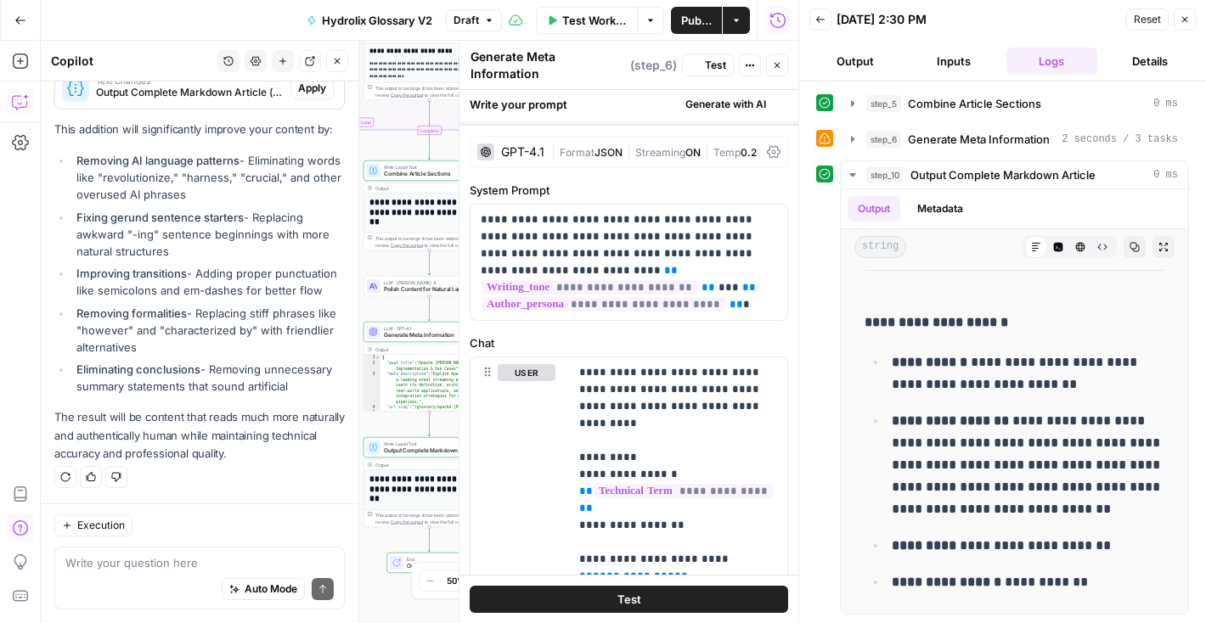
scroll to position [0, 0]
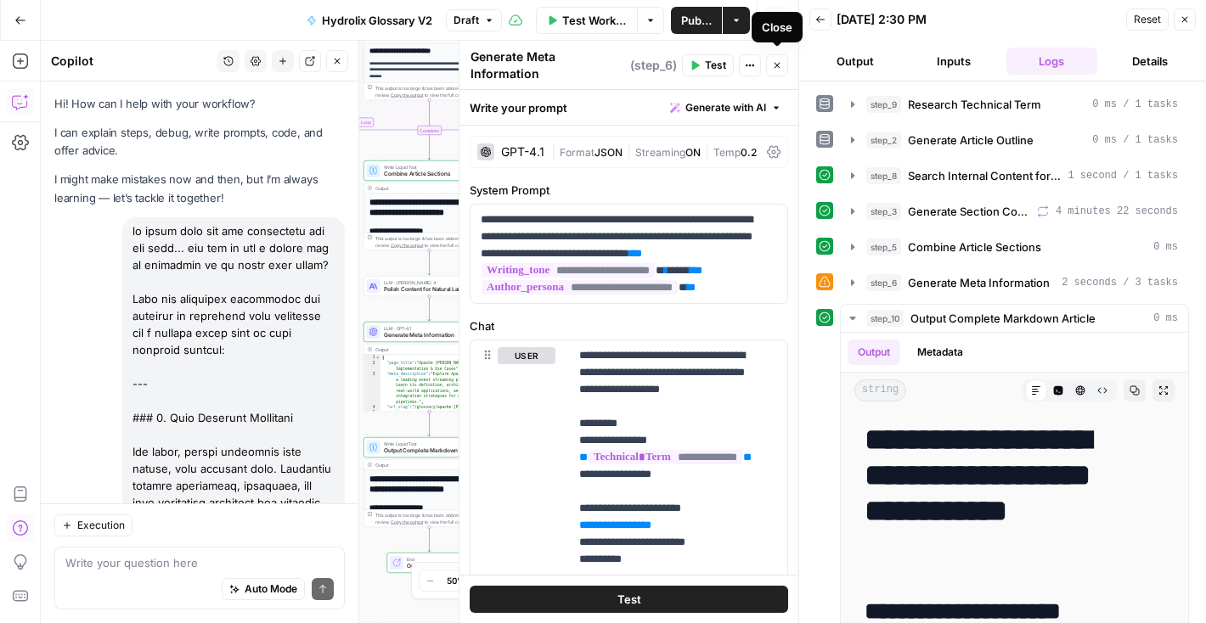
scroll to position [7182, 0]
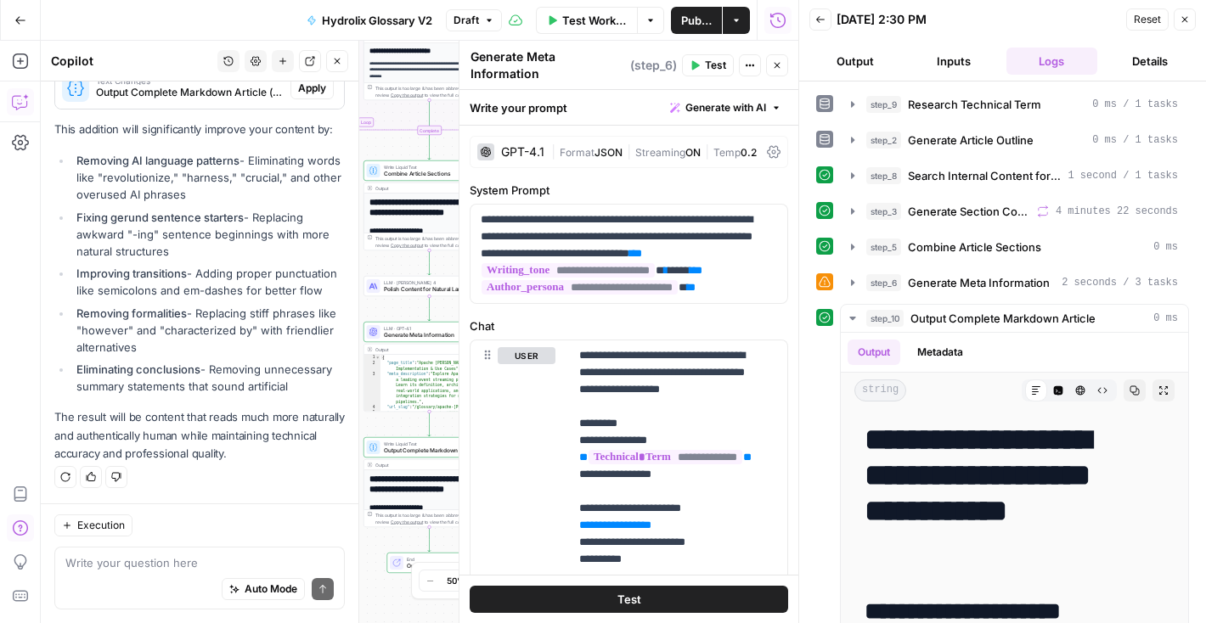
click at [779, 64] on icon "button" at bounding box center [777, 65] width 10 height 10
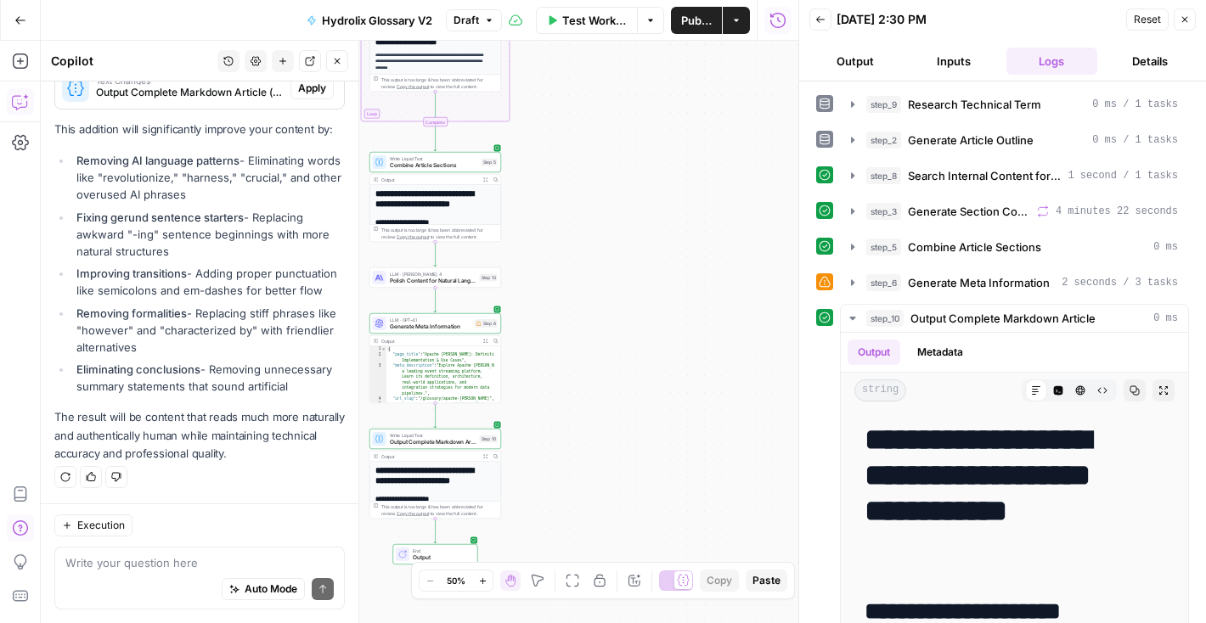
click at [588, 25] on span "Test Workflow" at bounding box center [594, 20] width 65 height 17
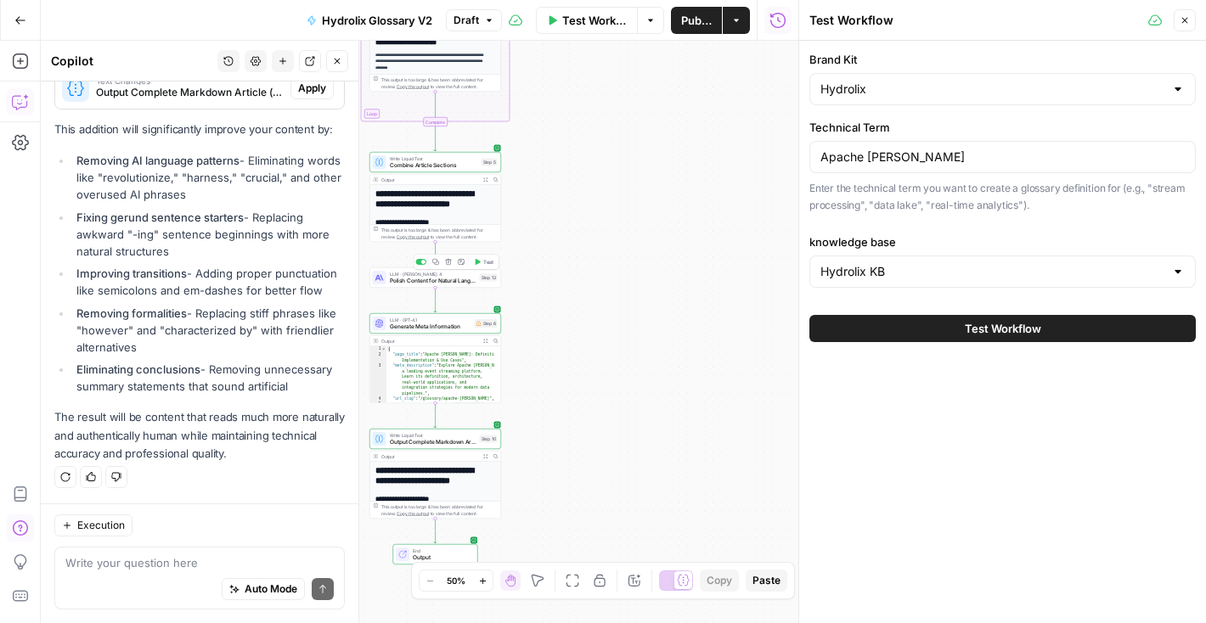
click at [421, 285] on span "Polish Content for Natural Language" at bounding box center [433, 281] width 87 height 8
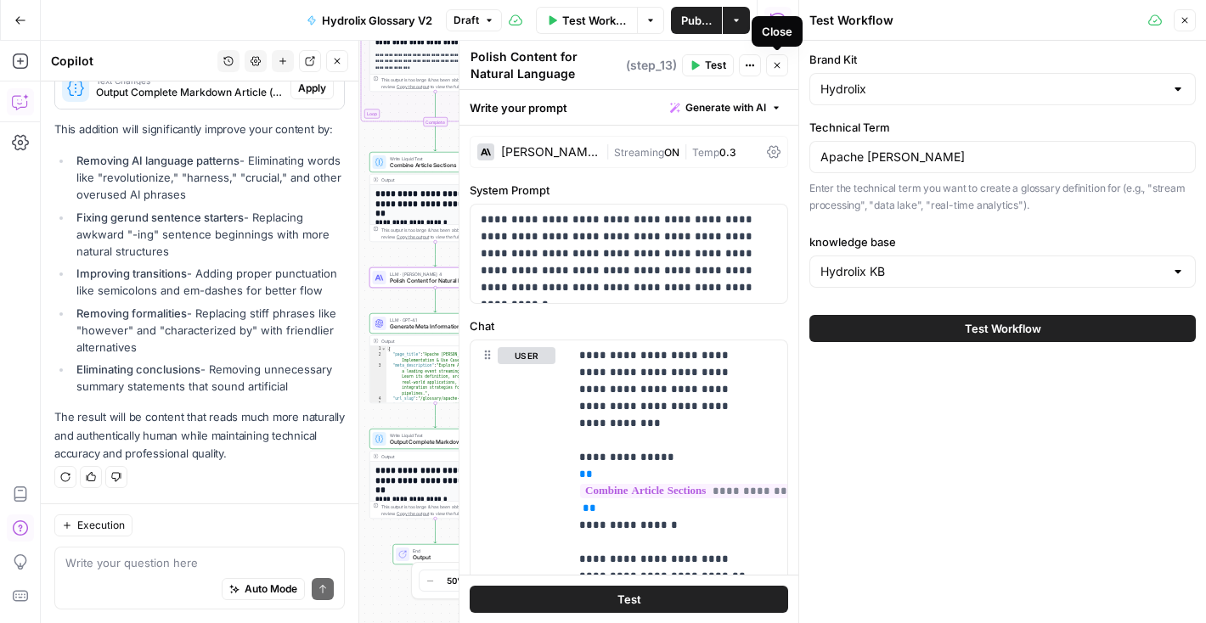
click at [779, 66] on icon "button" at bounding box center [777, 65] width 10 height 10
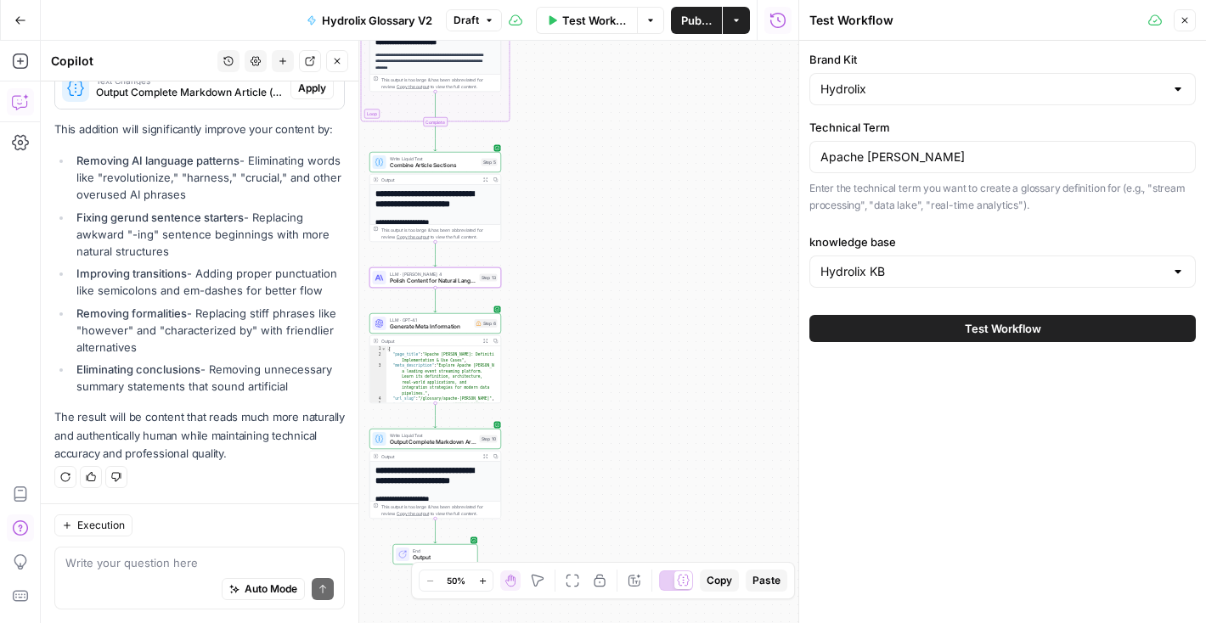
click at [881, 330] on button "Test Workflow" at bounding box center [1002, 328] width 386 height 27
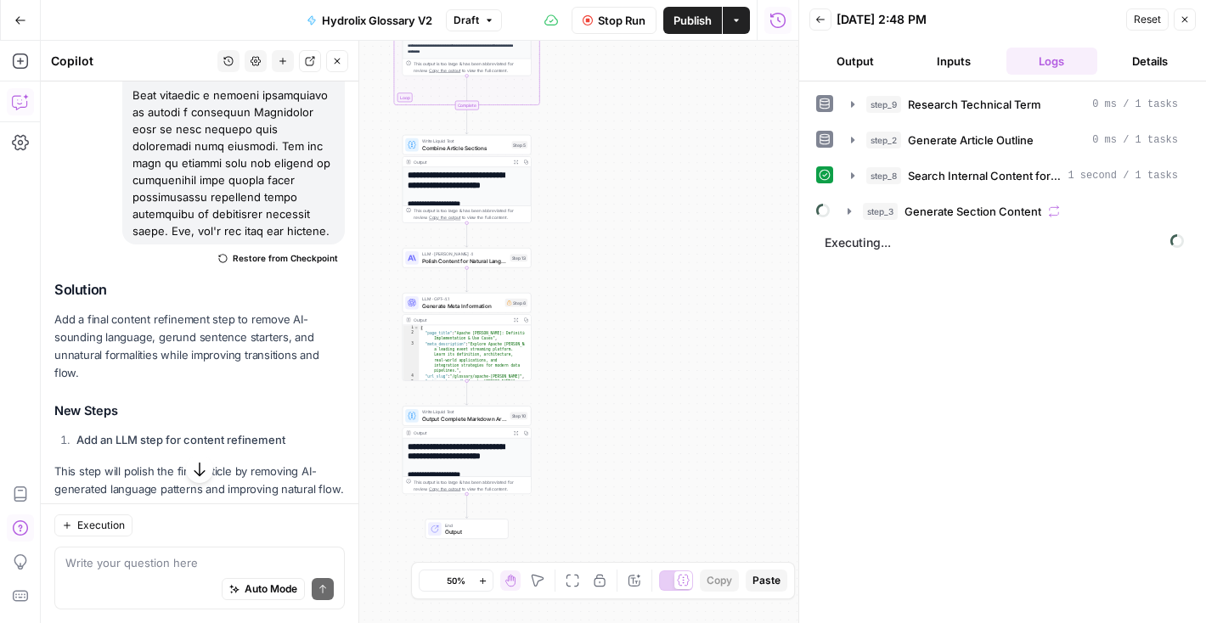
scroll to position [6294, 0]
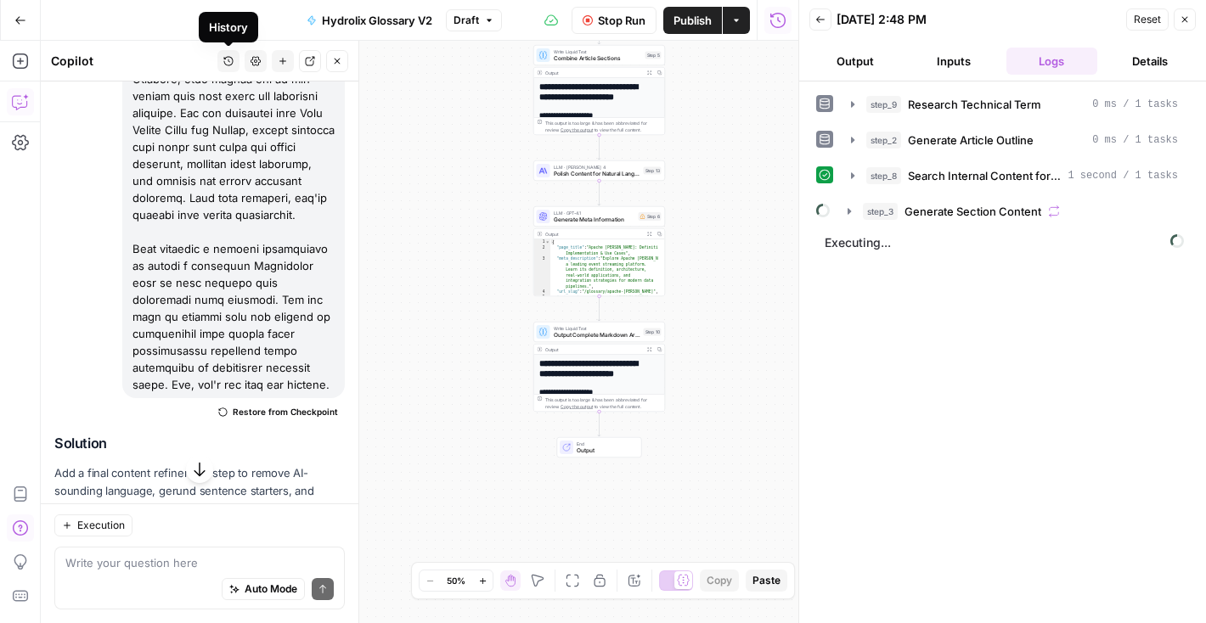
click at [225, 59] on icon "button" at bounding box center [228, 61] width 9 height 9
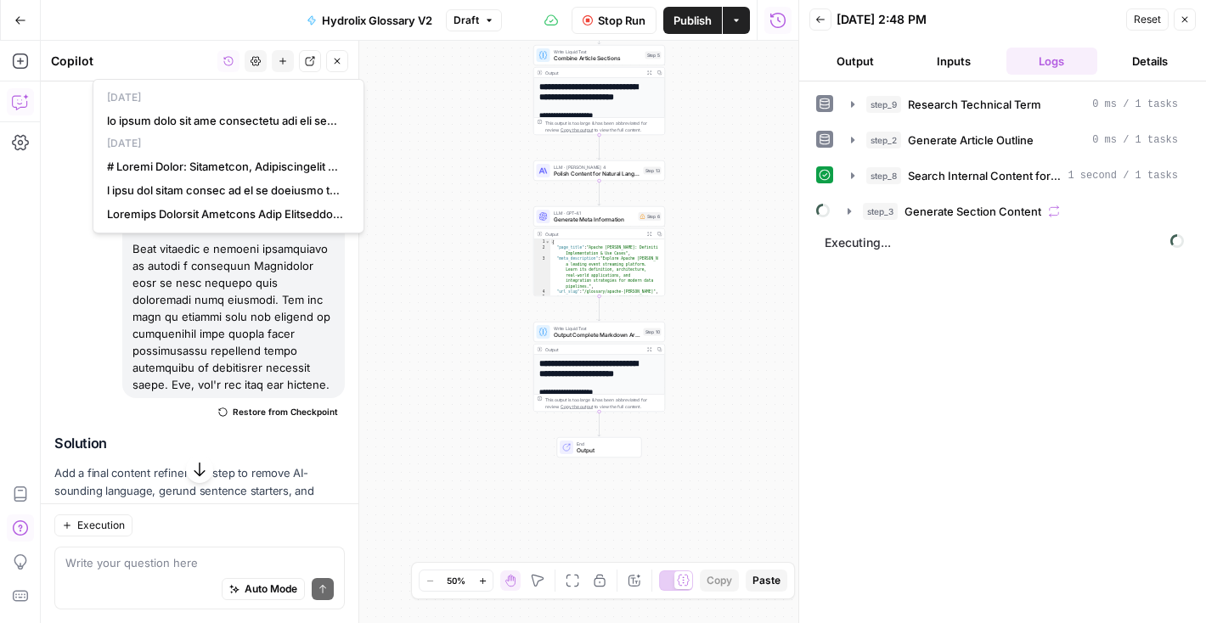
click at [193, 62] on div "Copilot" at bounding box center [131, 61] width 161 height 17
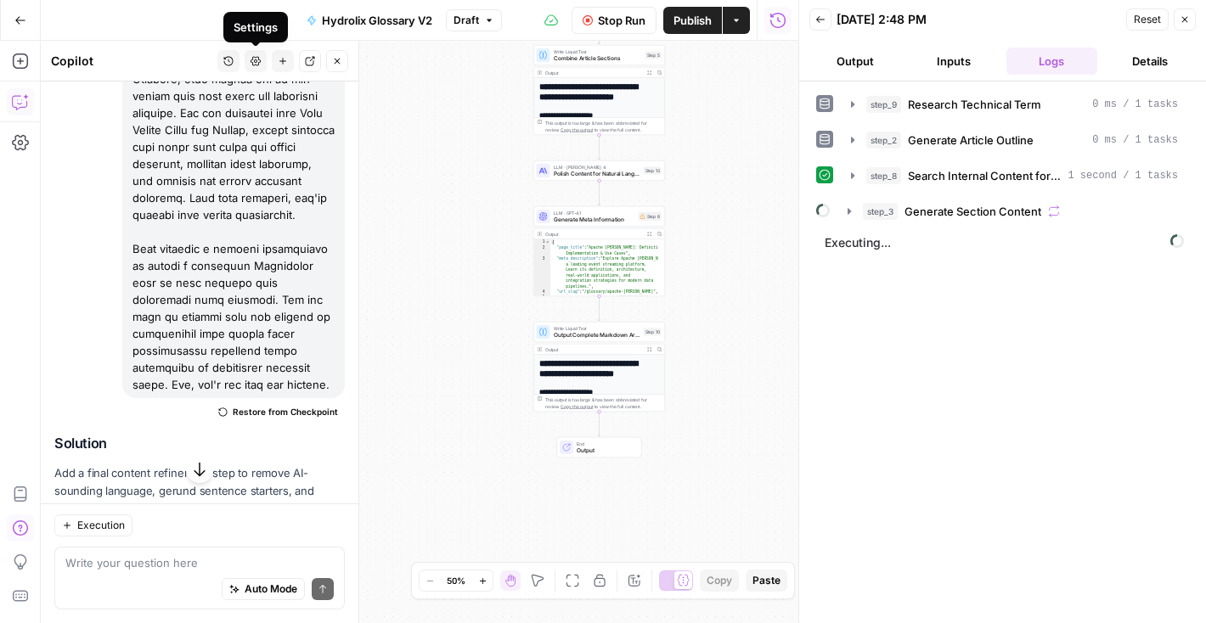
click at [257, 62] on icon "button" at bounding box center [256, 61] width 10 height 10
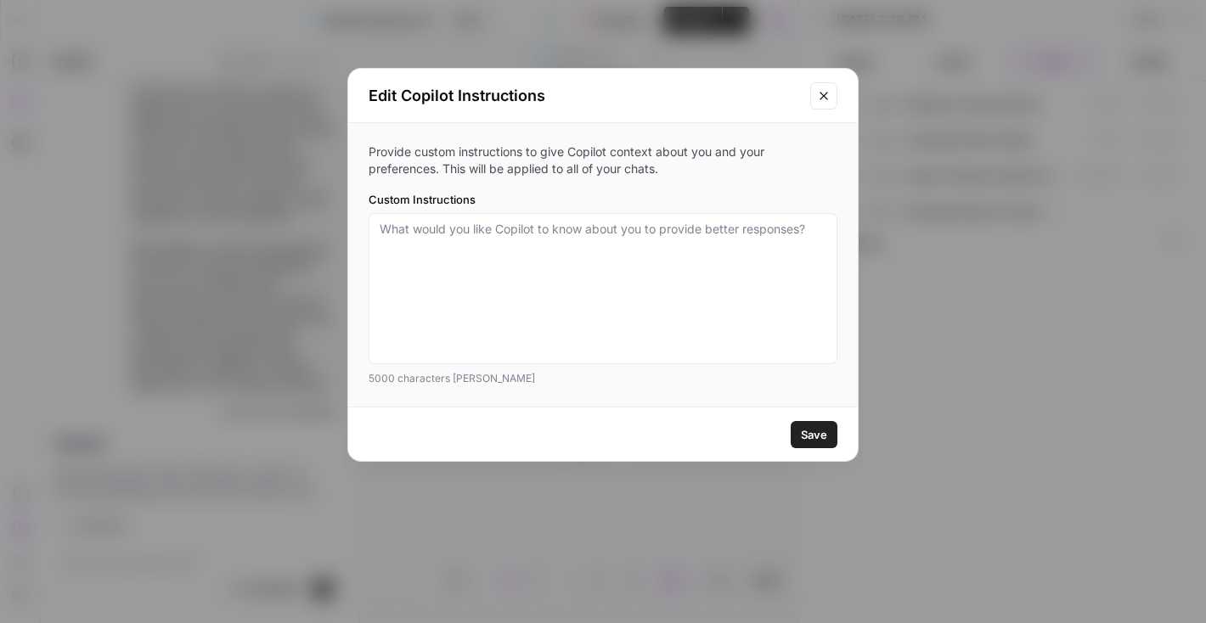
click at [815, 99] on button "Close modal" at bounding box center [823, 95] width 27 height 27
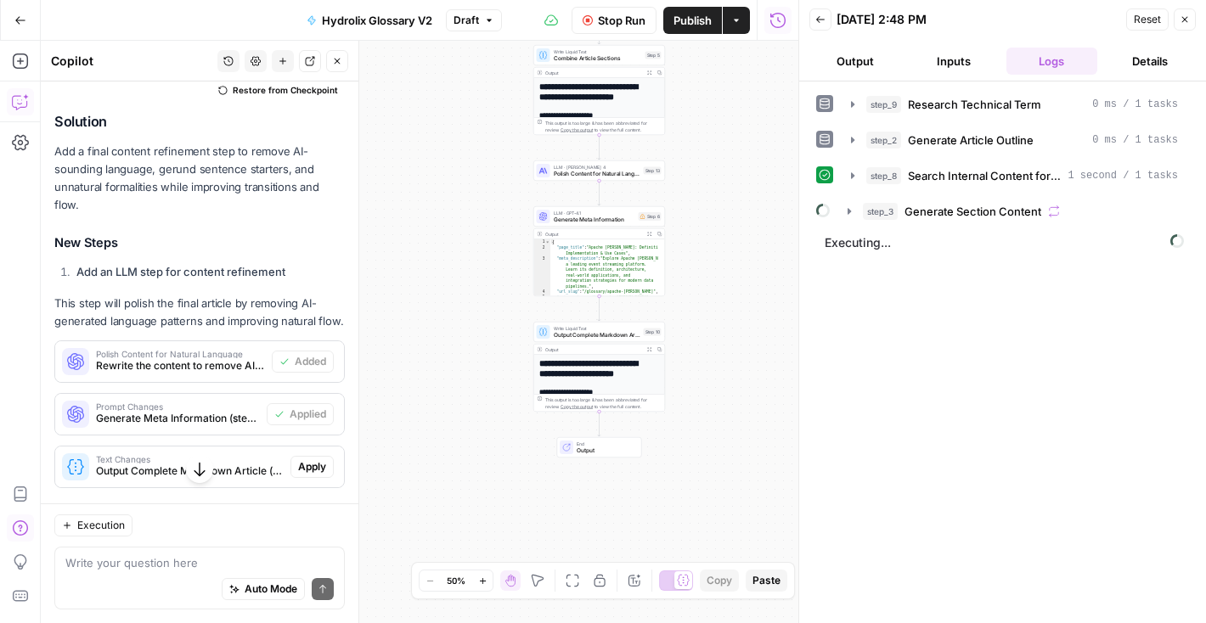
scroll to position [6626, 0]
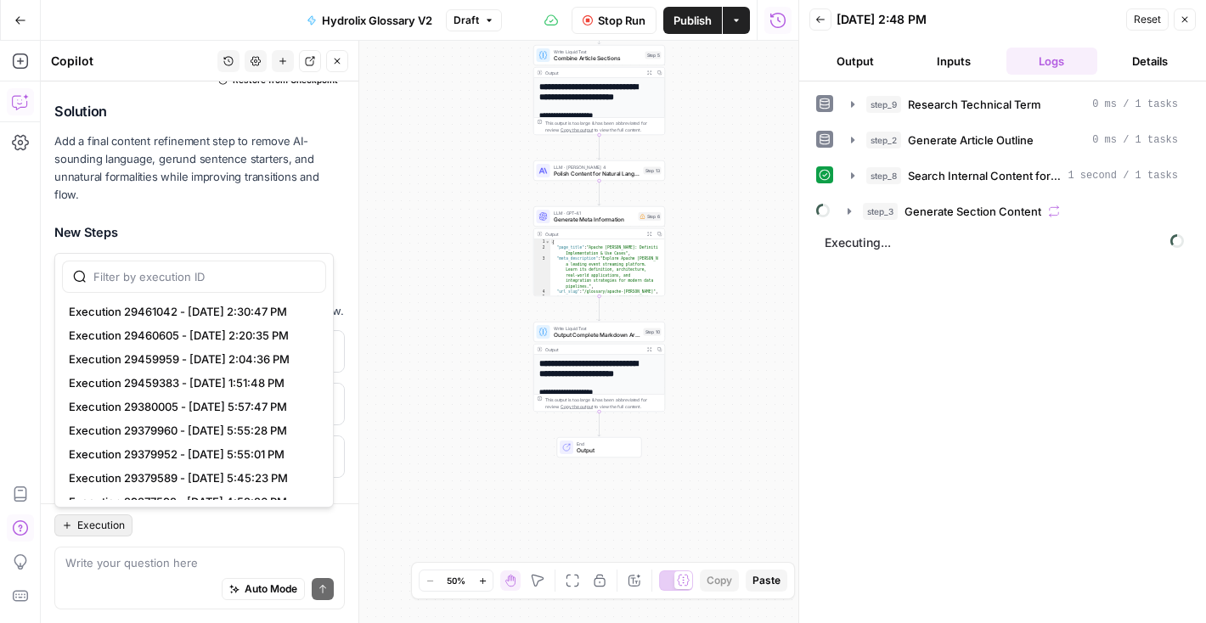
click at [95, 527] on span "Execution" at bounding box center [101, 525] width 48 height 15
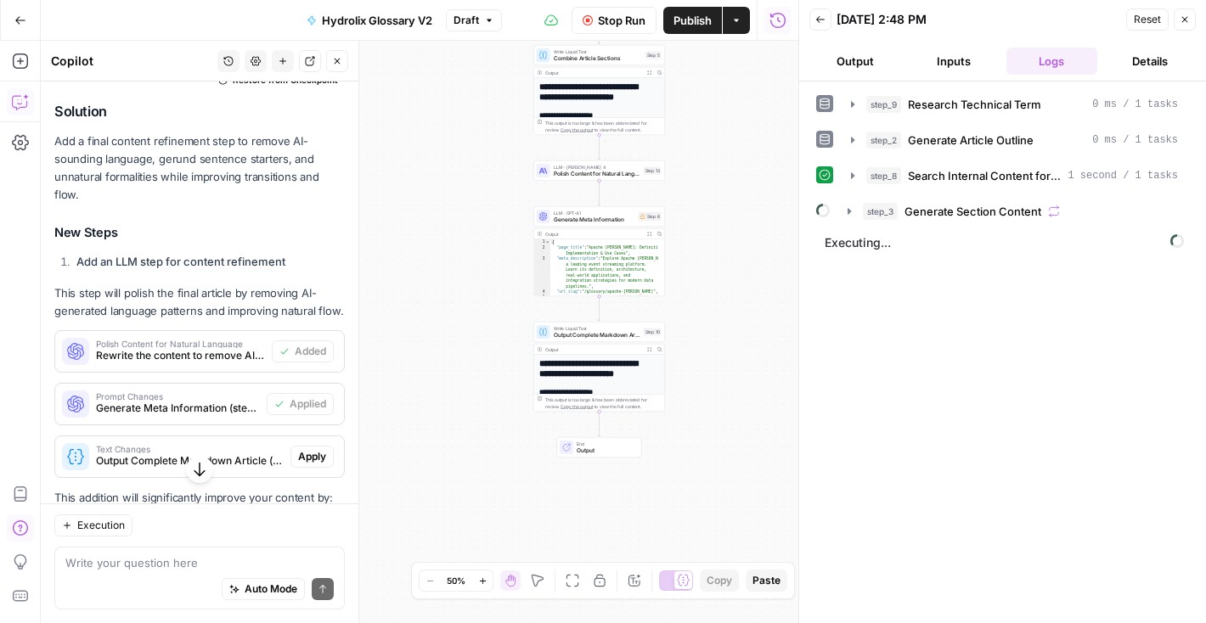
click at [95, 527] on span "Execution" at bounding box center [101, 525] width 48 height 15
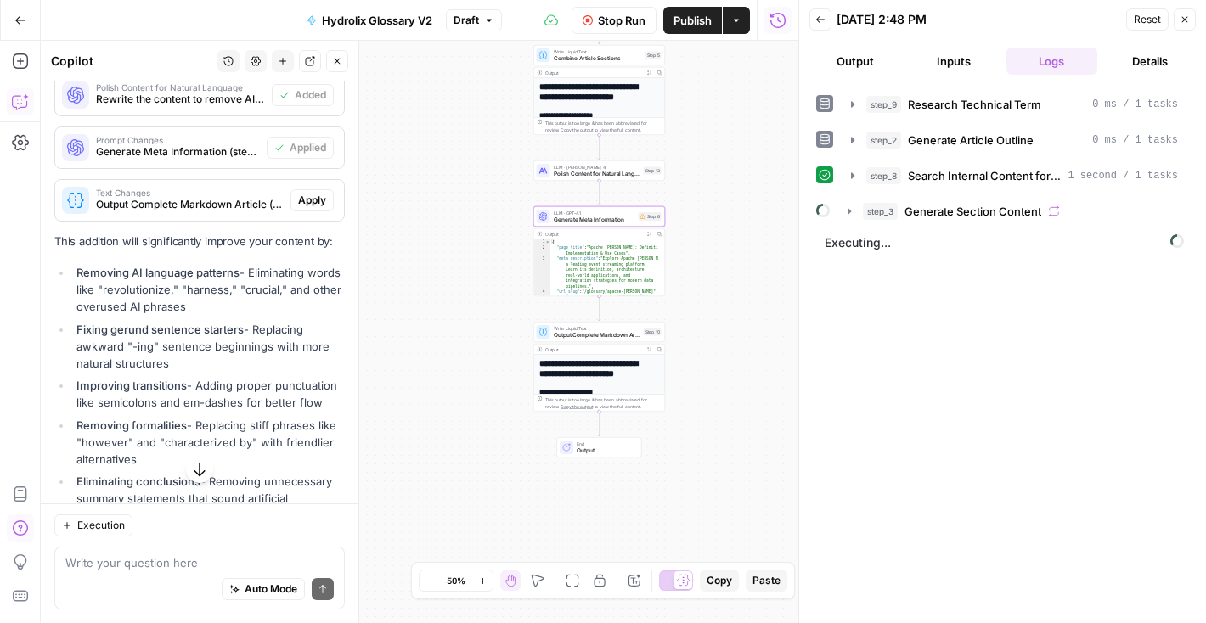
scroll to position [6888, 0]
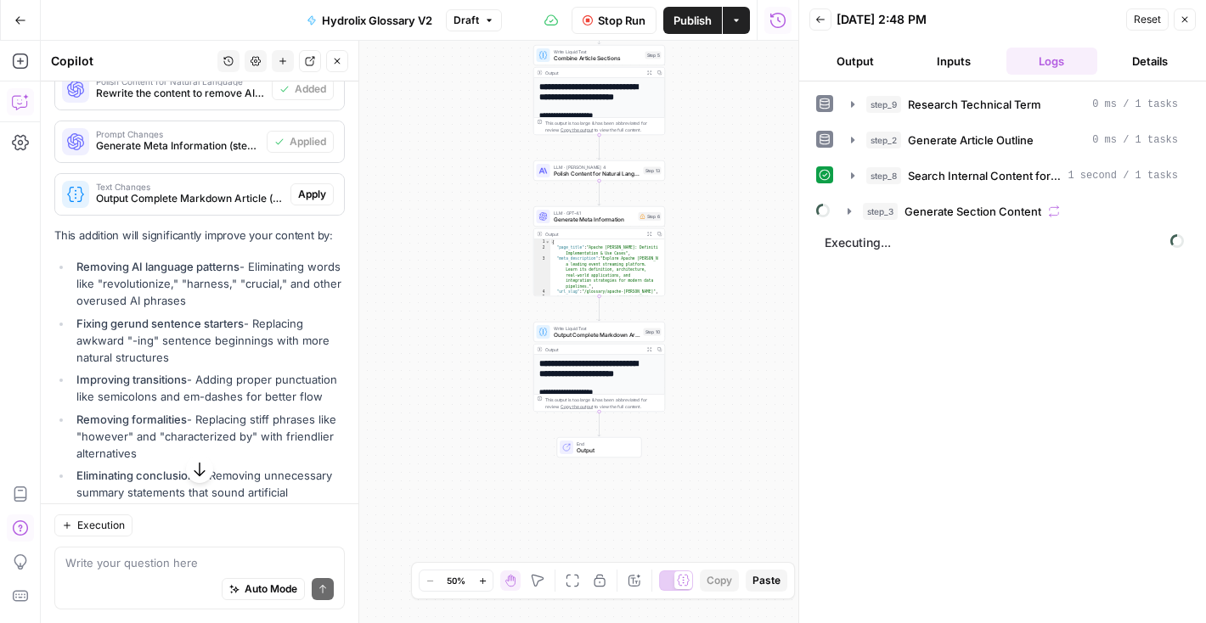
click at [595, 25] on button "Stop Run" at bounding box center [614, 20] width 85 height 27
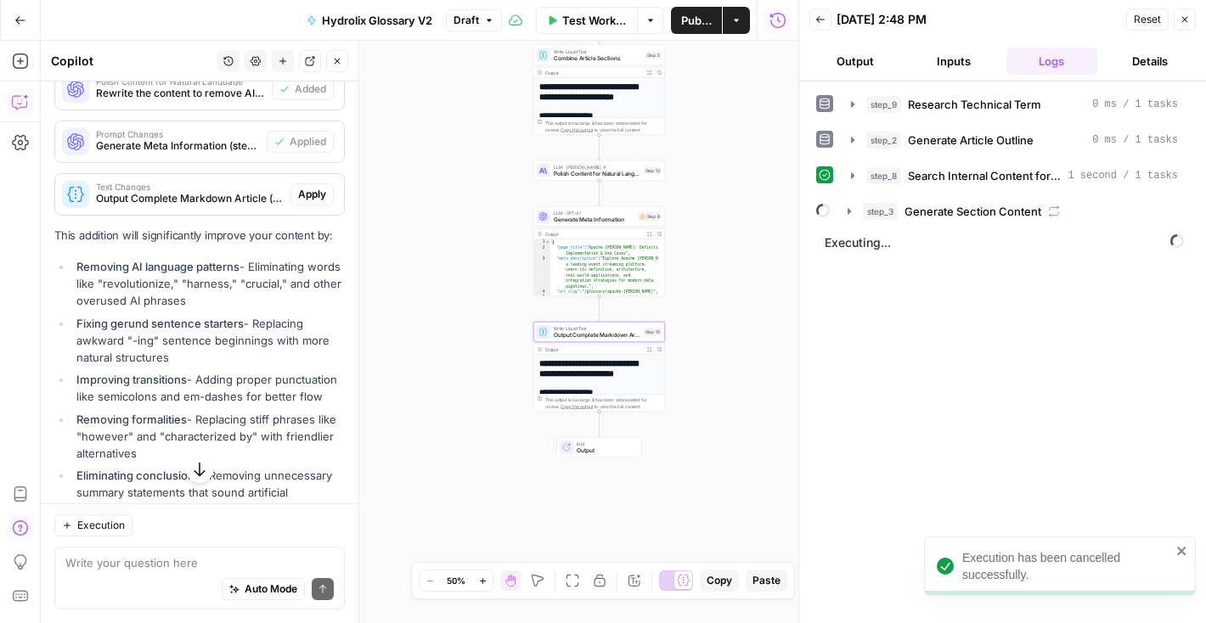
click at [298, 202] on span "Apply" at bounding box center [312, 194] width 28 height 15
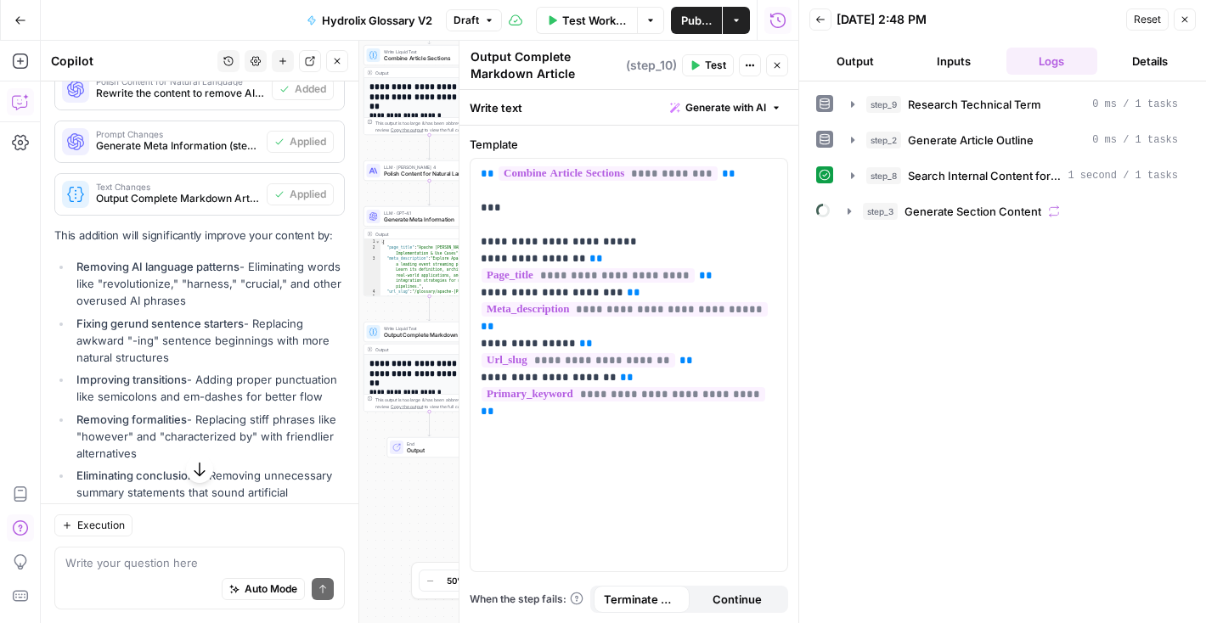
click at [1153, 15] on span "Reset" at bounding box center [1147, 19] width 27 height 15
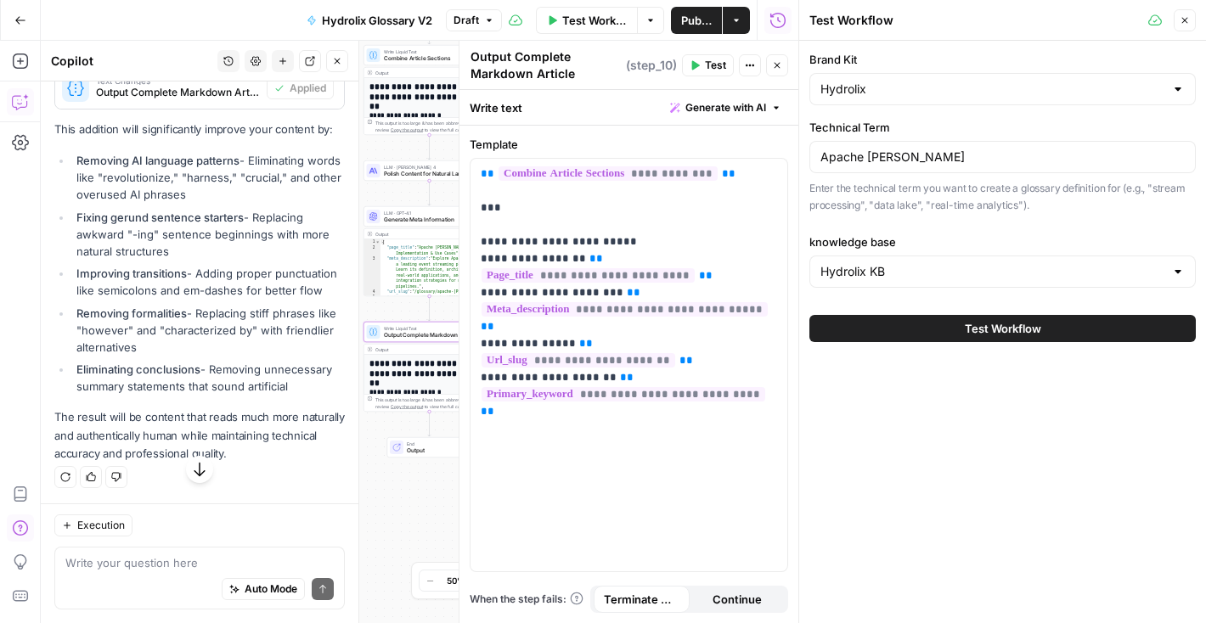
scroll to position [7182, 0]
click at [778, 70] on button "Close" at bounding box center [777, 65] width 22 height 22
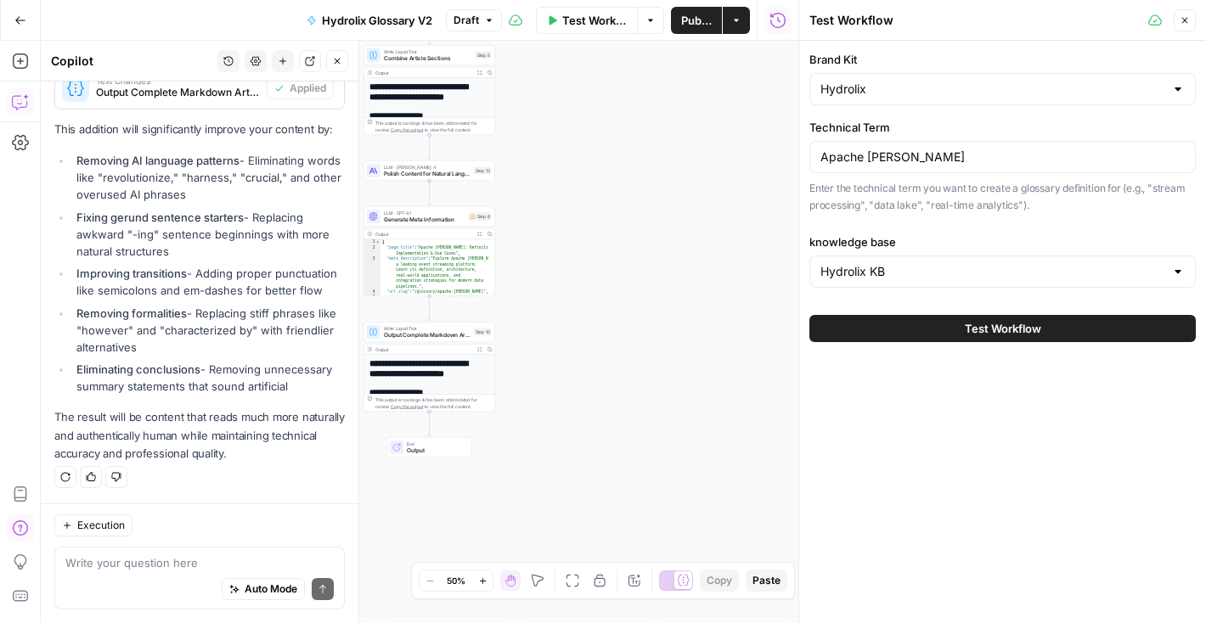
click at [922, 335] on button "Test Workflow" at bounding box center [1002, 328] width 386 height 27
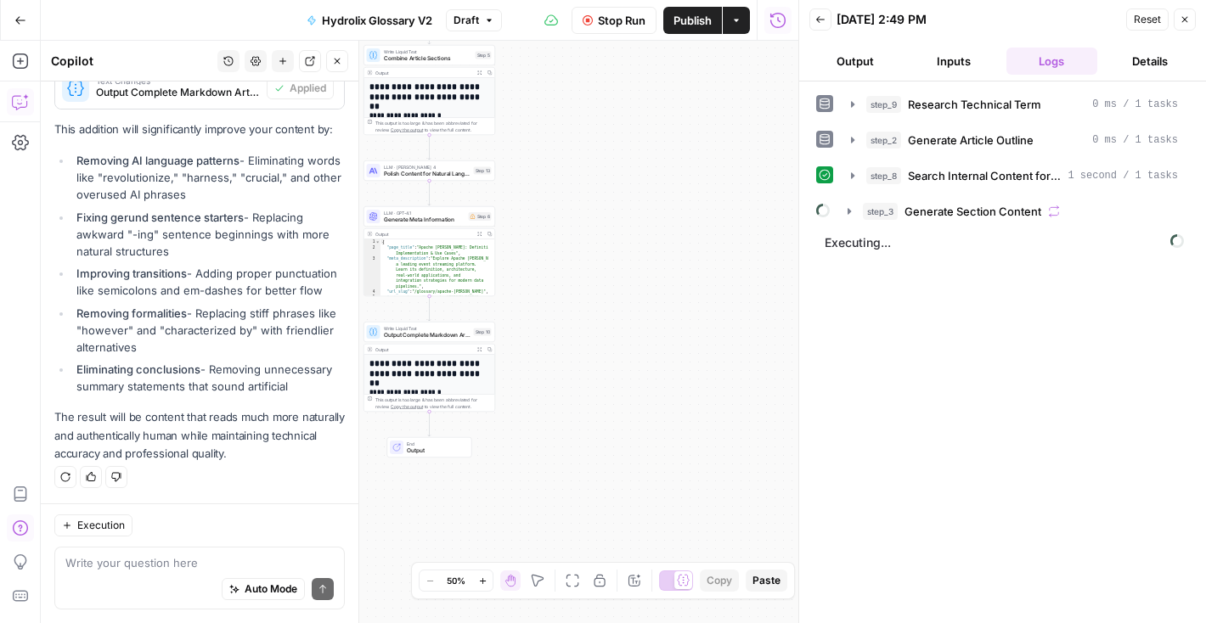
click at [910, 426] on div "step_9 Research Technical Term 0 ms / 1 tasks step_2 Generate Article Outline 0…" at bounding box center [1002, 352] width 373 height 525
click at [849, 207] on icon "button" at bounding box center [850, 212] width 14 height 14
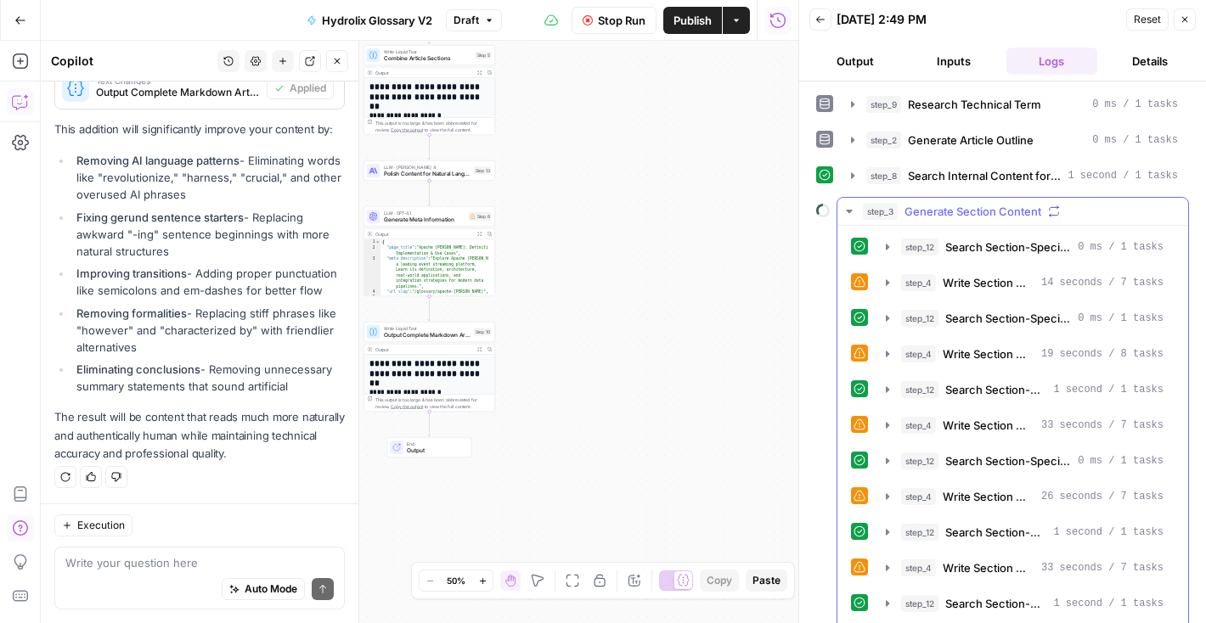
click at [848, 208] on icon "button" at bounding box center [850, 212] width 14 height 14
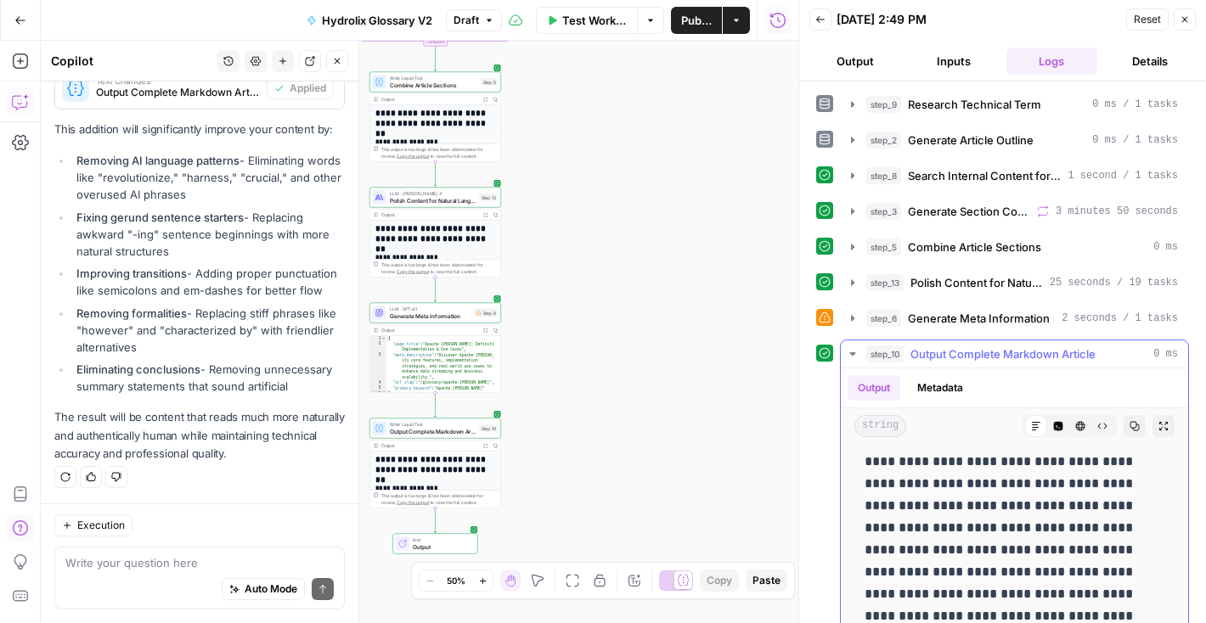
scroll to position [2086, 0]
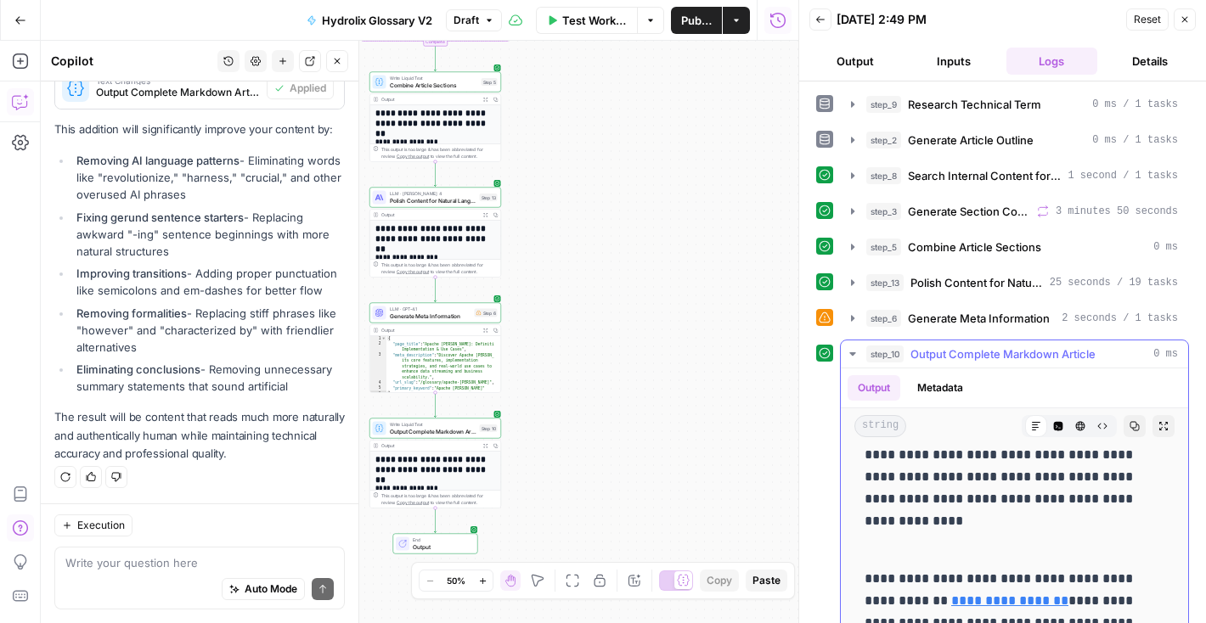
click at [1124, 431] on button "Copy" at bounding box center [1135, 426] width 22 height 22
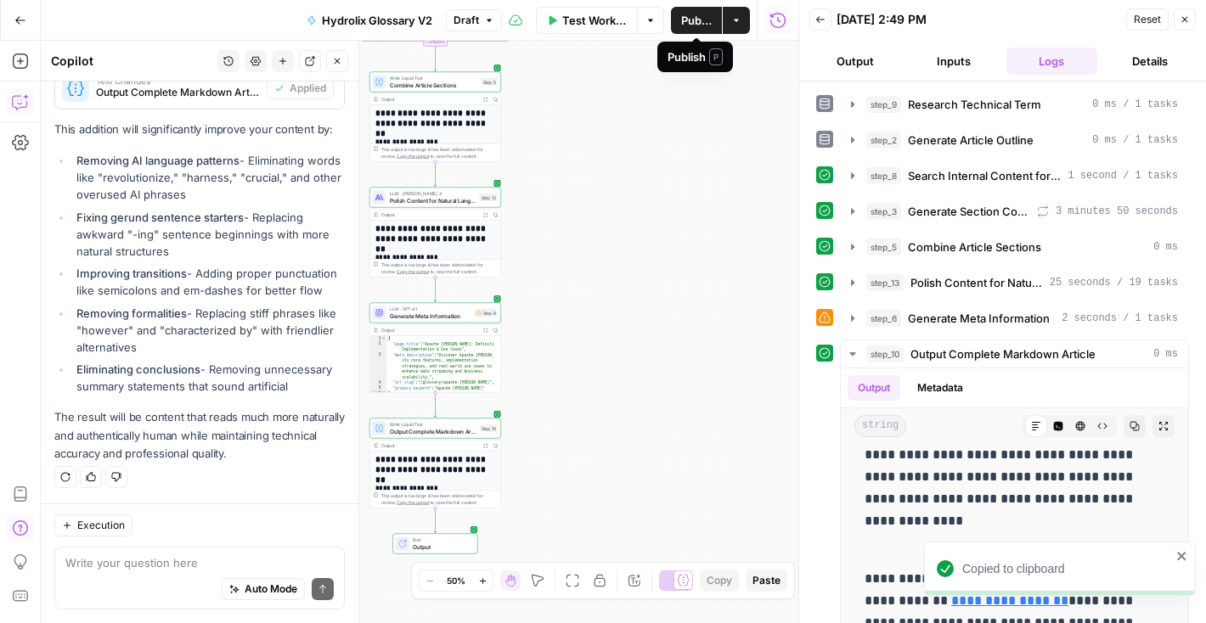
click at [691, 25] on span "Publish" at bounding box center [696, 20] width 31 height 17
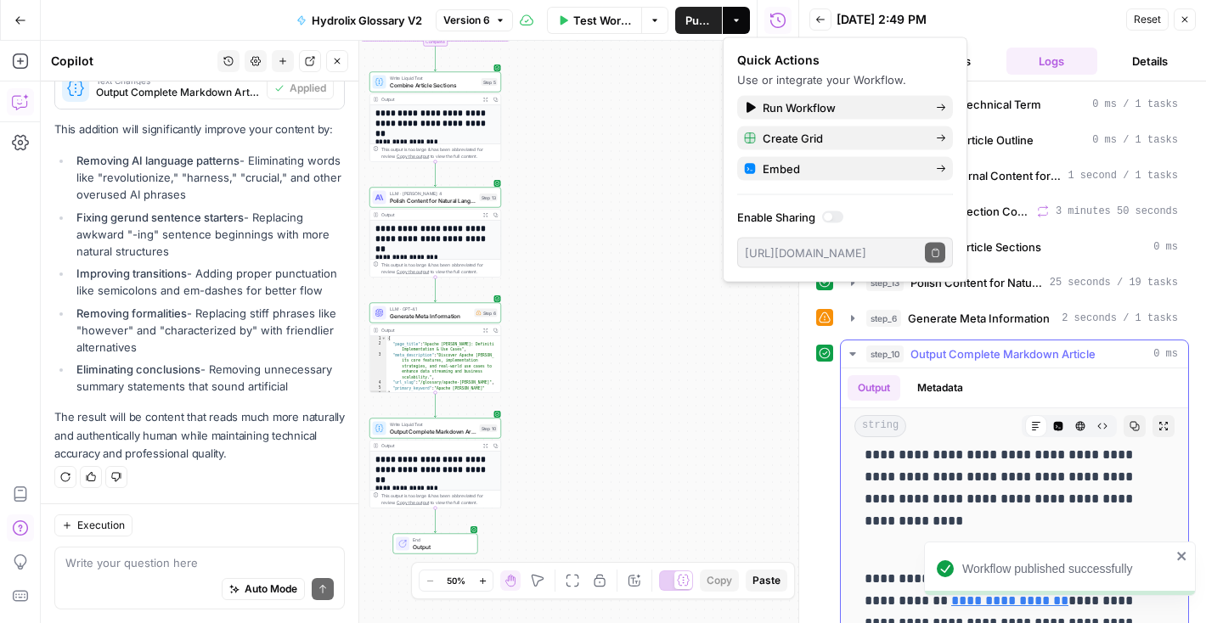
click at [1130, 426] on icon "button" at bounding box center [1134, 426] width 9 height 9
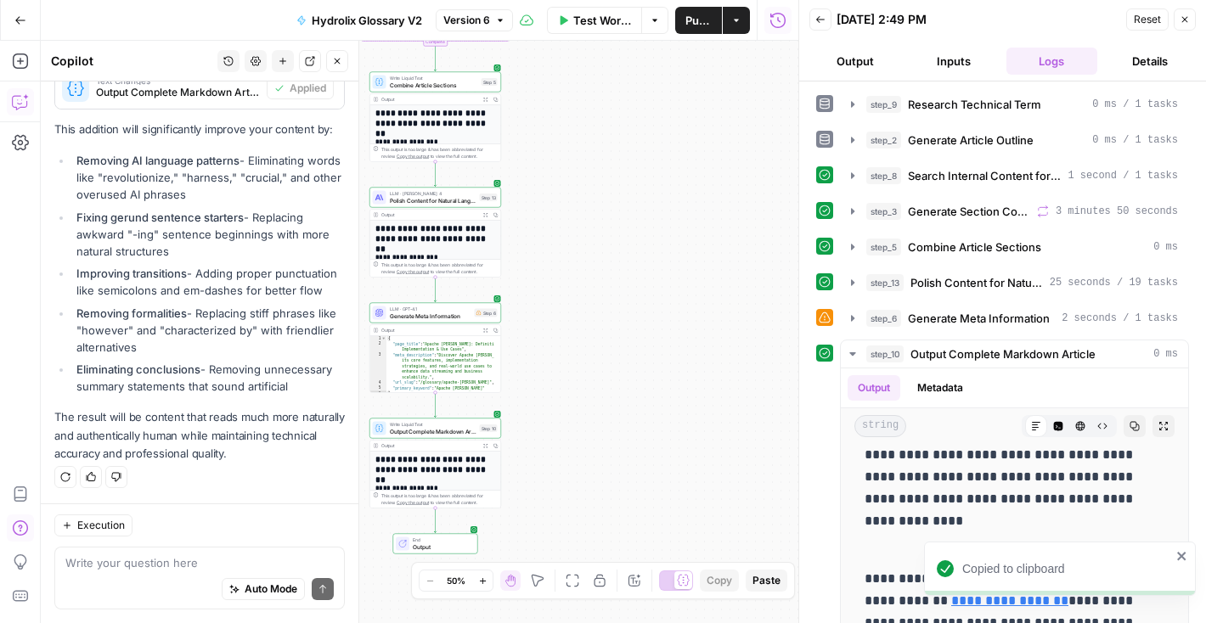
click at [688, 21] on span "Publish" at bounding box center [698, 20] width 26 height 17
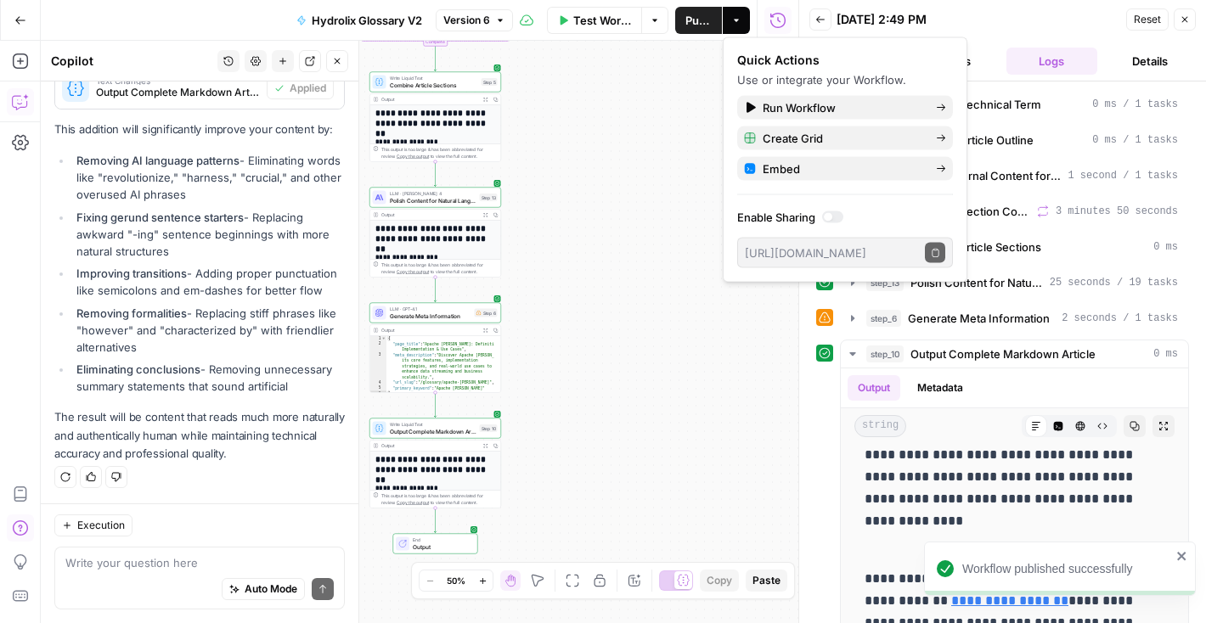
click at [741, 21] on icon "button" at bounding box center [736, 20] width 10 height 10
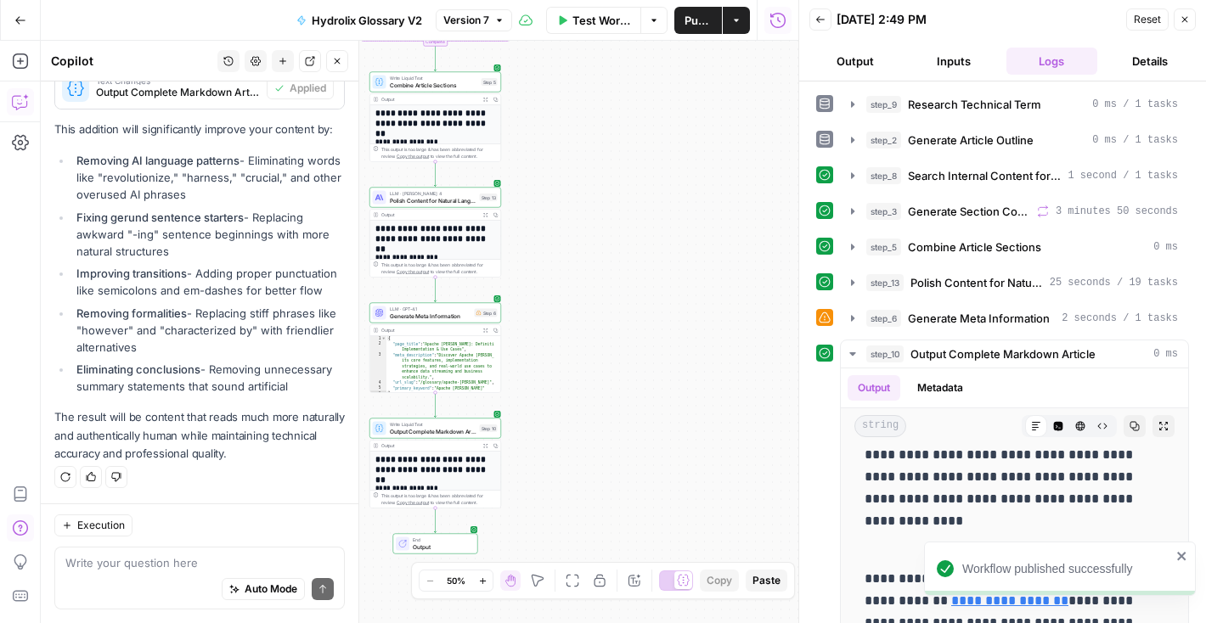
click at [706, 23] on span "Publish" at bounding box center [698, 20] width 27 height 17
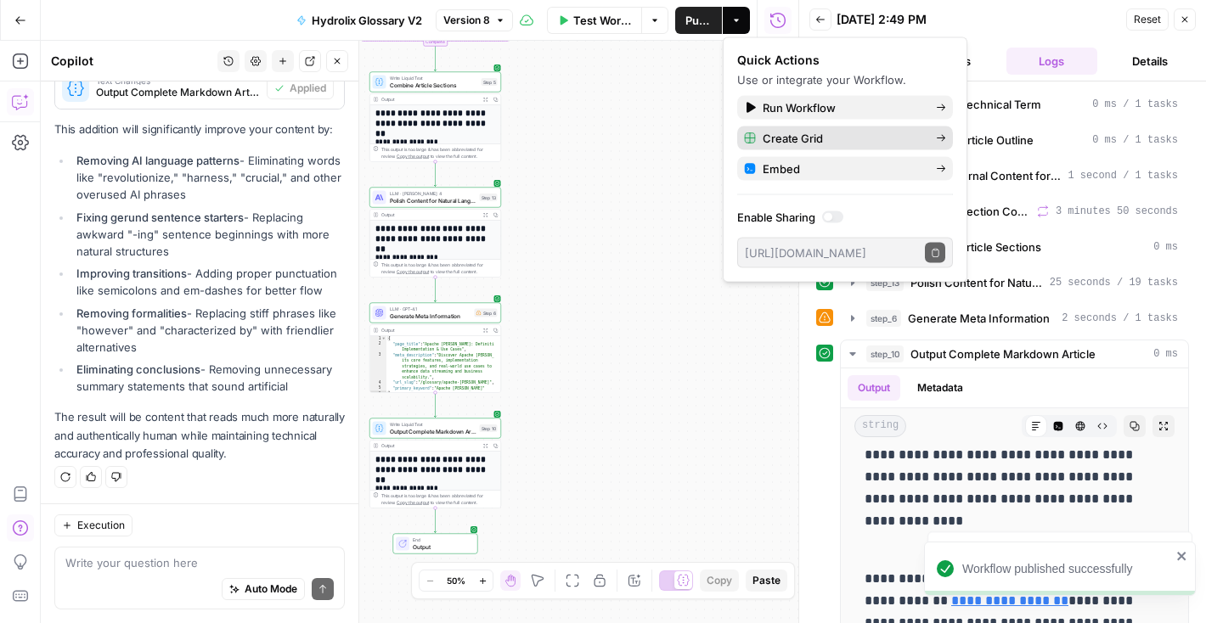
click at [839, 132] on span "Create Grid" at bounding box center [843, 138] width 160 height 17
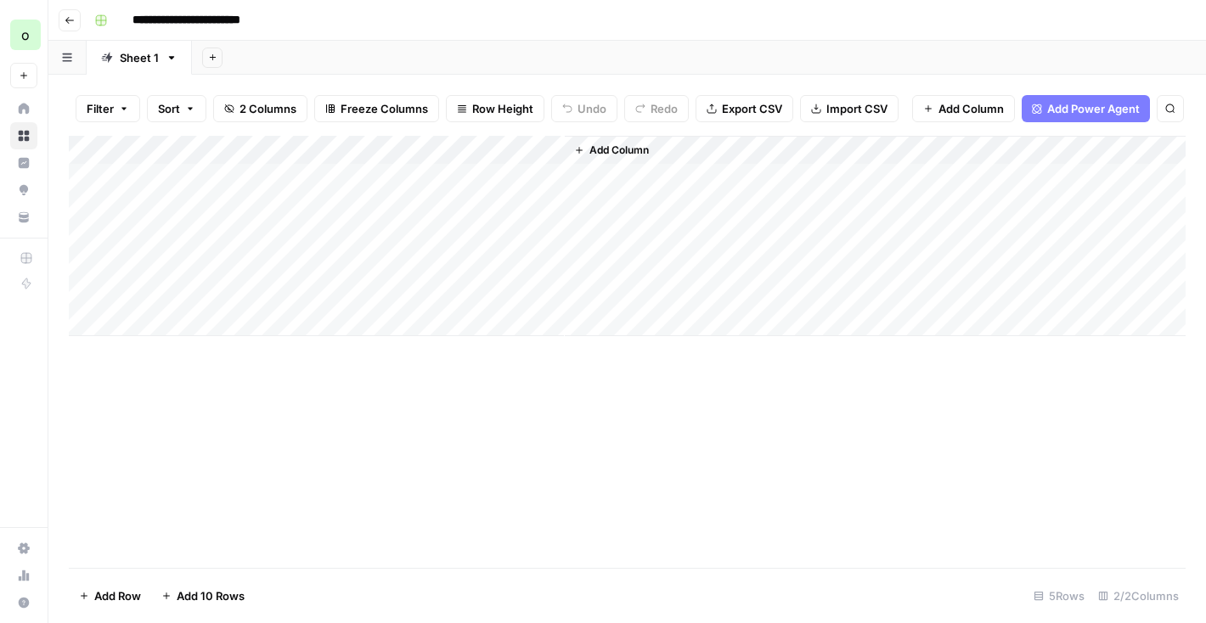
click at [281, 190] on div "Add Column" at bounding box center [627, 236] width 1117 height 200
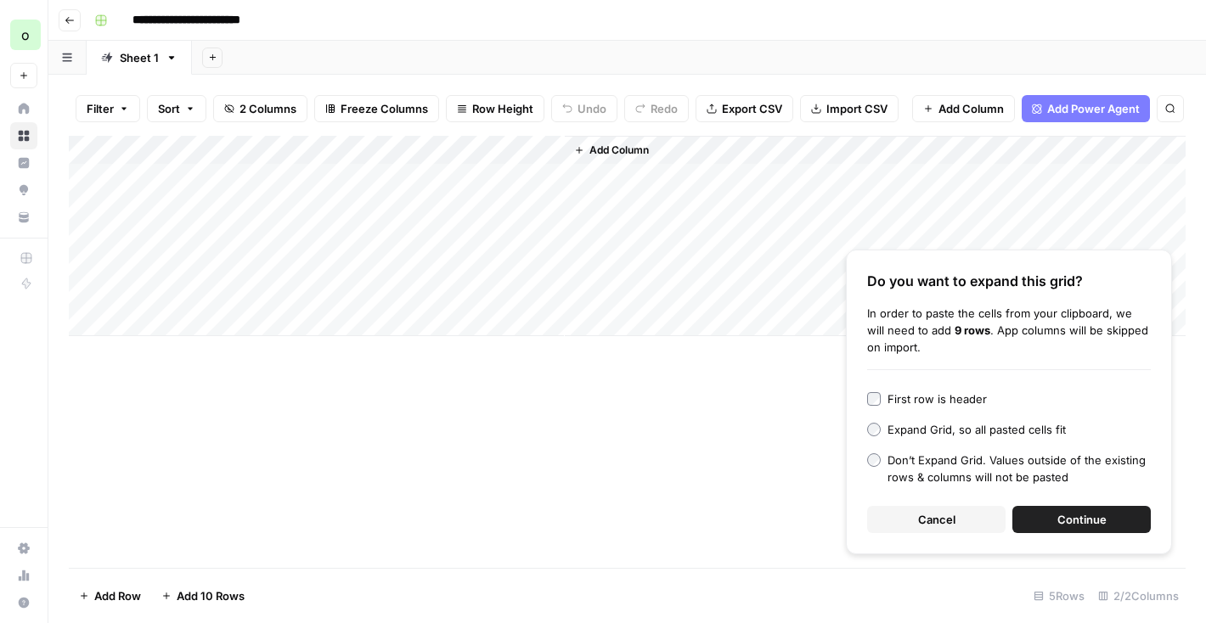
click at [1047, 517] on button "Continue" at bounding box center [1081, 519] width 138 height 27
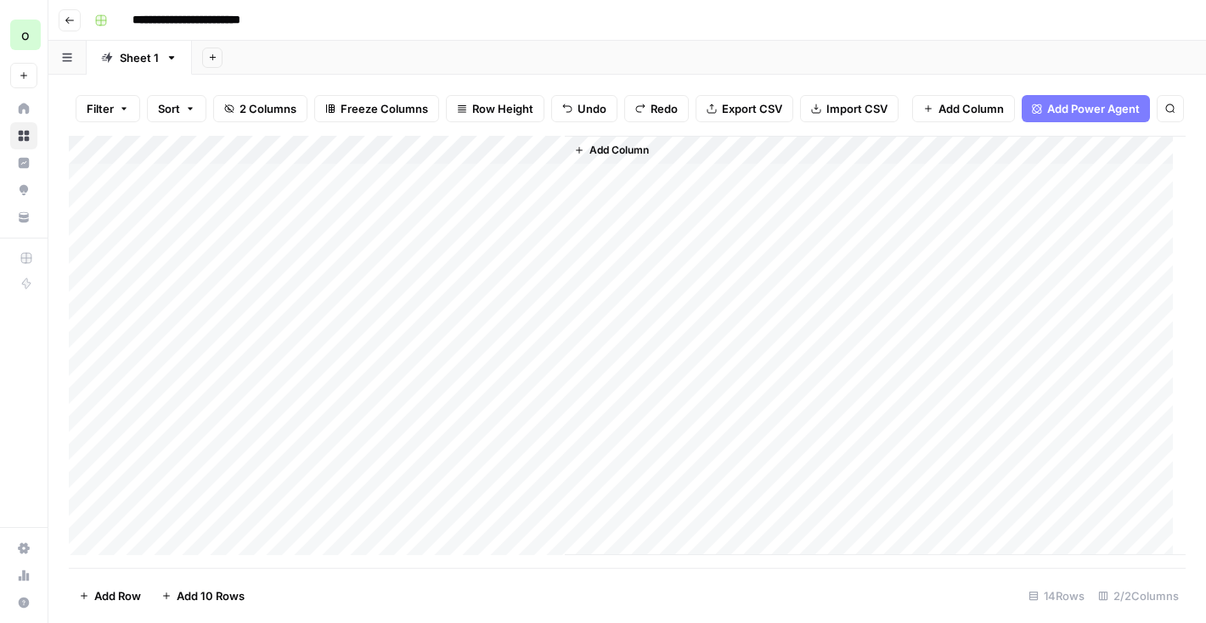
click at [273, 186] on div "Add Column" at bounding box center [627, 346] width 1117 height 420
click at [617, 202] on div "Add Column" at bounding box center [875, 346] width 621 height 420
click at [309, 200] on div "Add Column" at bounding box center [627, 346] width 1117 height 420
click at [301, 243] on div "Add Column" at bounding box center [627, 346] width 1117 height 420
click at [295, 200] on div "Add Column" at bounding box center [627, 346] width 1117 height 420
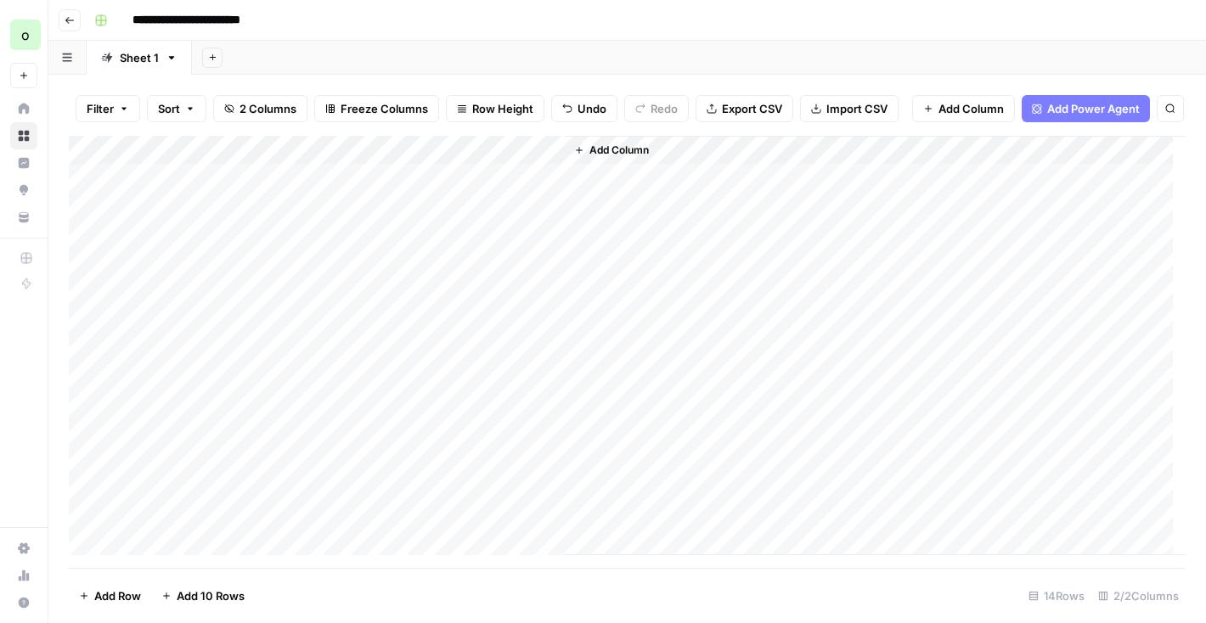
click at [551, 164] on div "Add Column" at bounding box center [627, 346] width 1117 height 420
click at [575, 282] on span "First 10 Rows" at bounding box center [609, 286] width 107 height 17
click at [31, 215] on link "Your Data" at bounding box center [23, 217] width 27 height 27
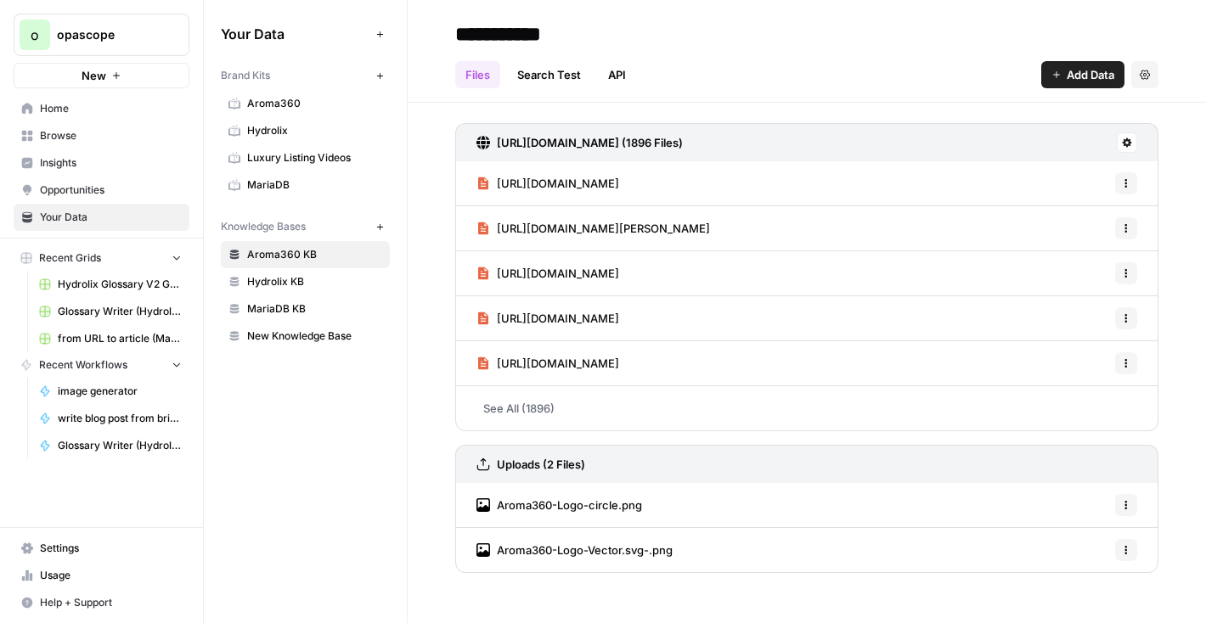
click at [60, 573] on span "Usage" at bounding box center [111, 575] width 142 height 15
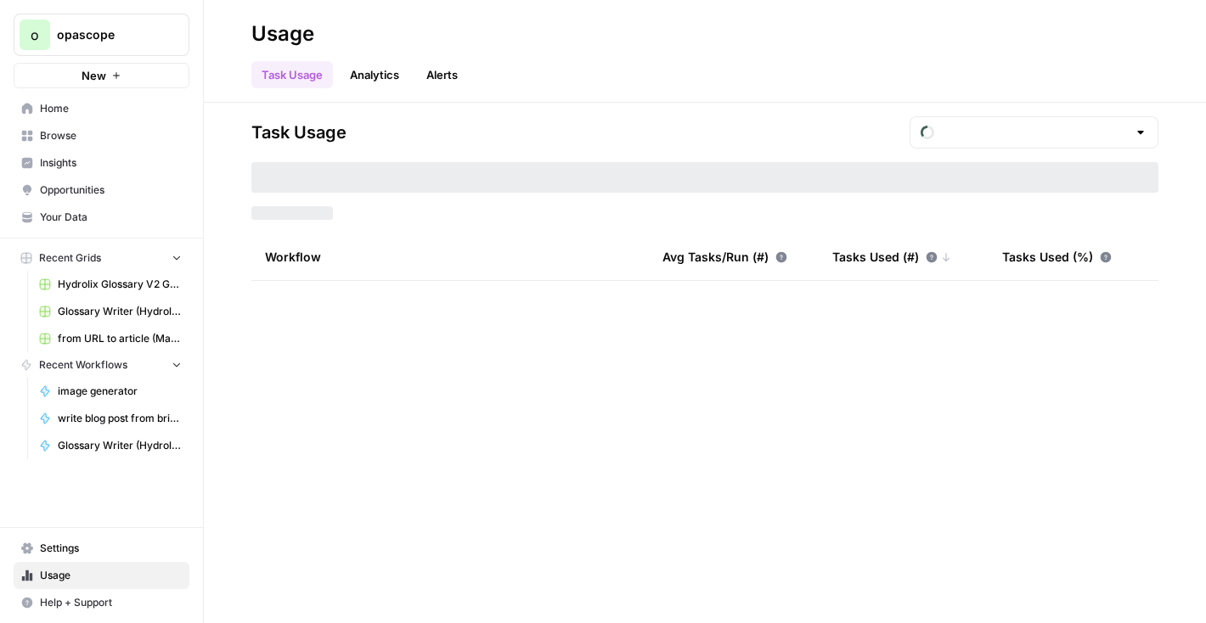
type input "September Included Tasks"
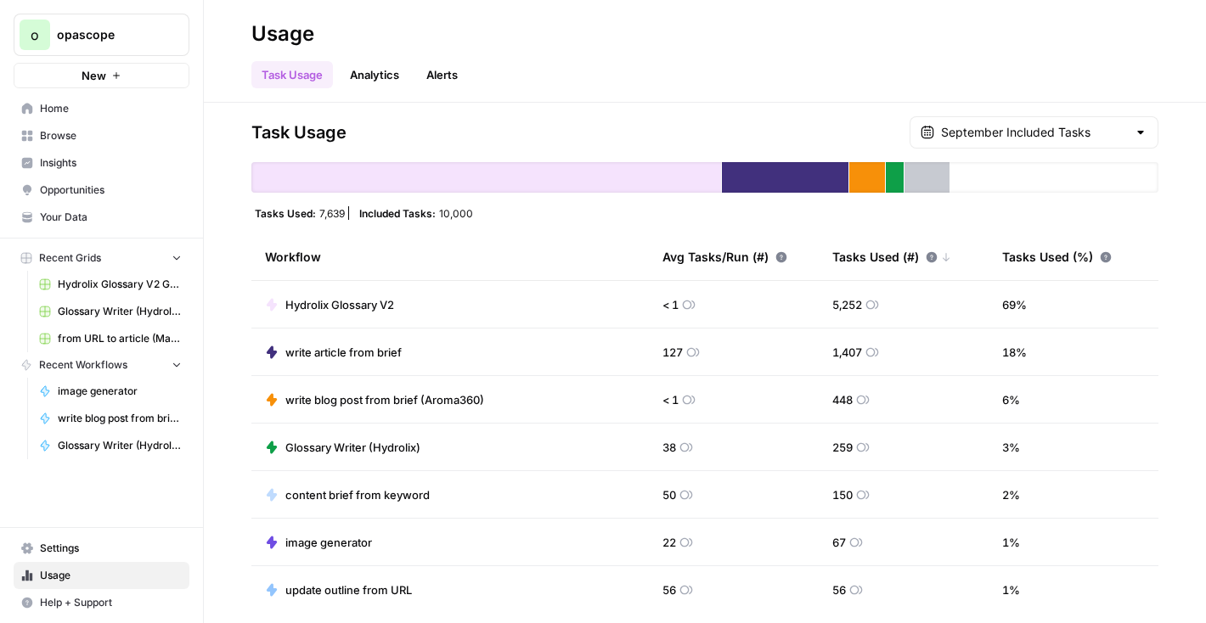
click at [44, 214] on span "Your Data" at bounding box center [111, 217] width 142 height 15
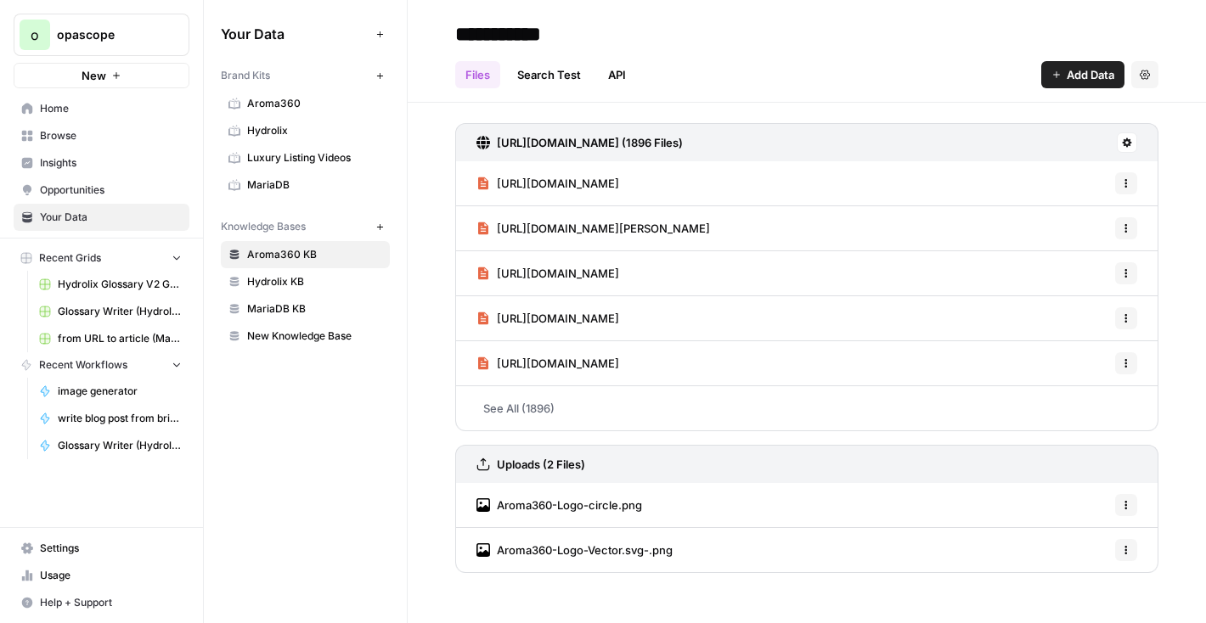
click at [65, 551] on span "Settings" at bounding box center [111, 548] width 142 height 15
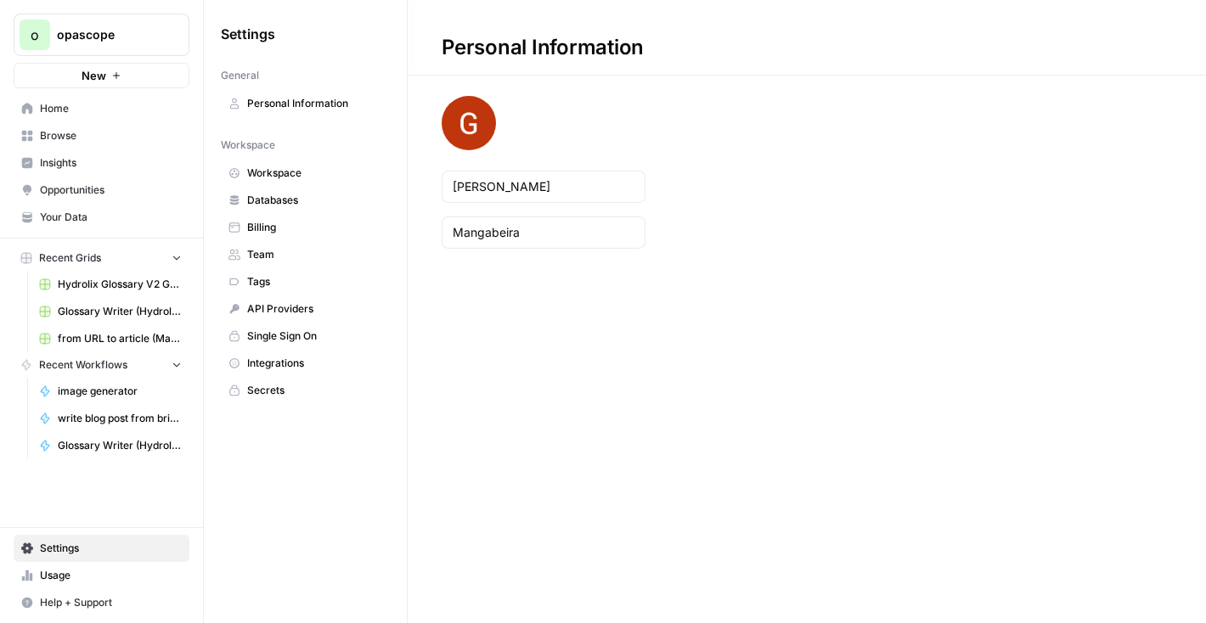
click at [268, 229] on span "Billing" at bounding box center [314, 227] width 135 height 15
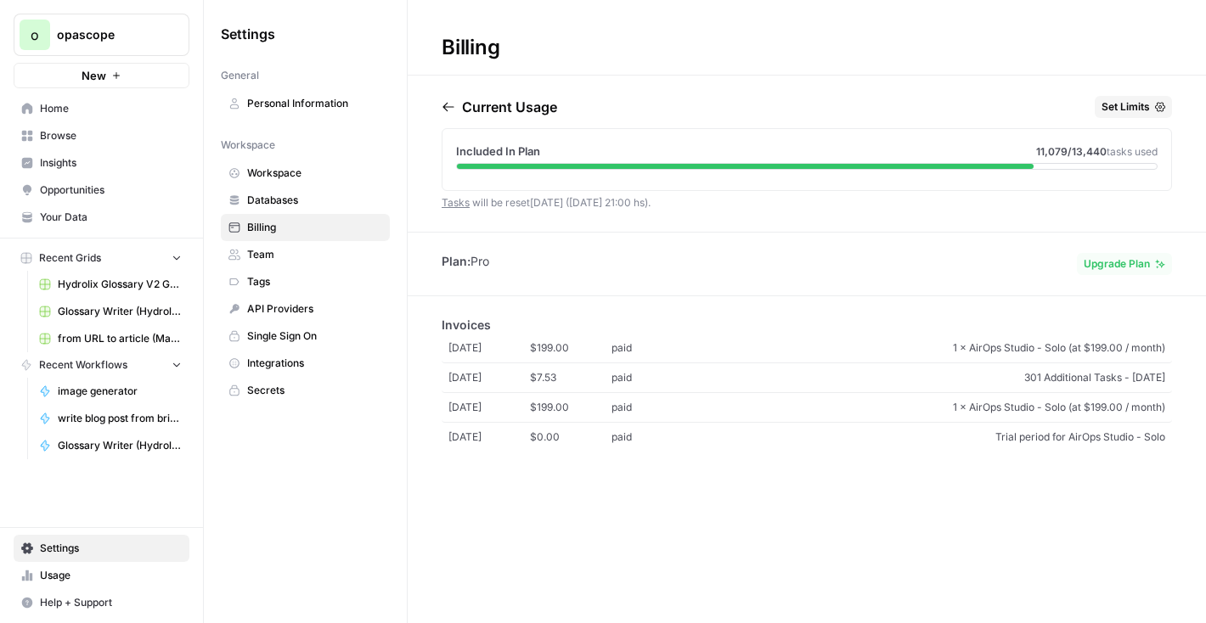
click at [292, 304] on span "API Providers" at bounding box center [314, 309] width 135 height 15
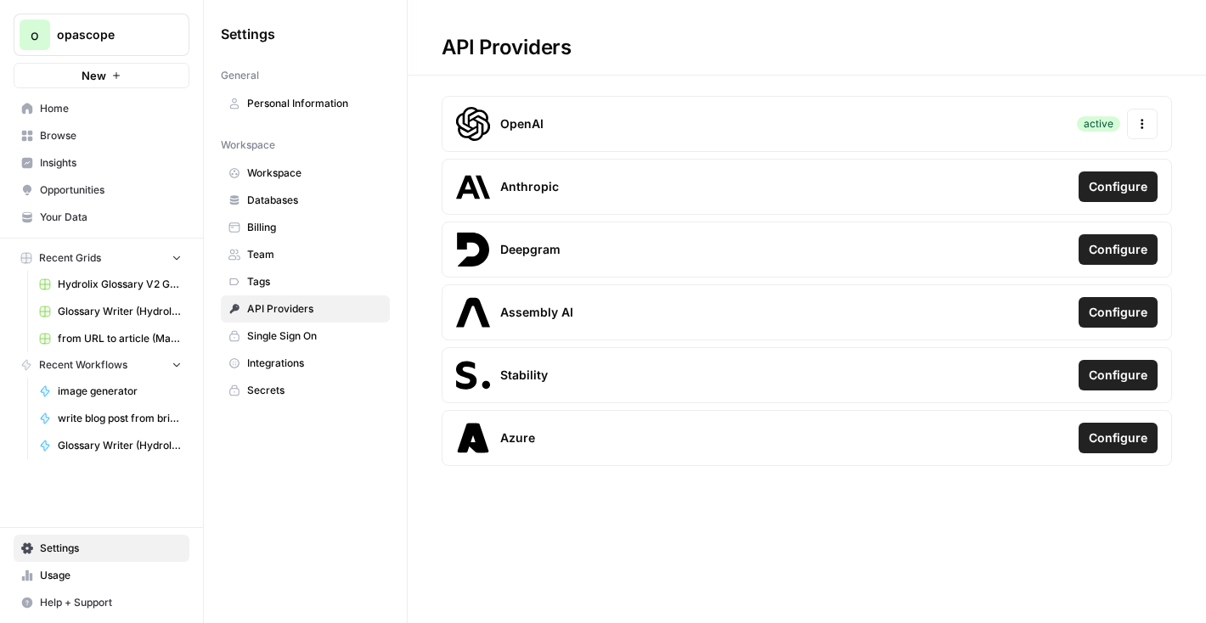
click at [316, 204] on span "Databases" at bounding box center [314, 200] width 135 height 15
